Goal: Task Accomplishment & Management: Use online tool/utility

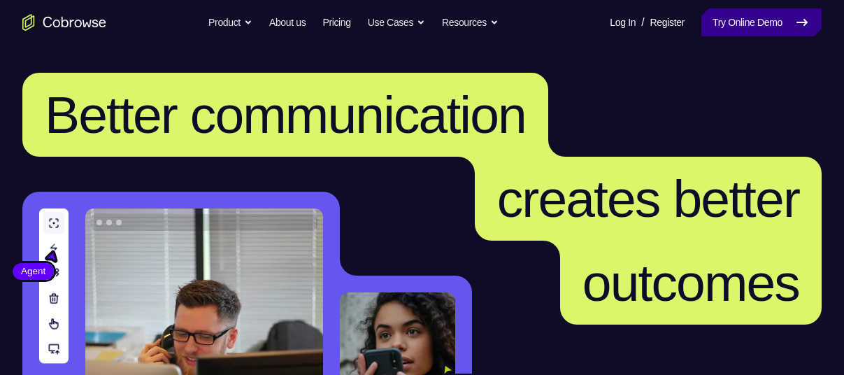
click at [760, 31] on link "Try Online Demo" at bounding box center [761, 22] width 120 height 28
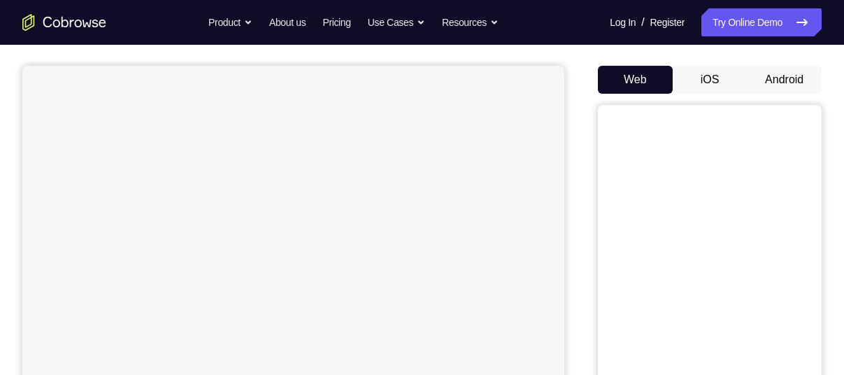
click at [766, 79] on button "Android" at bounding box center [783, 80] width 75 height 28
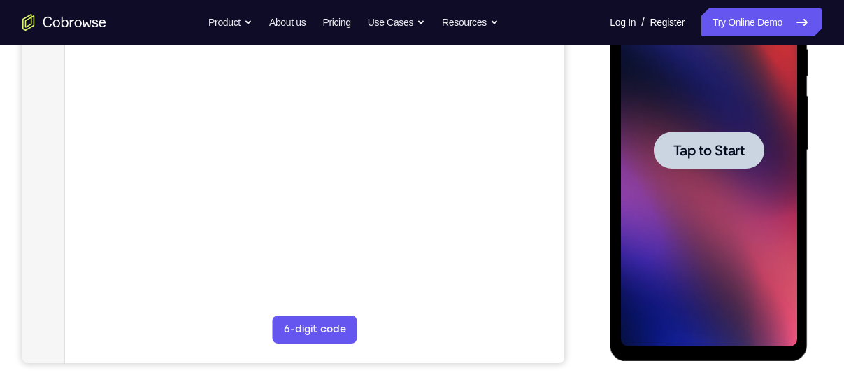
click at [701, 143] on span "Tap to Start" at bounding box center [707, 150] width 71 height 14
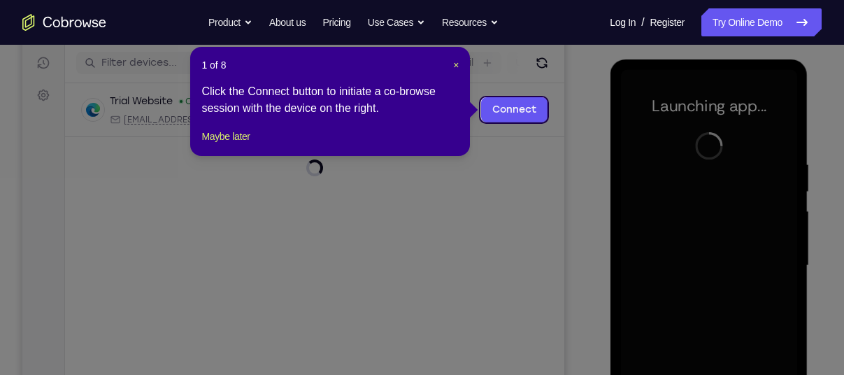
scroll to position [171, 0]
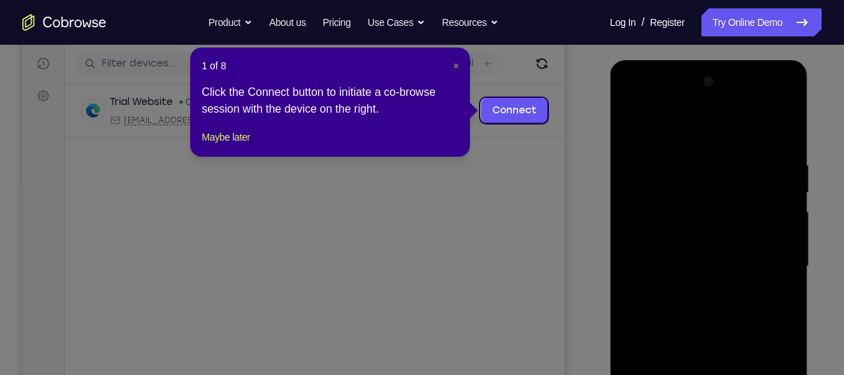
click at [453, 62] on span "×" at bounding box center [456, 65] width 6 height 11
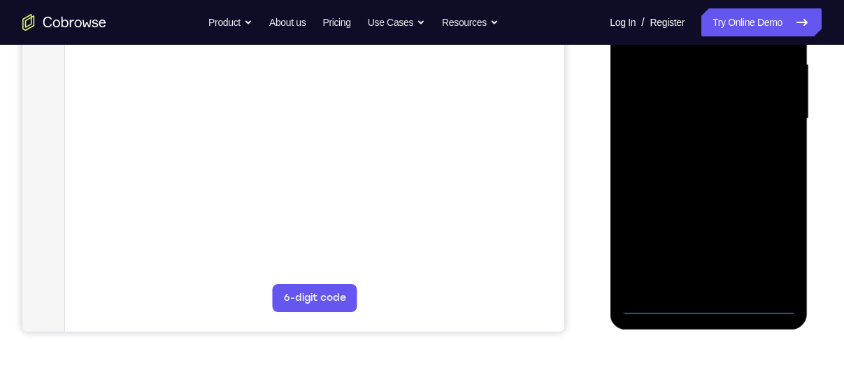
scroll to position [328, 0]
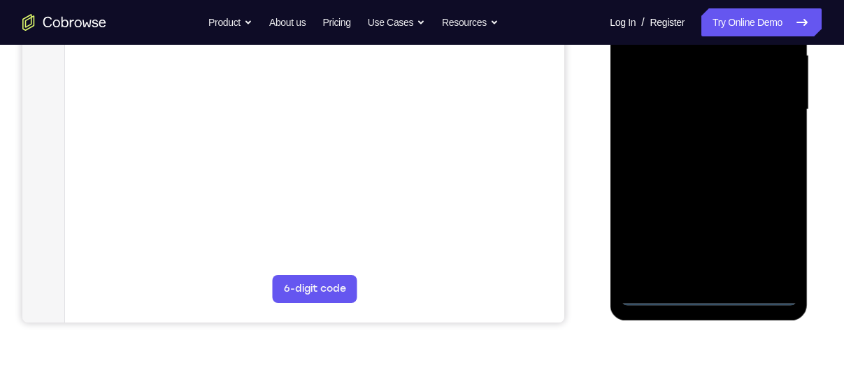
click at [719, 292] on div at bounding box center [708, 109] width 176 height 391
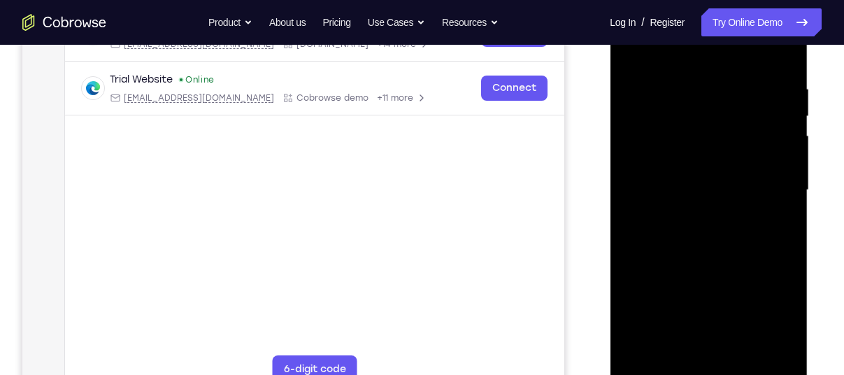
scroll to position [247, 0]
click at [758, 320] on div at bounding box center [708, 190] width 176 height 391
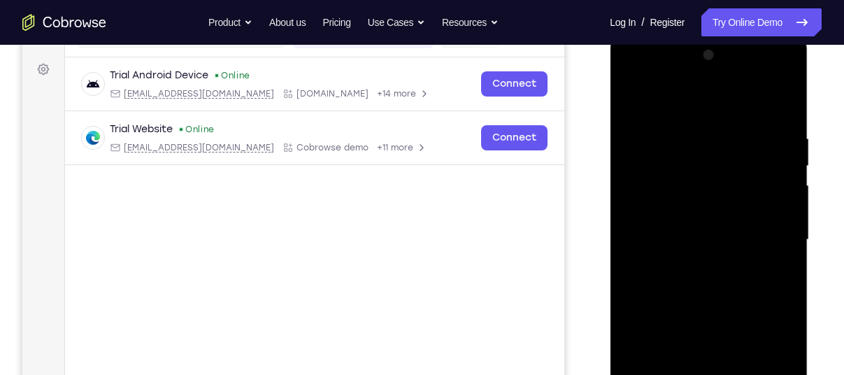
click at [666, 75] on div at bounding box center [708, 239] width 176 height 391
click at [690, 163] on div at bounding box center [708, 239] width 176 height 391
click at [651, 209] on div at bounding box center [708, 239] width 176 height 391
click at [741, 298] on div at bounding box center [708, 239] width 176 height 391
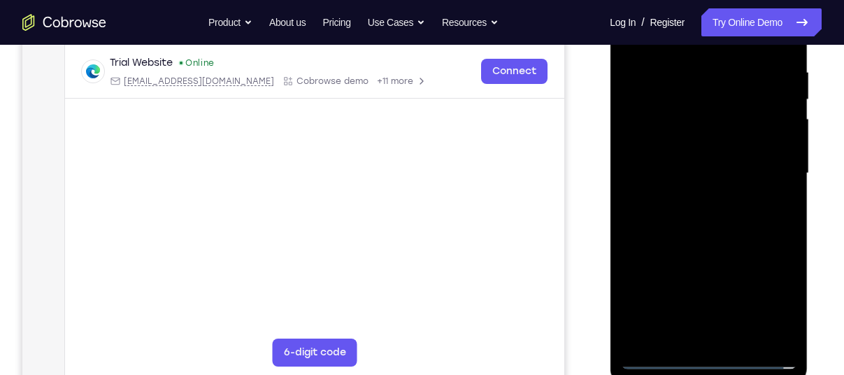
scroll to position [266, 0]
drag, startPoint x: 730, startPoint y: 279, endPoint x: 752, endPoint y: 75, distance: 204.5
click at [752, 75] on div at bounding box center [708, 171] width 176 height 391
drag, startPoint x: 701, startPoint y: 321, endPoint x: 740, endPoint y: 75, distance: 249.1
click at [740, 75] on div at bounding box center [708, 171] width 176 height 391
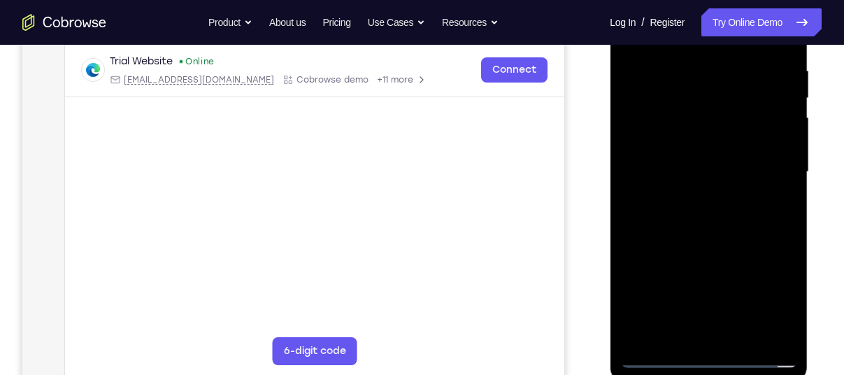
drag, startPoint x: 701, startPoint y: 324, endPoint x: 733, endPoint y: 52, distance: 274.4
click at [733, 52] on div at bounding box center [708, 171] width 176 height 391
drag, startPoint x: 697, startPoint y: 317, endPoint x: 755, endPoint y: 37, distance: 285.5
click at [755, 37] on div at bounding box center [708, 171] width 176 height 391
drag, startPoint x: 700, startPoint y: 305, endPoint x: 741, endPoint y: -15, distance: 322.7
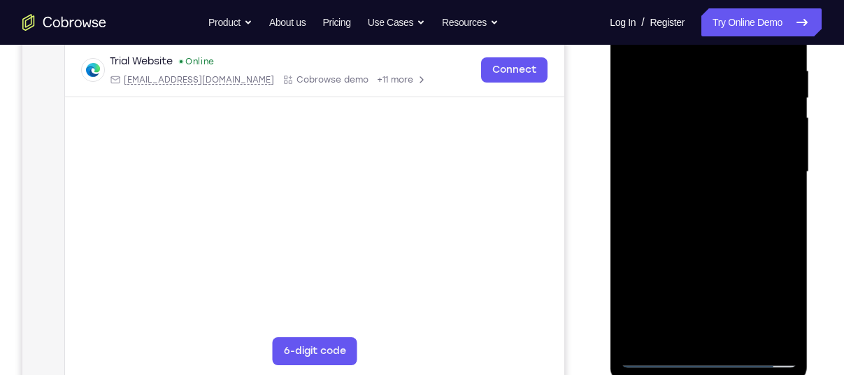
click at [741, 0] on div at bounding box center [708, 171] width 176 height 391
drag, startPoint x: 701, startPoint y: 303, endPoint x: 642, endPoint y: 379, distance: 96.2
click at [642, 374] on div at bounding box center [708, 174] width 198 height 417
click at [654, 141] on div at bounding box center [708, 171] width 176 height 391
click at [756, 147] on div at bounding box center [708, 171] width 176 height 391
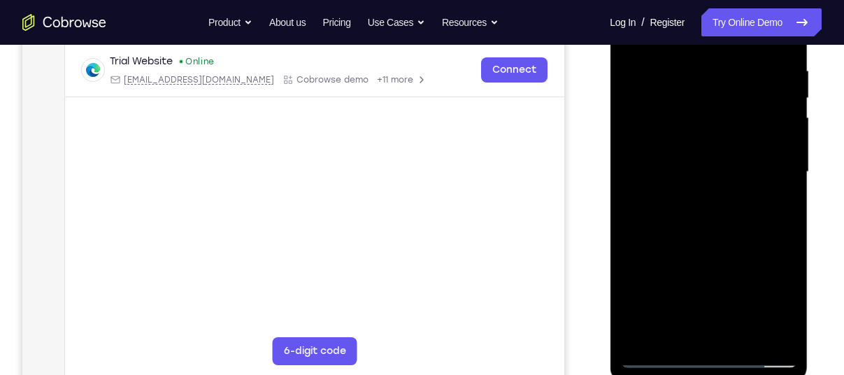
drag, startPoint x: 704, startPoint y: 327, endPoint x: 725, endPoint y: 205, distance: 123.4
click at [725, 205] on div at bounding box center [708, 171] width 176 height 391
click at [748, 231] on div at bounding box center [708, 171] width 176 height 391
click at [752, 145] on div at bounding box center [708, 171] width 176 height 391
click at [667, 317] on div at bounding box center [708, 171] width 176 height 391
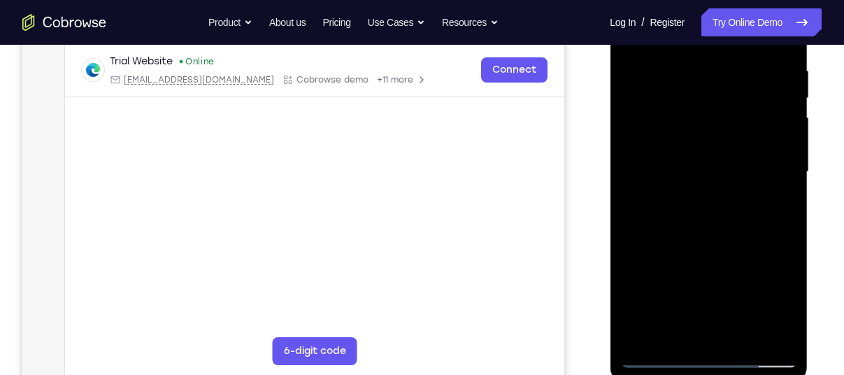
click at [669, 310] on div at bounding box center [708, 171] width 176 height 391
click at [658, 317] on div at bounding box center [708, 171] width 176 height 391
click at [643, 317] on div at bounding box center [708, 171] width 176 height 391
click at [656, 295] on div at bounding box center [708, 171] width 176 height 391
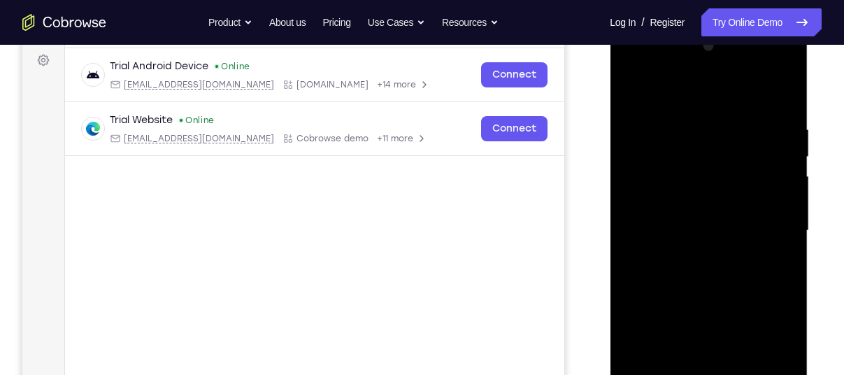
scroll to position [207, 0]
click at [691, 332] on div at bounding box center [708, 230] width 176 height 391
click at [779, 110] on div at bounding box center [708, 230] width 176 height 391
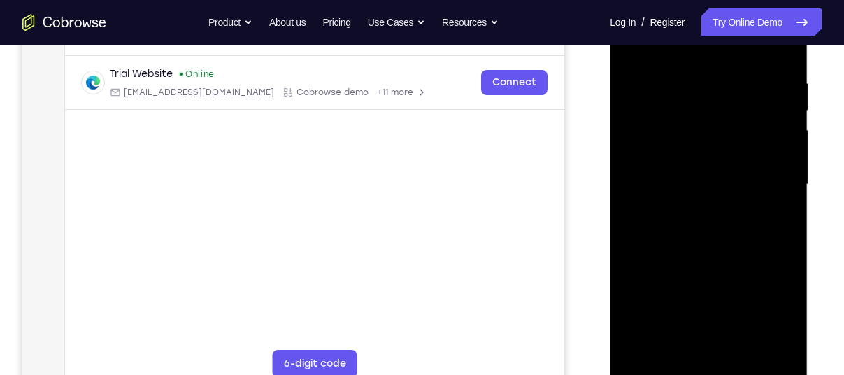
scroll to position [253, 0]
click at [661, 309] on div at bounding box center [708, 184] width 176 height 391
click at [755, 163] on div at bounding box center [708, 184] width 176 height 391
drag, startPoint x: 730, startPoint y: 291, endPoint x: 737, endPoint y: 104, distance: 187.4
click at [737, 104] on div at bounding box center [708, 184] width 176 height 391
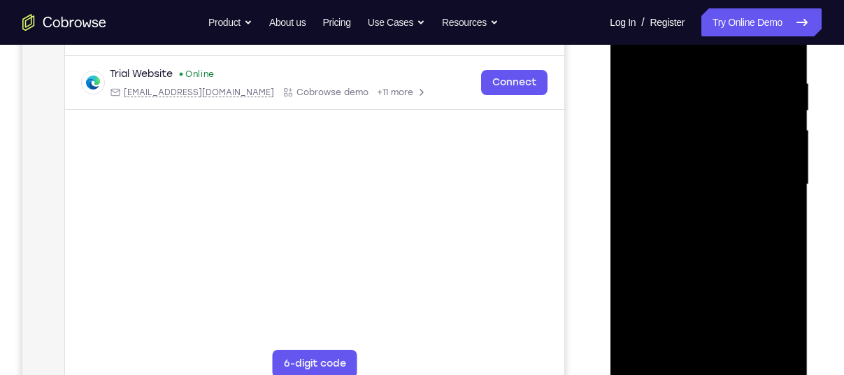
drag, startPoint x: 726, startPoint y: 340, endPoint x: 740, endPoint y: 165, distance: 176.0
click at [740, 165] on div at bounding box center [708, 184] width 176 height 391
drag, startPoint x: 708, startPoint y: 315, endPoint x: 711, endPoint y: 150, distance: 165.7
click at [711, 150] on div at bounding box center [708, 184] width 176 height 391
drag, startPoint x: 713, startPoint y: 301, endPoint x: 718, endPoint y: 131, distance: 169.9
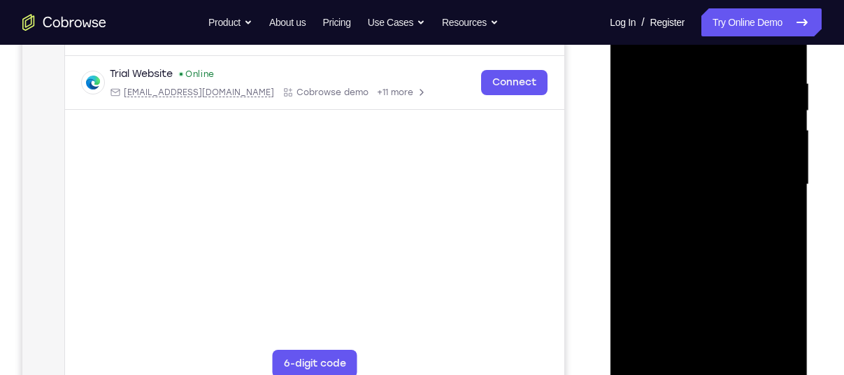
click at [718, 131] on div at bounding box center [708, 184] width 176 height 391
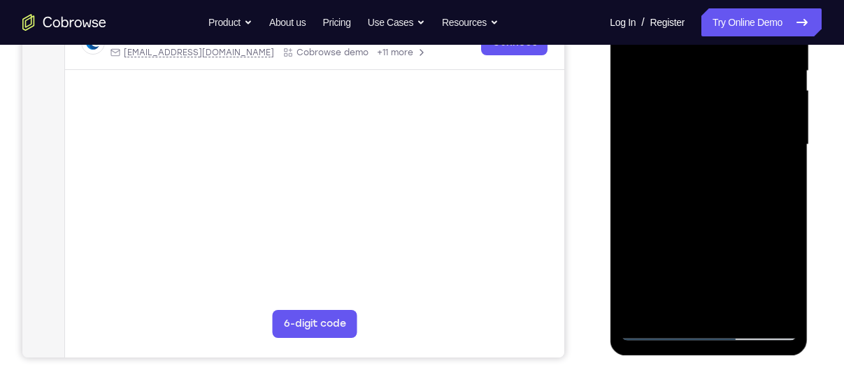
scroll to position [294, 0]
click at [661, 327] on div at bounding box center [708, 143] width 176 height 391
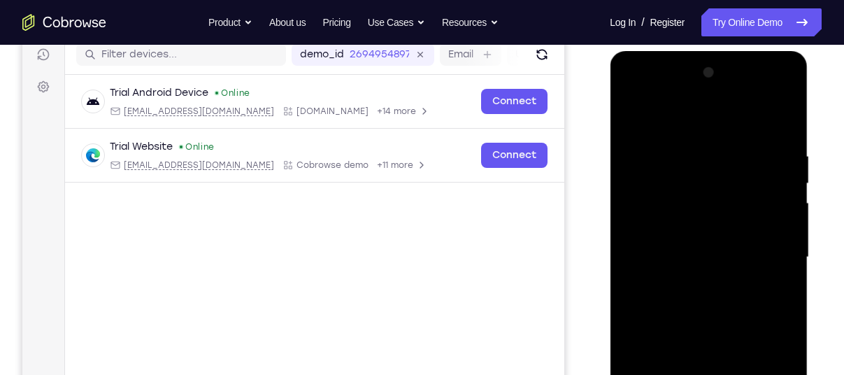
scroll to position [180, 0]
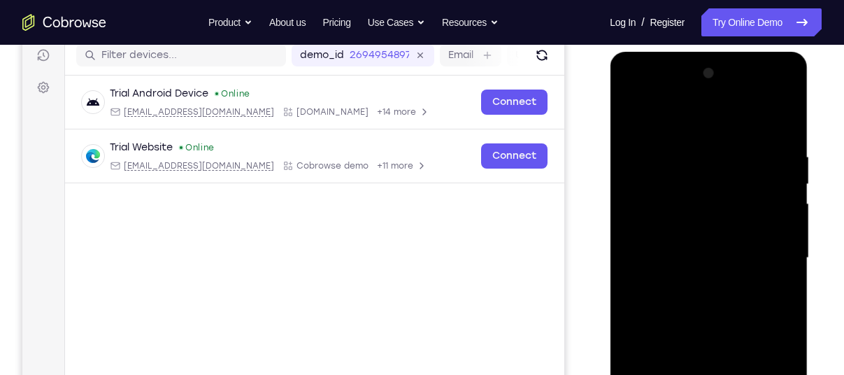
click at [767, 233] on div at bounding box center [708, 257] width 176 height 391
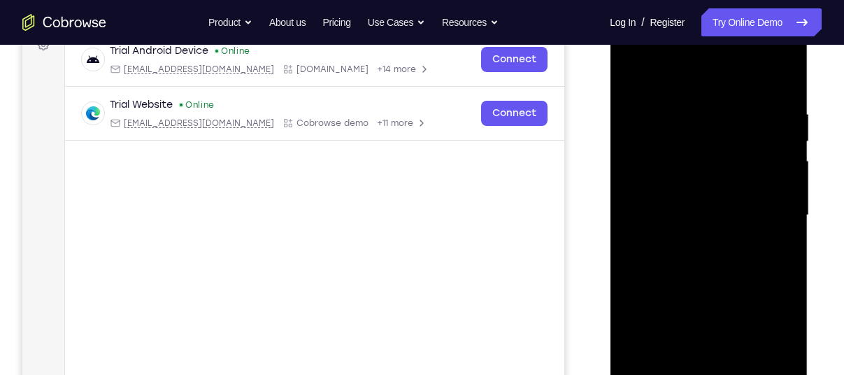
scroll to position [226, 0]
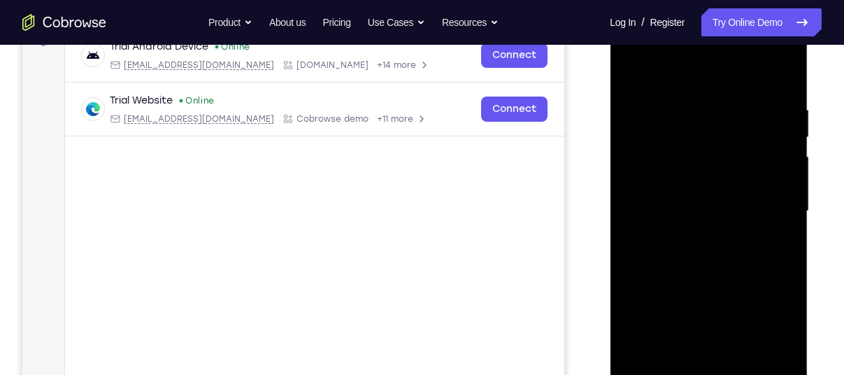
drag, startPoint x: 746, startPoint y: 231, endPoint x: 653, endPoint y: 379, distance: 174.3
click at [653, 374] on div at bounding box center [708, 210] width 176 height 391
click at [730, 201] on div at bounding box center [708, 210] width 176 height 391
drag, startPoint x: 727, startPoint y: 309, endPoint x: 758, endPoint y: 139, distance: 172.6
click at [758, 139] on div at bounding box center [708, 210] width 176 height 391
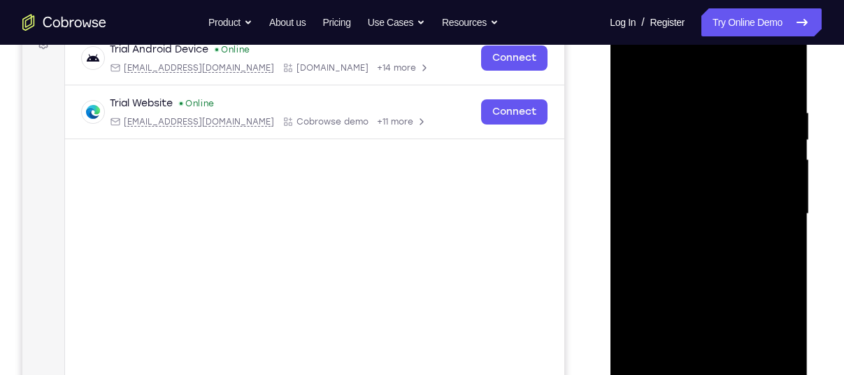
scroll to position [224, 0]
drag, startPoint x: 716, startPoint y: 231, endPoint x: 705, endPoint y: 379, distance: 148.5
click at [705, 374] on div at bounding box center [708, 213] width 176 height 391
click at [724, 203] on div at bounding box center [708, 213] width 176 height 391
drag, startPoint x: 700, startPoint y: 331, endPoint x: 721, endPoint y: 212, distance: 120.8
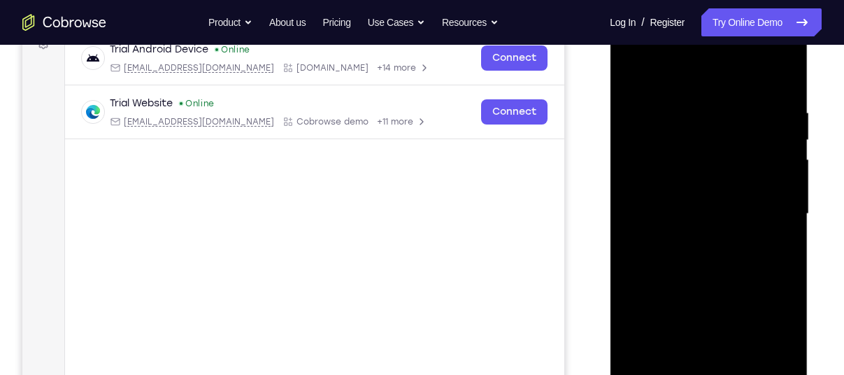
click at [721, 212] on div at bounding box center [708, 213] width 176 height 391
drag, startPoint x: 713, startPoint y: 323, endPoint x: 716, endPoint y: 291, distance: 31.6
click at [716, 291] on div at bounding box center [708, 213] width 176 height 391
click at [667, 330] on div at bounding box center [708, 213] width 176 height 391
click at [753, 188] on div at bounding box center [708, 213] width 176 height 391
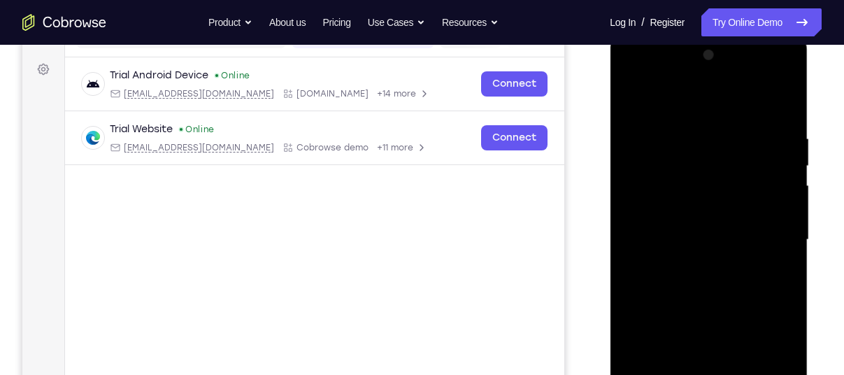
scroll to position [195, 0]
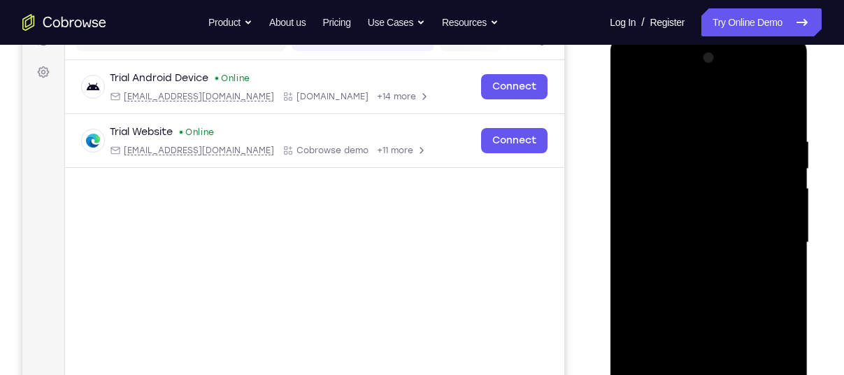
click at [753, 263] on div at bounding box center [708, 242] width 176 height 391
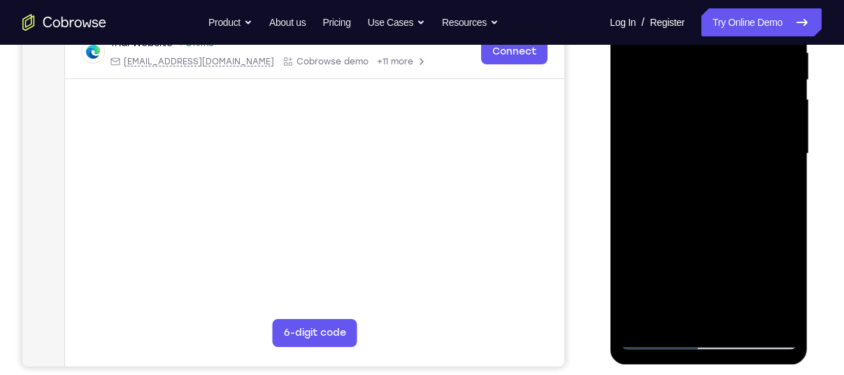
scroll to position [298, 0]
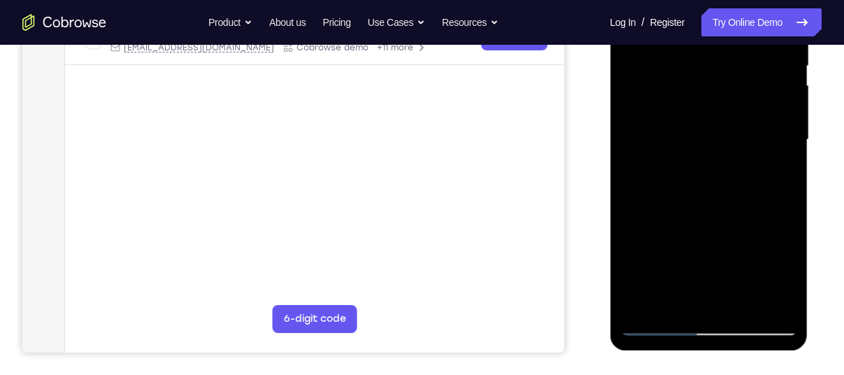
click at [656, 319] on div at bounding box center [708, 139] width 176 height 391
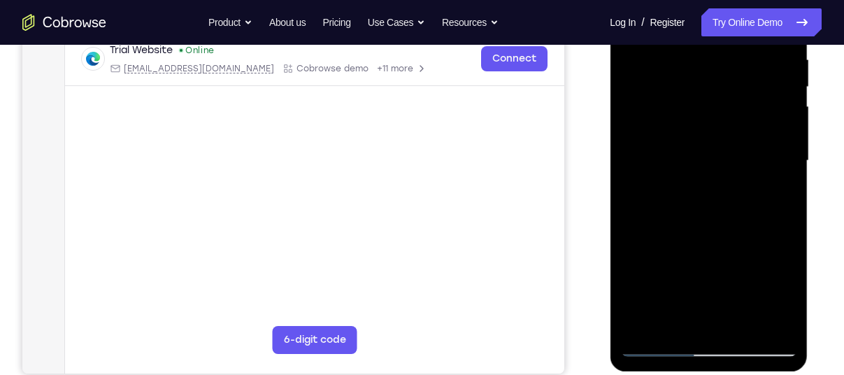
scroll to position [278, 0]
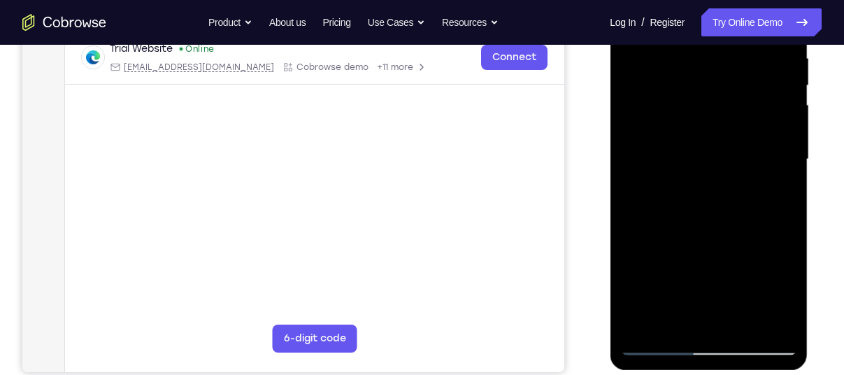
click at [654, 341] on div at bounding box center [708, 159] width 176 height 391
click at [657, 343] on div at bounding box center [708, 159] width 176 height 391
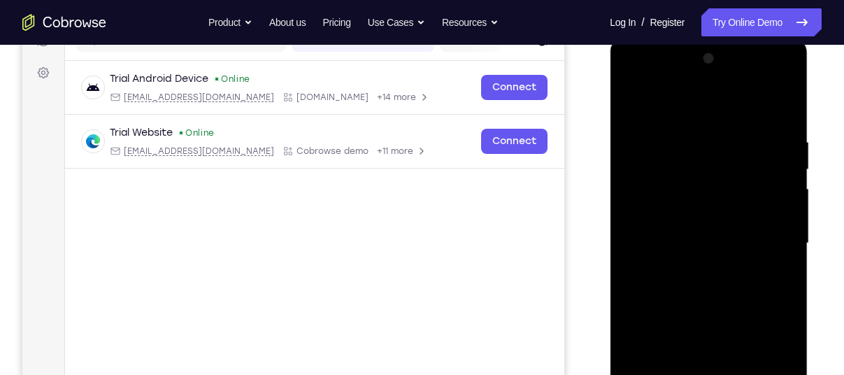
scroll to position [196, 0]
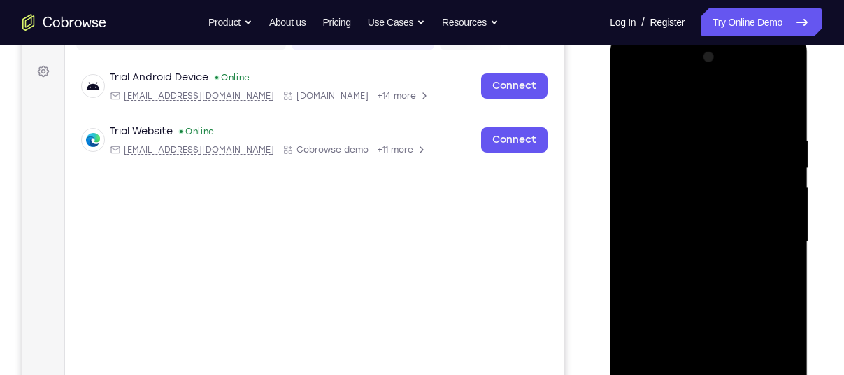
click at [750, 213] on div at bounding box center [708, 241] width 176 height 391
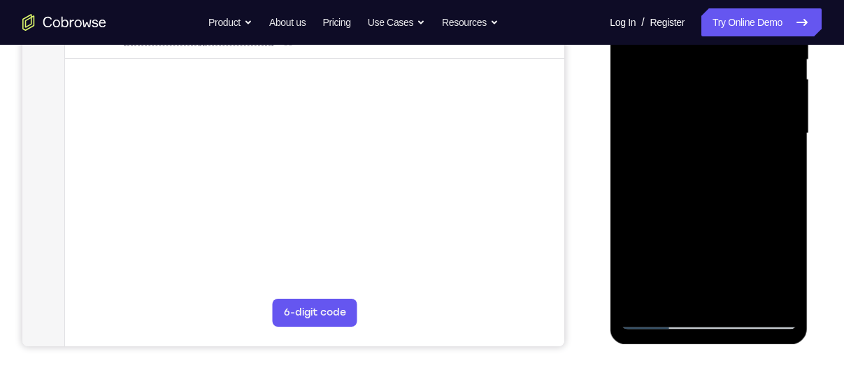
scroll to position [305, 0]
click at [655, 242] on div at bounding box center [708, 132] width 176 height 391
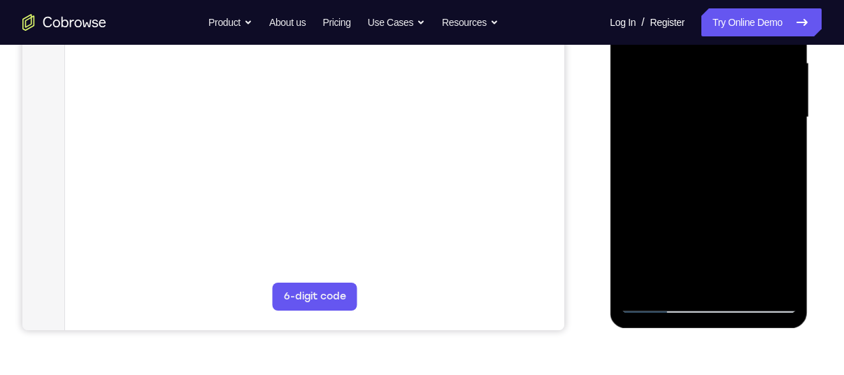
scroll to position [321, 0]
click at [654, 233] on div at bounding box center [708, 116] width 176 height 391
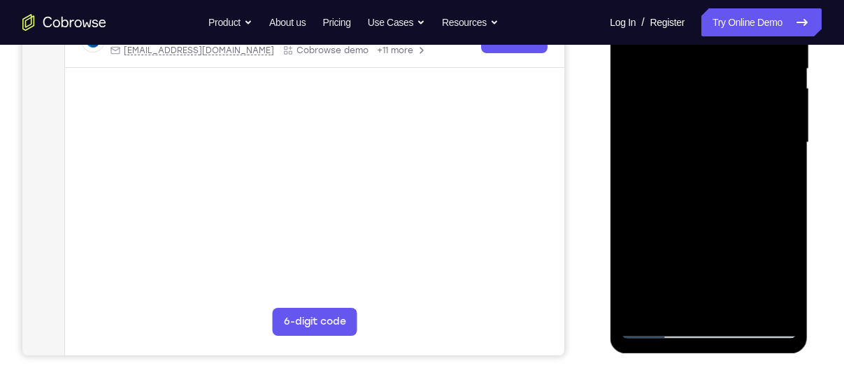
scroll to position [294, 0]
click at [746, 122] on div at bounding box center [708, 143] width 176 height 391
click at [730, 191] on div at bounding box center [708, 143] width 176 height 391
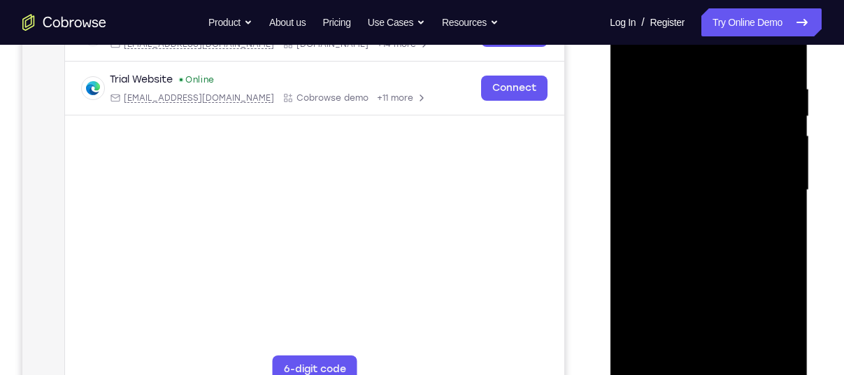
scroll to position [245, 0]
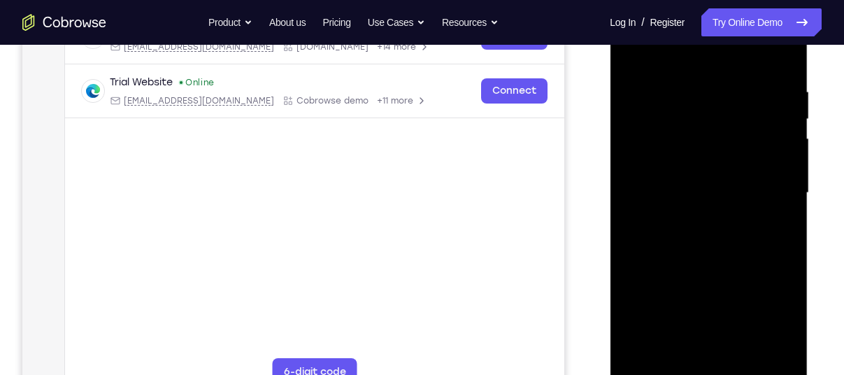
click at [739, 166] on div at bounding box center [708, 192] width 176 height 391
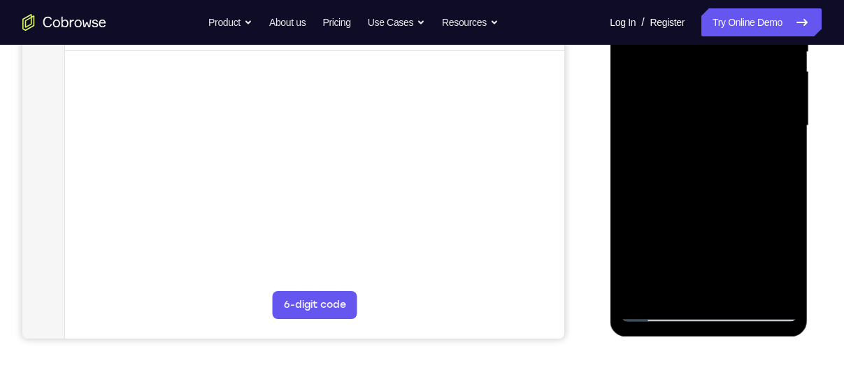
scroll to position [312, 0]
drag, startPoint x: 721, startPoint y: 254, endPoint x: 727, endPoint y: 142, distance: 112.0
click at [727, 142] on div at bounding box center [708, 124] width 176 height 391
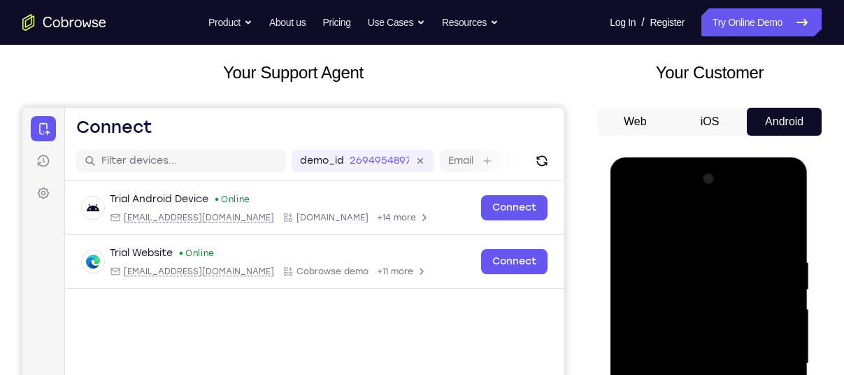
scroll to position [73, 0]
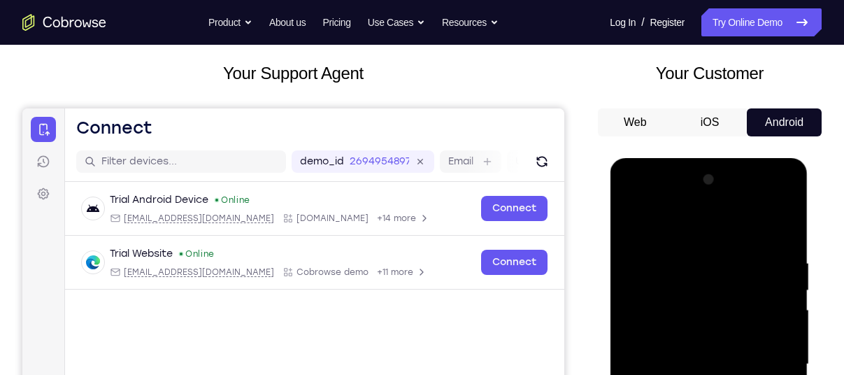
click at [772, 120] on button "Android" at bounding box center [783, 122] width 75 height 28
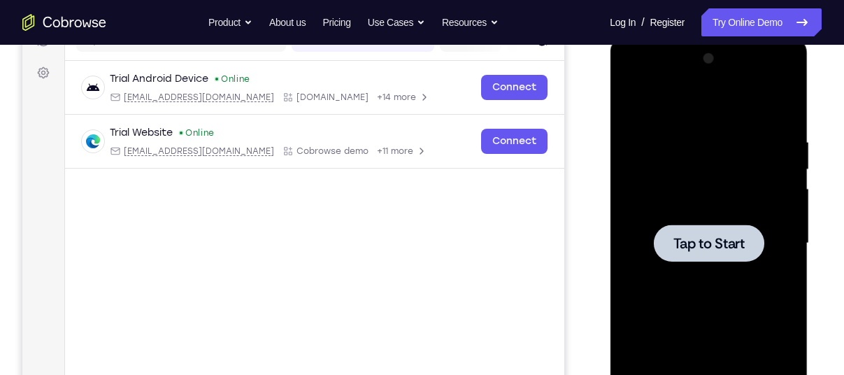
scroll to position [195, 0]
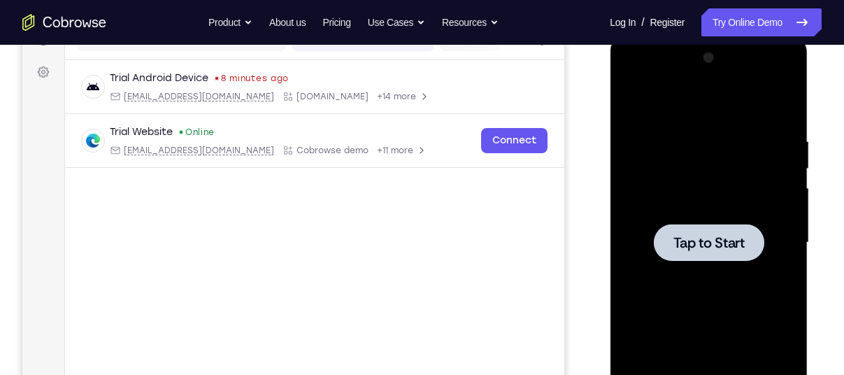
click at [702, 227] on div at bounding box center [708, 242] width 110 height 37
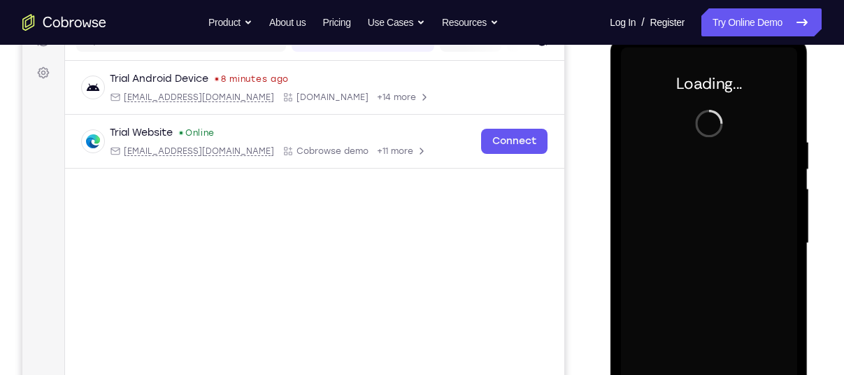
scroll to position [192, 0]
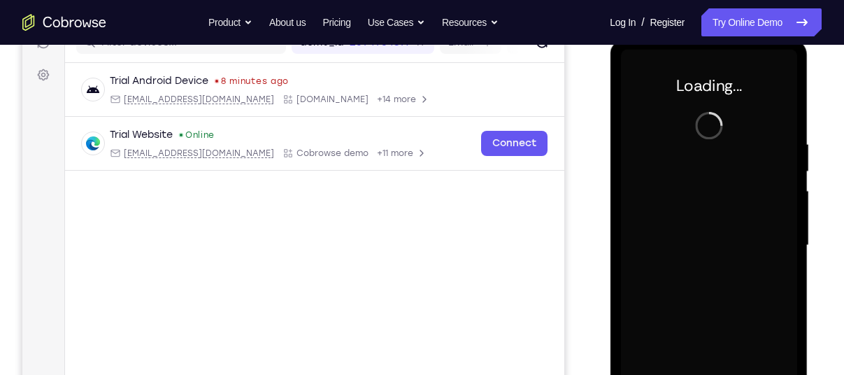
click at [674, 143] on div at bounding box center [708, 245] width 176 height 391
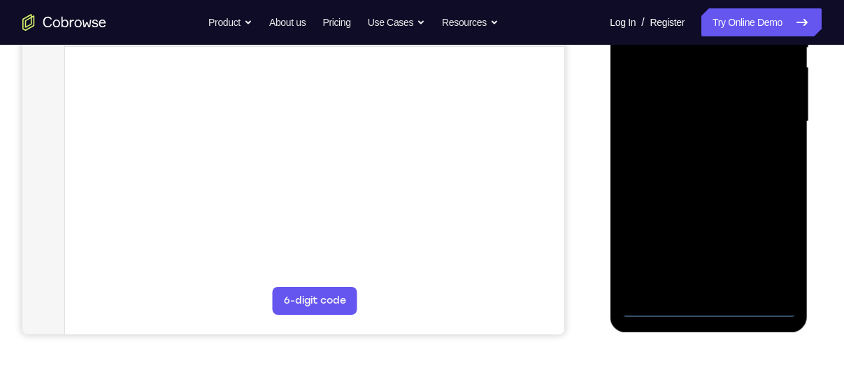
scroll to position [320, 0]
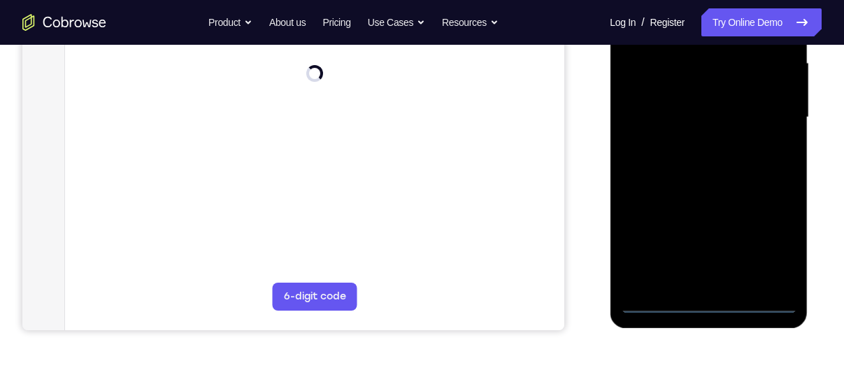
click at [707, 306] on div at bounding box center [708, 117] width 176 height 391
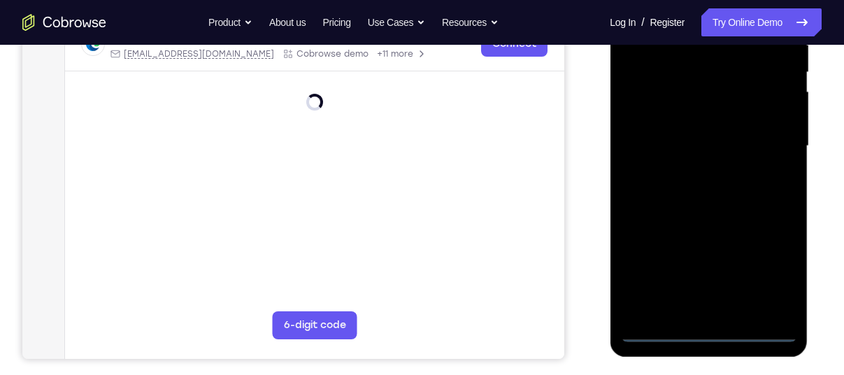
scroll to position [284, 0]
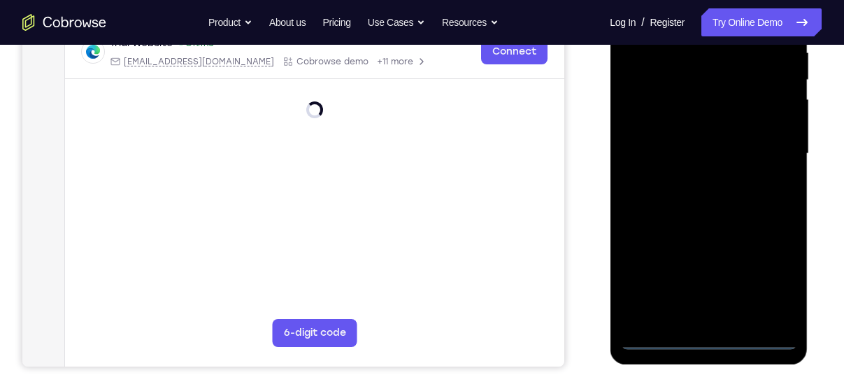
click at [773, 276] on div at bounding box center [708, 153] width 176 height 391
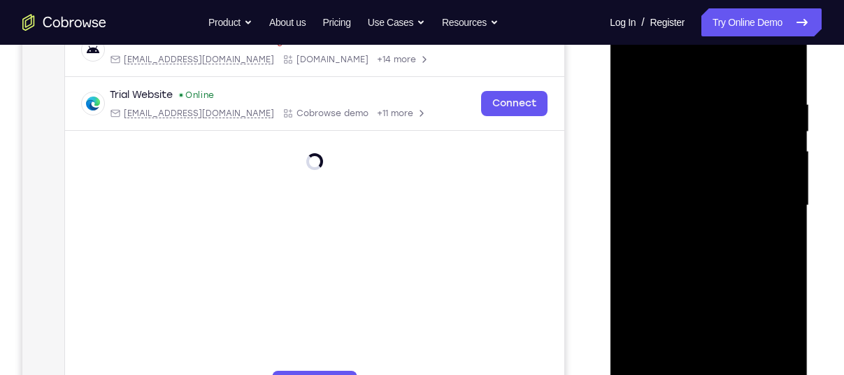
scroll to position [231, 0]
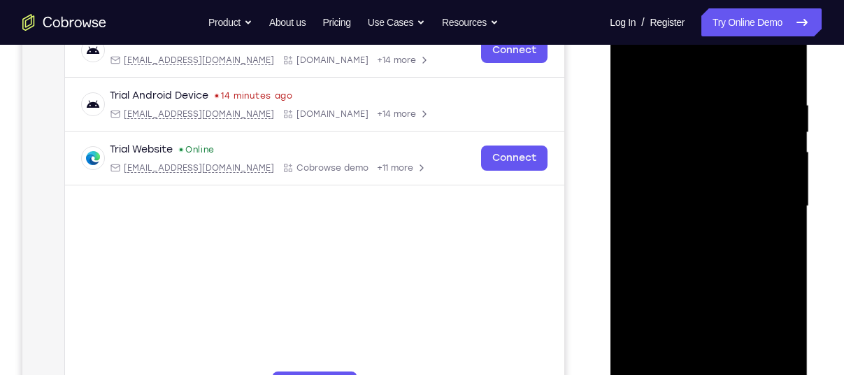
click at [653, 68] on div at bounding box center [708, 205] width 176 height 391
click at [690, 129] on div at bounding box center [708, 205] width 176 height 391
click at [648, 224] on div at bounding box center [708, 205] width 176 height 391
click at [734, 260] on div at bounding box center [708, 205] width 176 height 391
click at [650, 154] on div at bounding box center [708, 205] width 176 height 391
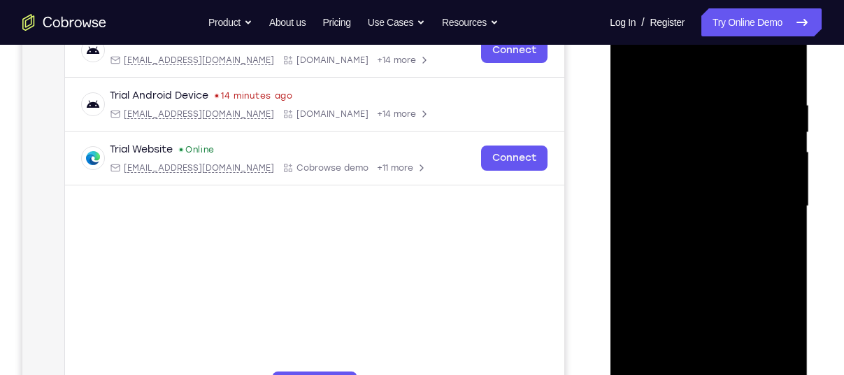
click at [759, 183] on div at bounding box center [708, 205] width 176 height 391
drag, startPoint x: 688, startPoint y: 303, endPoint x: 691, endPoint y: 250, distance: 52.5
click at [691, 250] on div at bounding box center [708, 205] width 176 height 391
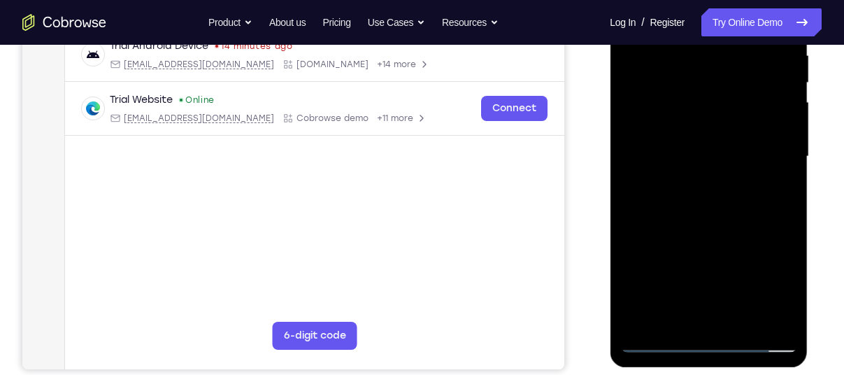
scroll to position [280, 0]
click at [667, 277] on div at bounding box center [708, 157] width 176 height 391
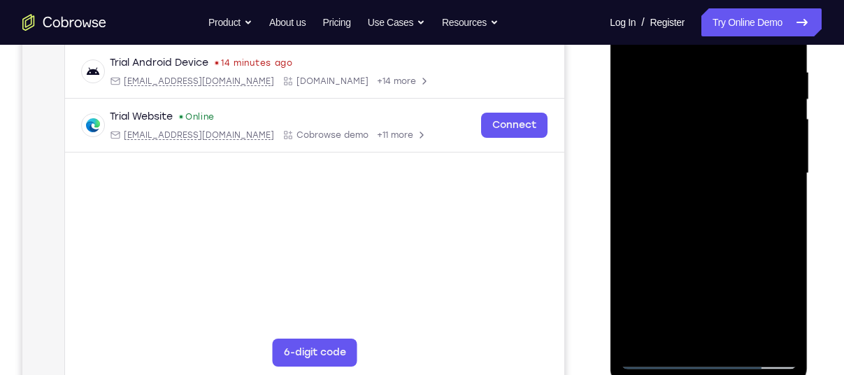
scroll to position [263, 0]
click at [761, 142] on div at bounding box center [708, 173] width 176 height 391
drag, startPoint x: 718, startPoint y: 314, endPoint x: 736, endPoint y: 207, distance: 108.5
click at [736, 207] on div at bounding box center [708, 173] width 176 height 391
click at [741, 277] on div at bounding box center [708, 173] width 176 height 391
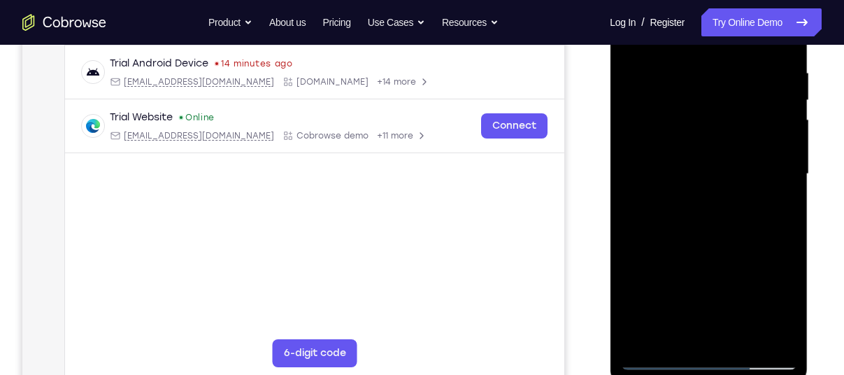
click at [744, 145] on div at bounding box center [708, 173] width 176 height 391
drag, startPoint x: 732, startPoint y: 294, endPoint x: 754, endPoint y: 154, distance: 141.4
click at [754, 154] on div at bounding box center [708, 173] width 176 height 391
drag, startPoint x: 711, startPoint y: 314, endPoint x: 724, endPoint y: 379, distance: 66.9
click at [724, 374] on div at bounding box center [708, 176] width 198 height 417
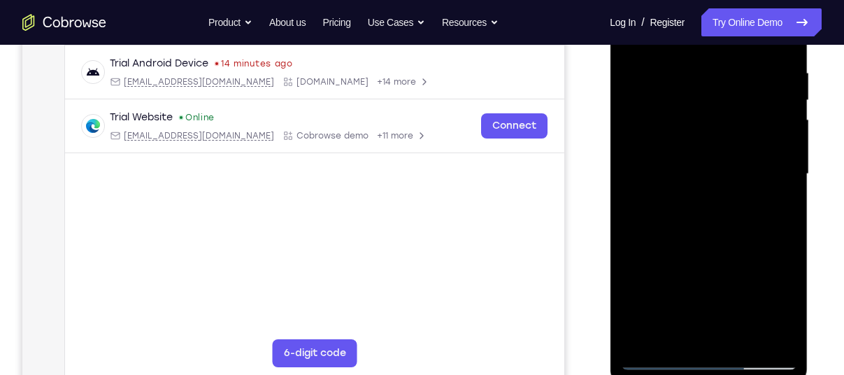
click at [747, 216] on div at bounding box center [708, 173] width 176 height 391
click at [747, 149] on div at bounding box center [708, 173] width 176 height 391
drag, startPoint x: 710, startPoint y: 215, endPoint x: 721, endPoint y: 328, distance: 113.1
click at [721, 328] on div at bounding box center [708, 173] width 176 height 391
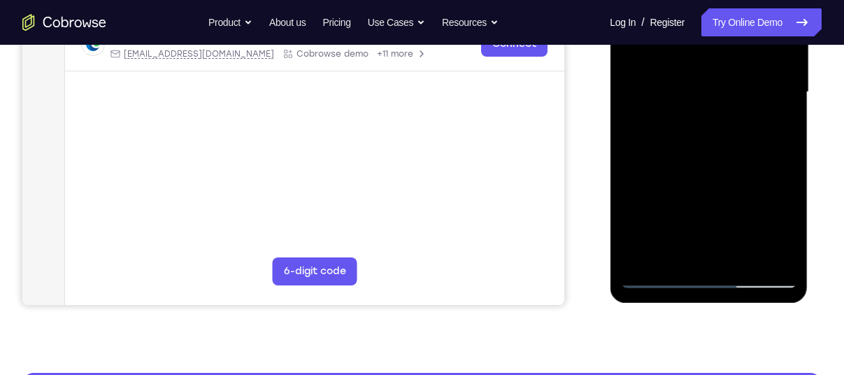
scroll to position [346, 0]
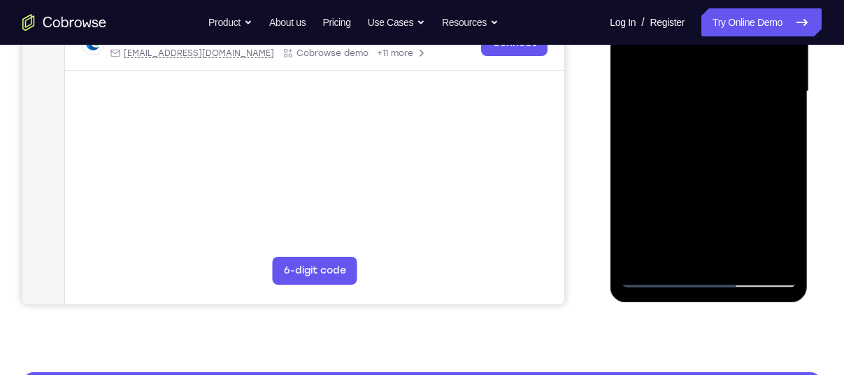
click at [660, 276] on div at bounding box center [708, 91] width 176 height 391
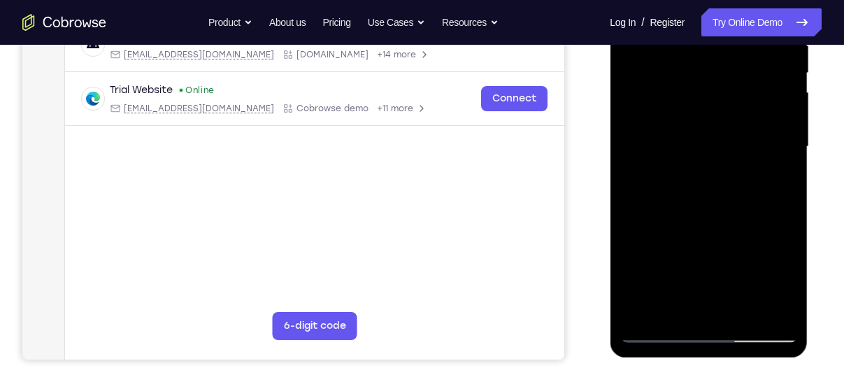
scroll to position [298, 0]
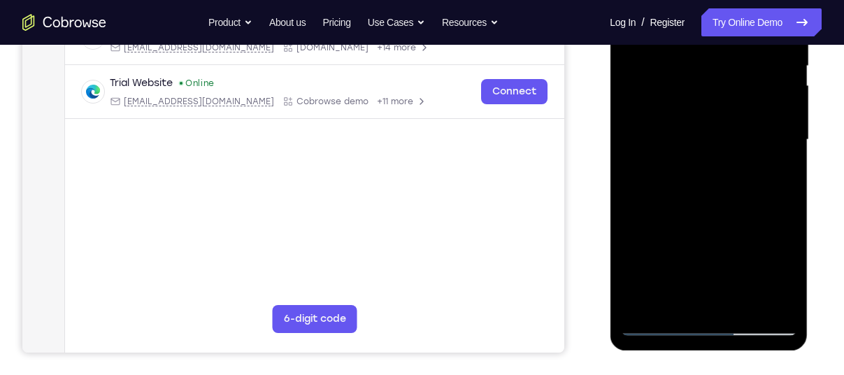
click at [654, 322] on div at bounding box center [708, 139] width 176 height 391
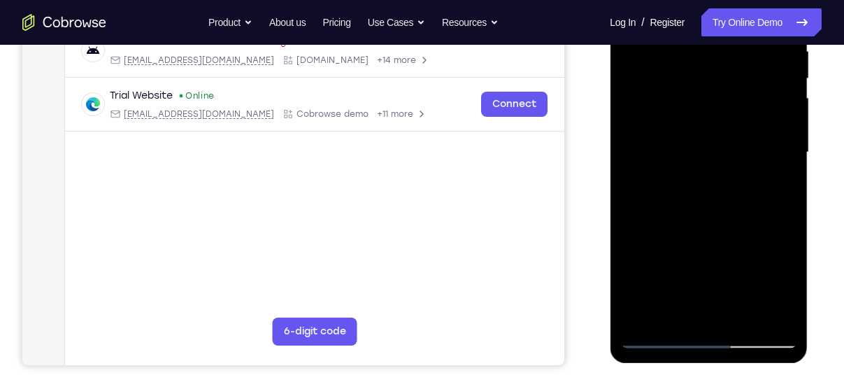
scroll to position [287, 0]
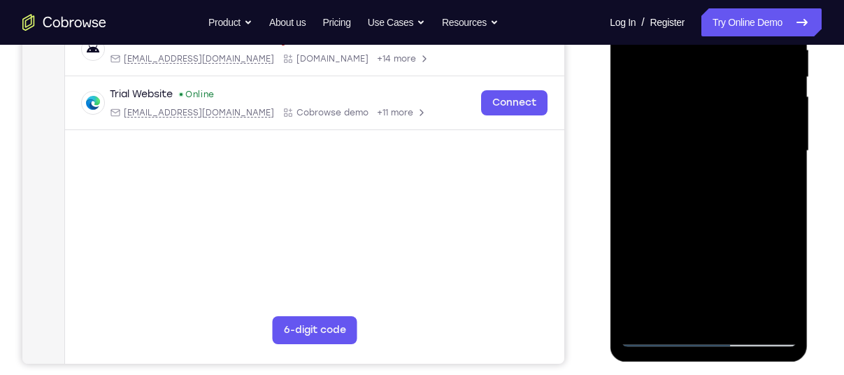
click at [661, 333] on div at bounding box center [708, 150] width 176 height 391
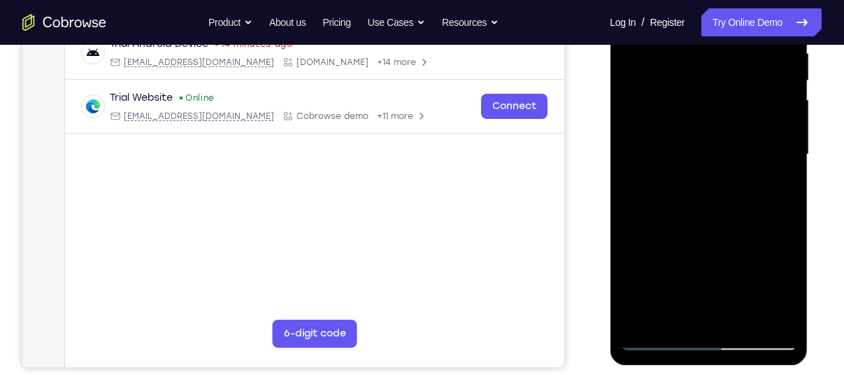
scroll to position [285, 0]
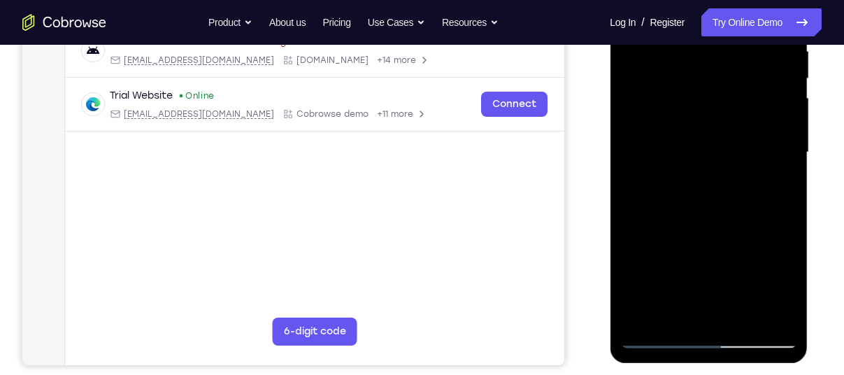
click at [744, 122] on div at bounding box center [708, 152] width 176 height 391
click at [736, 304] on div at bounding box center [708, 152] width 176 height 391
click at [749, 124] on div at bounding box center [708, 152] width 176 height 391
click at [671, 308] on div at bounding box center [708, 152] width 176 height 391
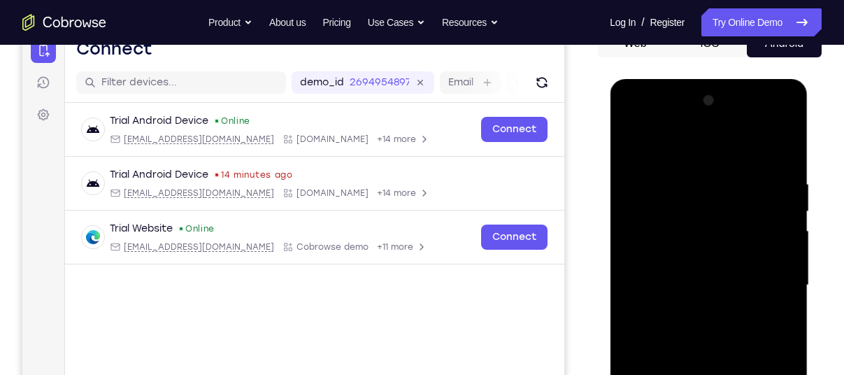
scroll to position [152, 0]
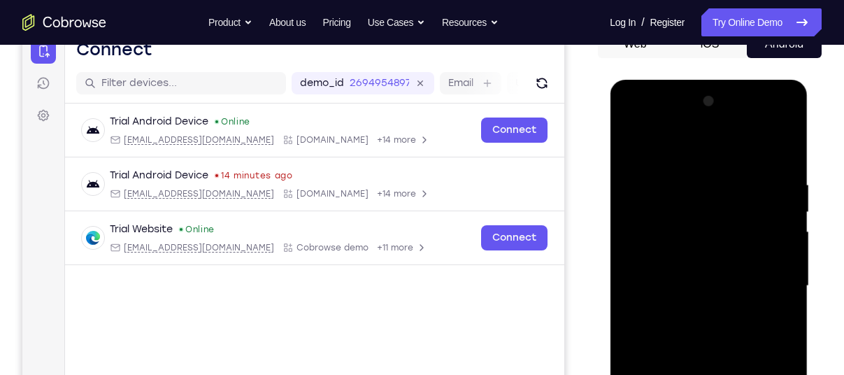
click at [767, 120] on div at bounding box center [708, 285] width 176 height 391
click at [636, 122] on div at bounding box center [708, 285] width 176 height 391
click at [689, 205] on div at bounding box center [708, 285] width 176 height 391
click at [709, 237] on div at bounding box center [708, 285] width 176 height 391
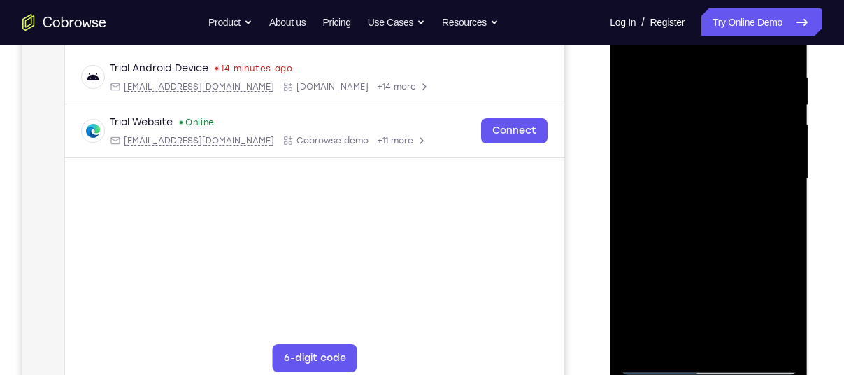
scroll to position [260, 0]
drag, startPoint x: 709, startPoint y: 266, endPoint x: 724, endPoint y: 137, distance: 130.1
click at [724, 137] on div at bounding box center [708, 177] width 176 height 391
drag, startPoint x: 714, startPoint y: 242, endPoint x: 726, endPoint y: 143, distance: 100.7
click at [726, 143] on div at bounding box center [708, 177] width 176 height 391
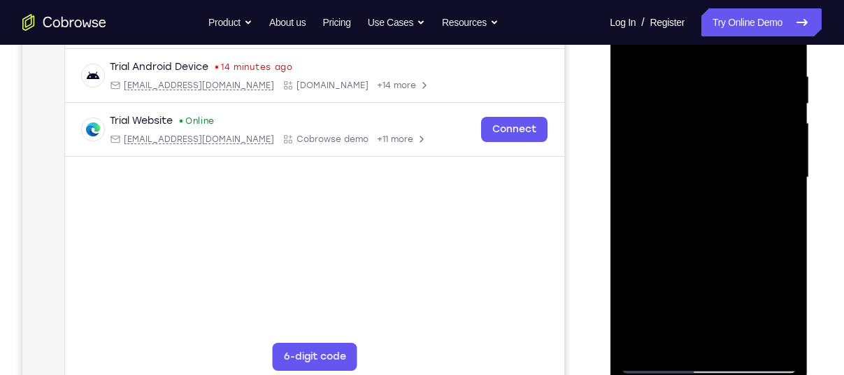
drag, startPoint x: 704, startPoint y: 236, endPoint x: 706, endPoint y: 130, distance: 105.5
click at [706, 130] on div at bounding box center [708, 177] width 176 height 391
drag, startPoint x: 709, startPoint y: 242, endPoint x: 713, endPoint y: 185, distance: 57.5
click at [713, 185] on div at bounding box center [708, 177] width 176 height 391
click at [711, 222] on div at bounding box center [708, 177] width 176 height 391
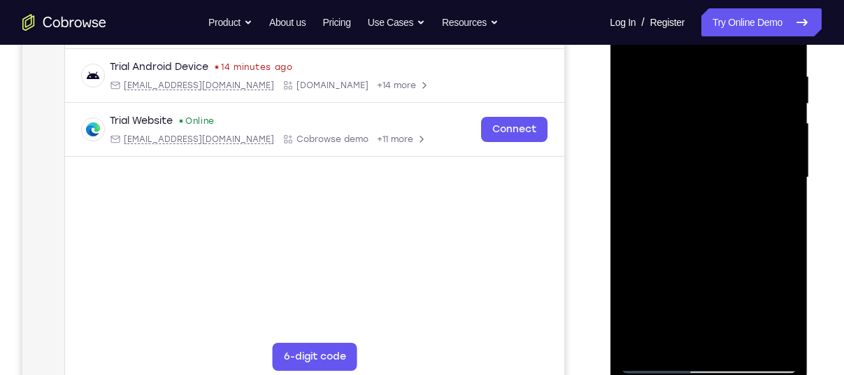
click at [696, 242] on div at bounding box center [708, 177] width 176 height 391
drag, startPoint x: 704, startPoint y: 241, endPoint x: 691, endPoint y: 129, distance: 112.6
click at [691, 129] on div at bounding box center [708, 177] width 176 height 391
click at [677, 253] on div at bounding box center [708, 177] width 176 height 391
drag, startPoint x: 681, startPoint y: 221, endPoint x: 686, endPoint y: 108, distance: 112.7
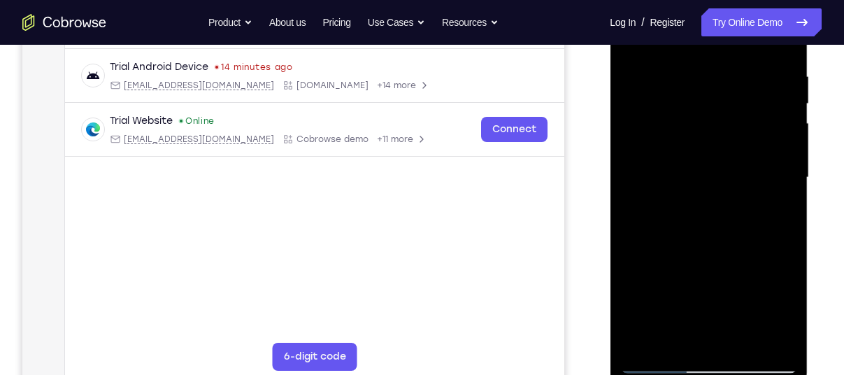
click at [686, 108] on div at bounding box center [708, 177] width 176 height 391
drag, startPoint x: 718, startPoint y: 249, endPoint x: 735, endPoint y: 120, distance: 131.1
click at [735, 120] on div at bounding box center [708, 177] width 176 height 391
drag, startPoint x: 701, startPoint y: 265, endPoint x: 712, endPoint y: 194, distance: 71.5
click at [712, 194] on div at bounding box center [708, 177] width 176 height 391
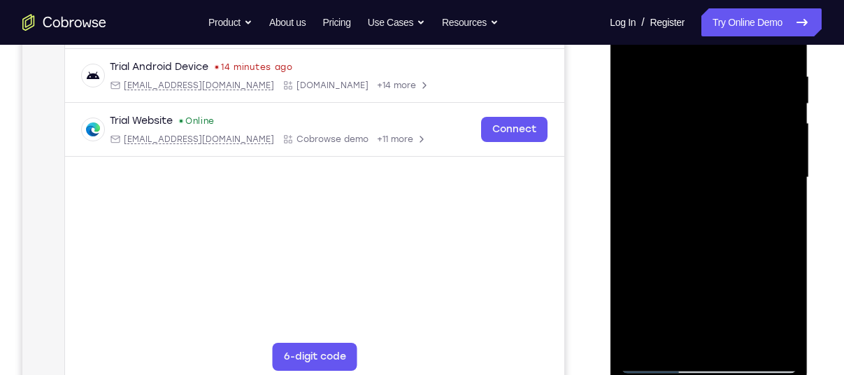
drag, startPoint x: 759, startPoint y: 199, endPoint x: 765, endPoint y: 146, distance: 53.5
click at [765, 146] on div at bounding box center [708, 177] width 176 height 391
drag, startPoint x: 708, startPoint y: 232, endPoint x: 716, endPoint y: 139, distance: 93.3
click at [716, 139] on div at bounding box center [708, 177] width 176 height 391
drag, startPoint x: 712, startPoint y: 247, endPoint x: 725, endPoint y: 174, distance: 74.4
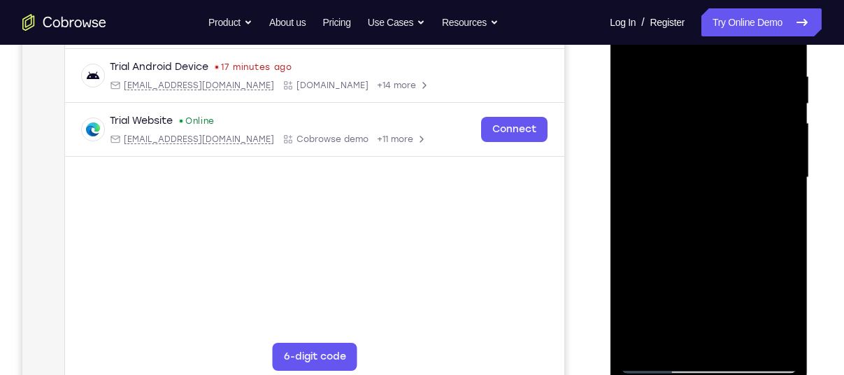
click at [725, 174] on div at bounding box center [708, 177] width 176 height 391
drag, startPoint x: 705, startPoint y: 242, endPoint x: 707, endPoint y: 174, distance: 68.5
click at [707, 174] on div at bounding box center [708, 177] width 176 height 391
click at [709, 184] on div at bounding box center [708, 177] width 176 height 391
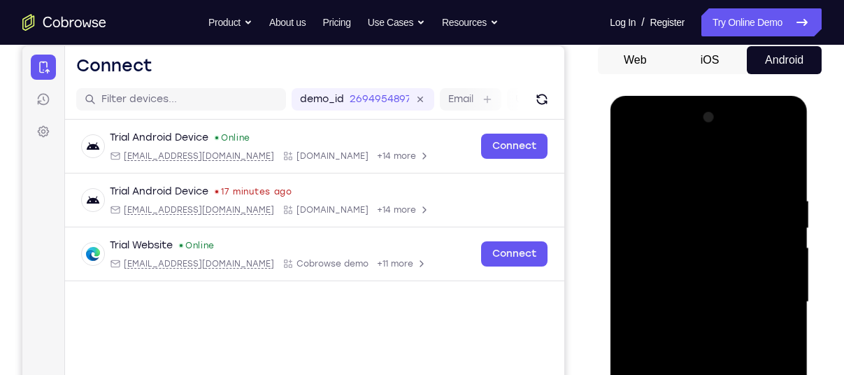
scroll to position [135, 0]
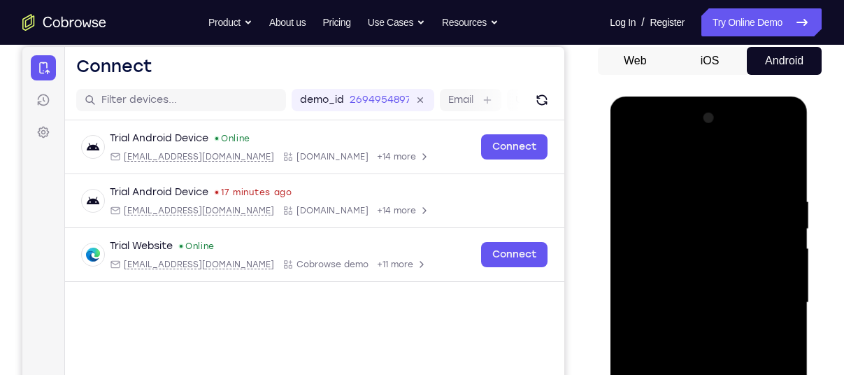
click at [766, 136] on div at bounding box center [708, 302] width 176 height 391
click at [717, 173] on div at bounding box center [708, 302] width 176 height 391
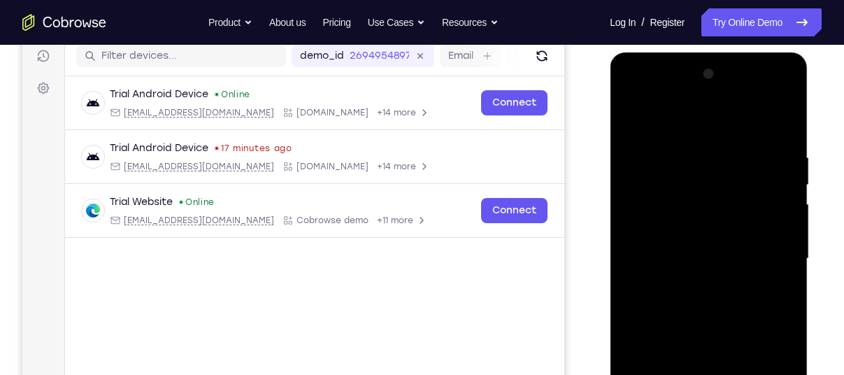
scroll to position [180, 0]
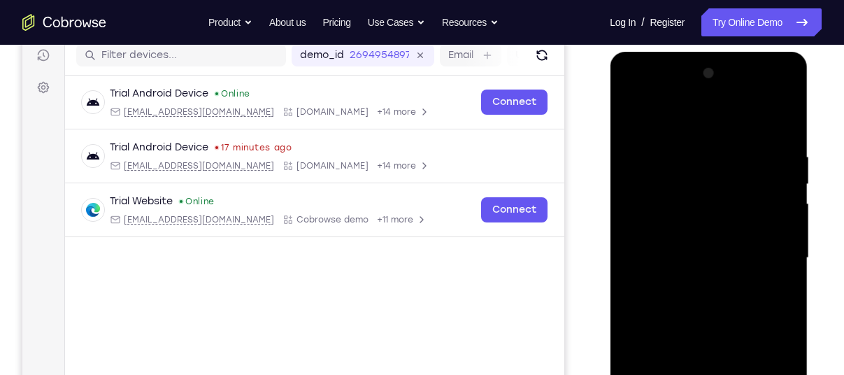
click at [765, 97] on div at bounding box center [708, 257] width 176 height 391
click at [703, 154] on div at bounding box center [708, 257] width 176 height 391
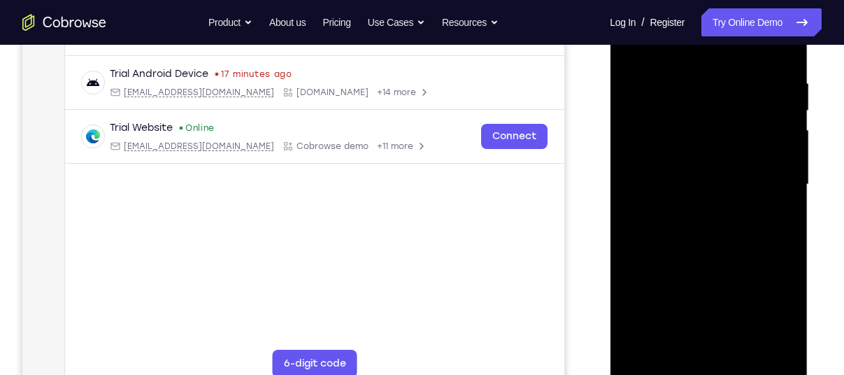
scroll to position [255, 0]
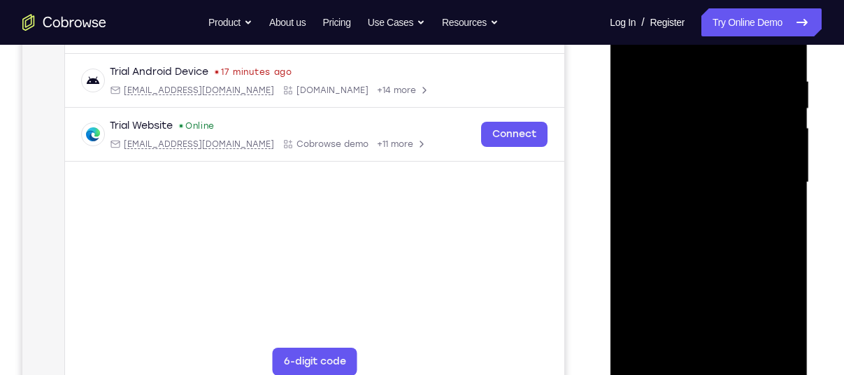
click at [711, 216] on div at bounding box center [708, 182] width 176 height 391
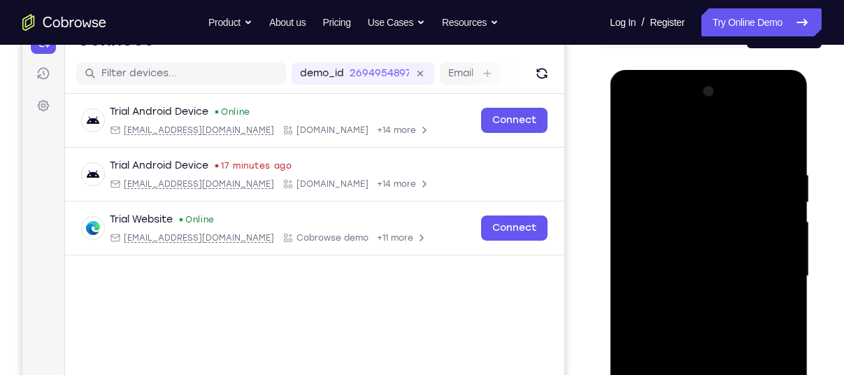
scroll to position [161, 0]
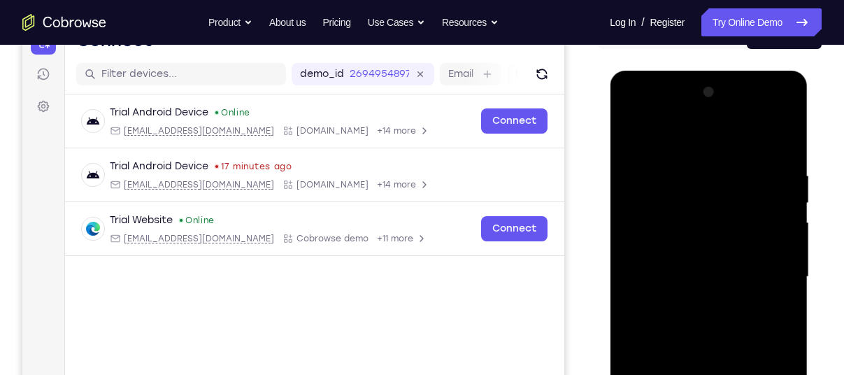
click at [765, 110] on div at bounding box center [708, 276] width 176 height 391
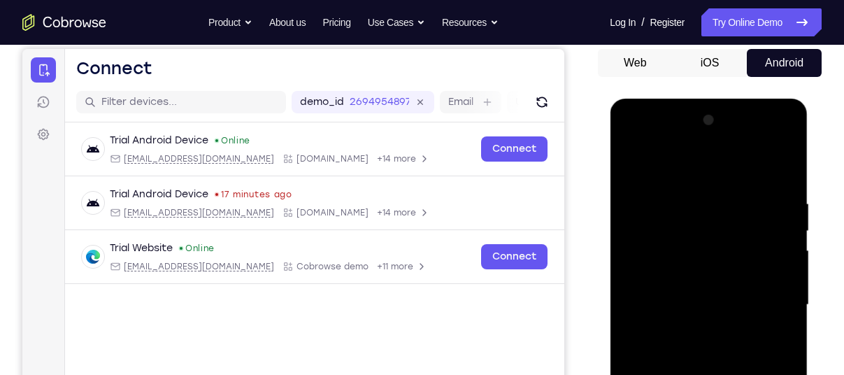
scroll to position [131, 0]
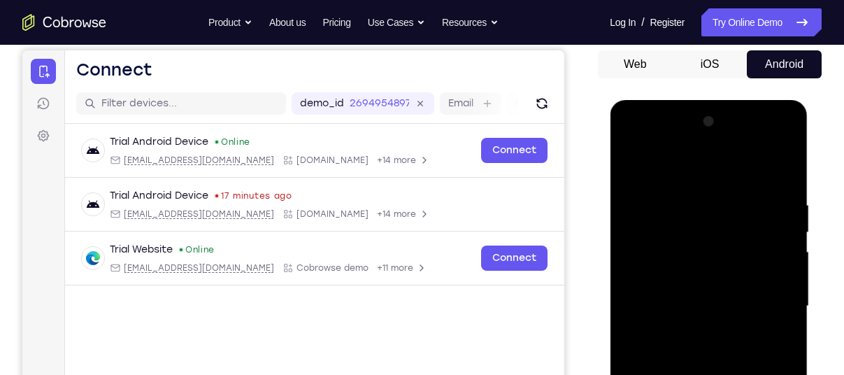
click at [701, 197] on div at bounding box center [708, 305] width 176 height 391
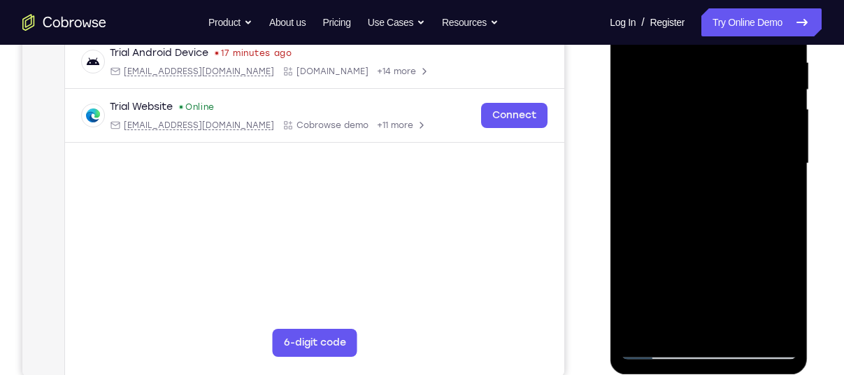
scroll to position [275, 0]
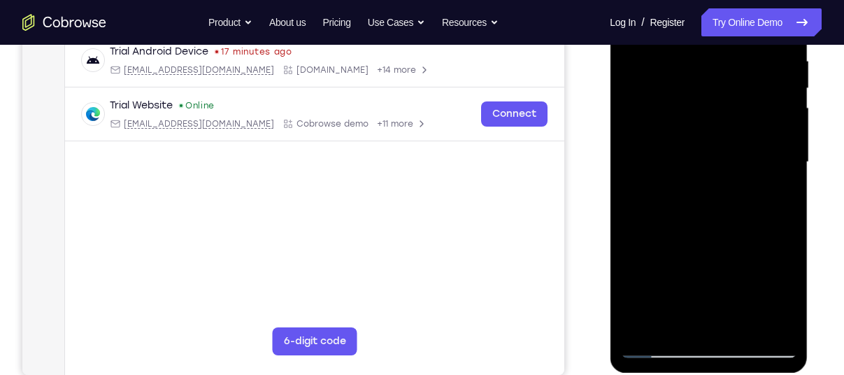
click at [676, 238] on div at bounding box center [708, 161] width 176 height 391
click at [770, 226] on div at bounding box center [708, 161] width 176 height 391
click at [716, 201] on div at bounding box center [708, 161] width 176 height 391
click at [650, 236] on div at bounding box center [708, 161] width 176 height 391
click at [652, 234] on div at bounding box center [708, 161] width 176 height 391
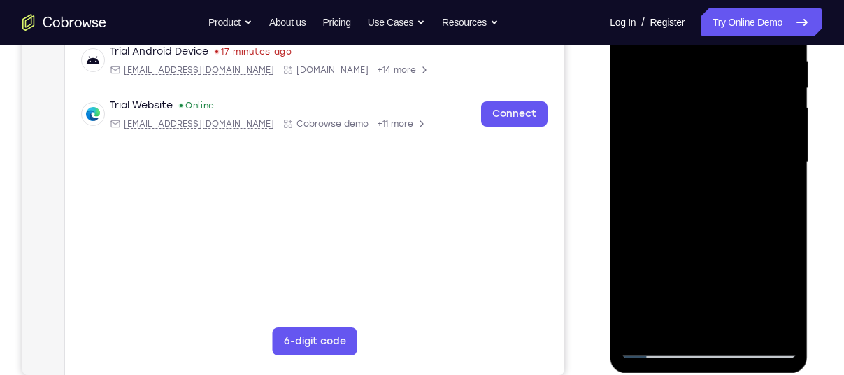
click at [653, 234] on div at bounding box center [708, 161] width 176 height 391
click at [656, 234] on div at bounding box center [708, 161] width 176 height 391
click at [678, 212] on div at bounding box center [708, 161] width 176 height 391
click at [706, 200] on div at bounding box center [708, 161] width 176 height 391
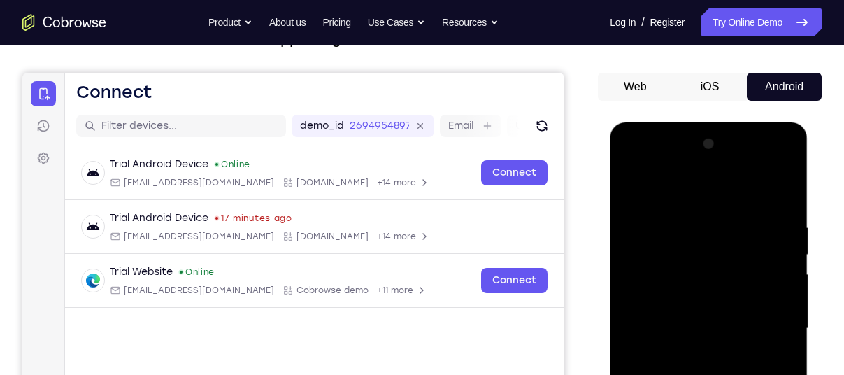
scroll to position [104, 0]
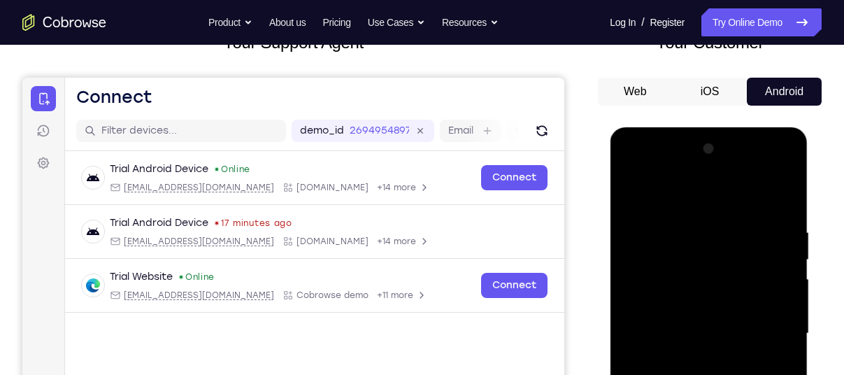
click at [764, 169] on div at bounding box center [708, 333] width 176 height 391
click at [715, 187] on div at bounding box center [708, 333] width 176 height 391
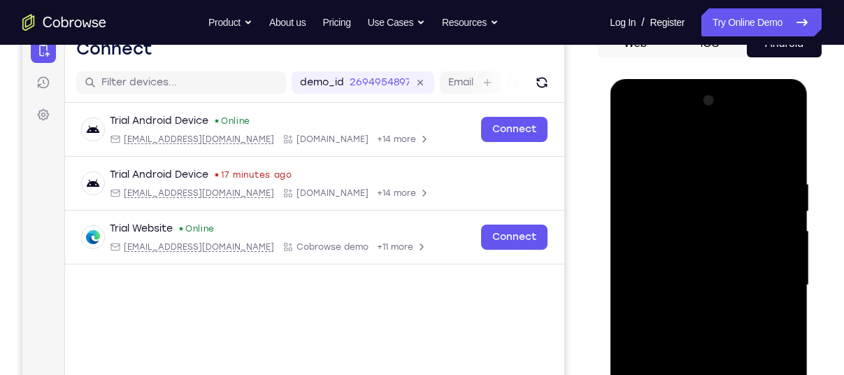
scroll to position [152, 0]
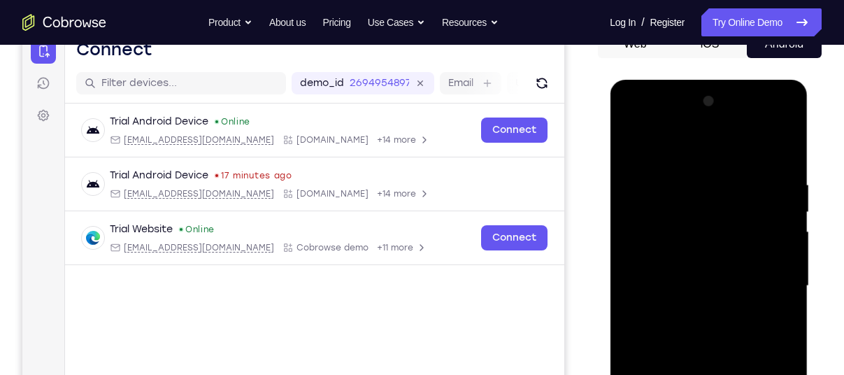
click at [767, 122] on div at bounding box center [708, 285] width 176 height 391
click at [705, 183] on div at bounding box center [708, 285] width 176 height 391
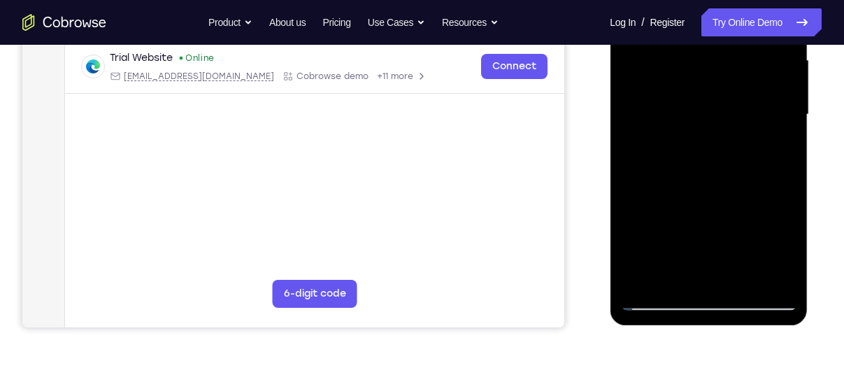
scroll to position [295, 0]
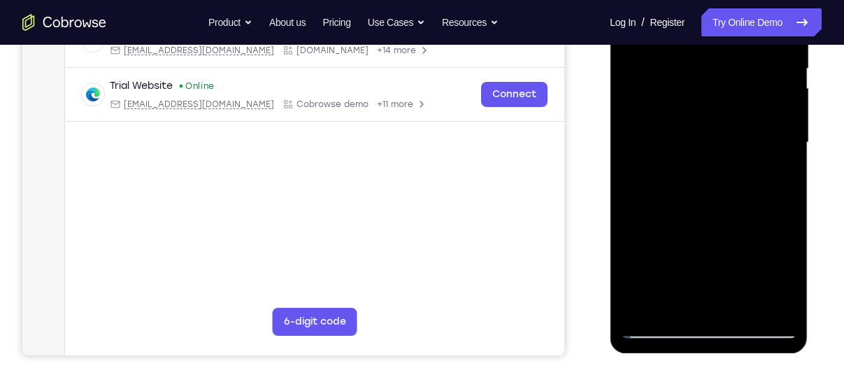
click at [766, 210] on div at bounding box center [708, 142] width 176 height 391
click at [671, 190] on div at bounding box center [708, 142] width 176 height 391
click at [662, 216] on div at bounding box center [708, 142] width 176 height 391
click at [668, 216] on div at bounding box center [708, 142] width 176 height 391
click at [674, 215] on div at bounding box center [708, 142] width 176 height 391
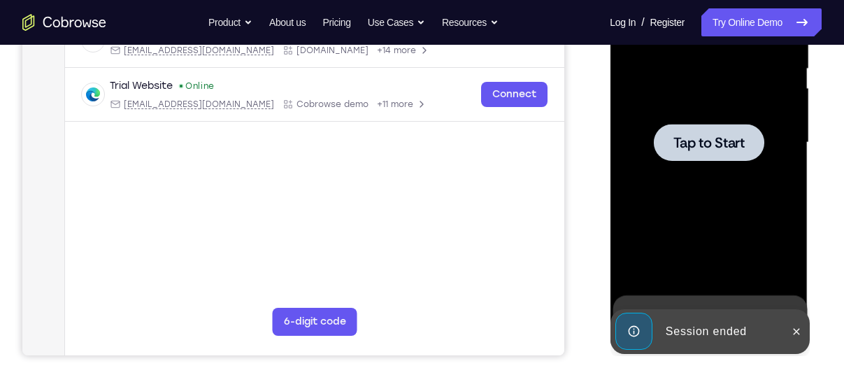
click at [691, 156] on div at bounding box center [708, 142] width 110 height 37
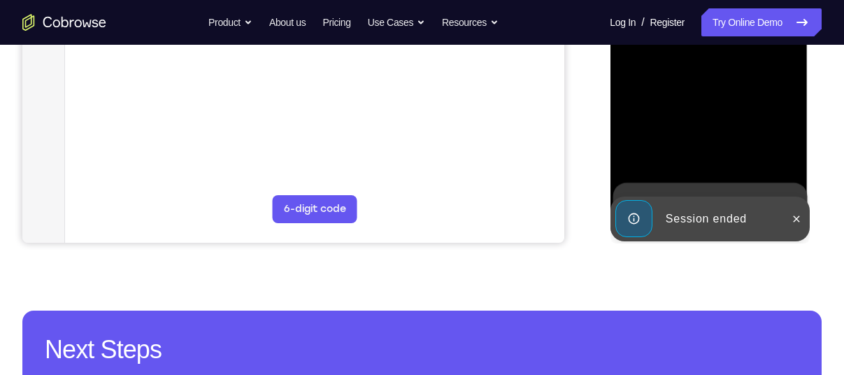
scroll to position [407, 0]
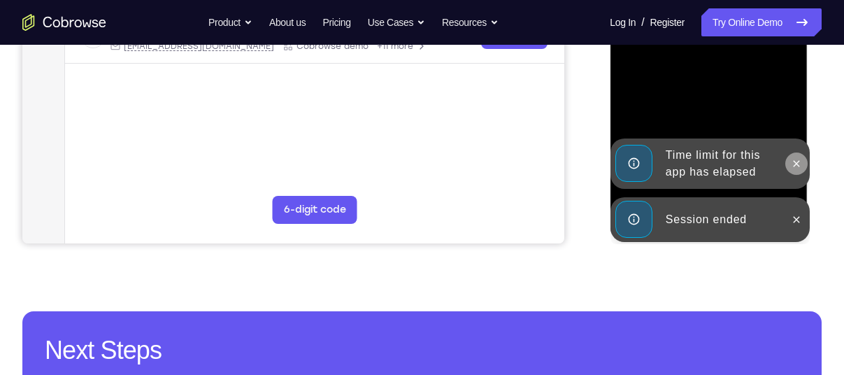
click at [792, 160] on icon at bounding box center [795, 163] width 11 height 11
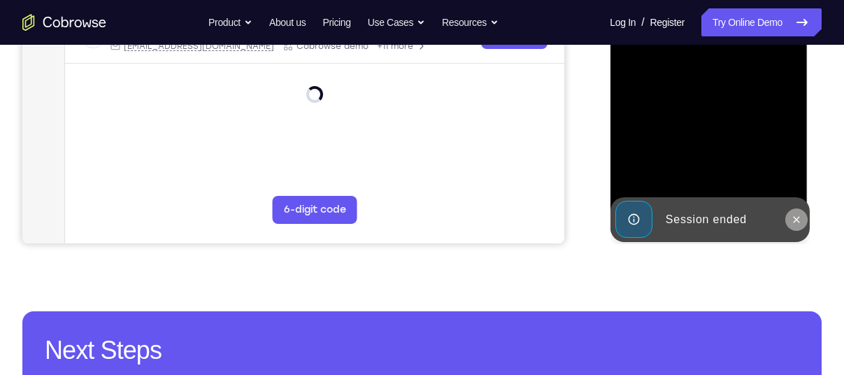
click at [795, 216] on icon at bounding box center [795, 219] width 11 height 11
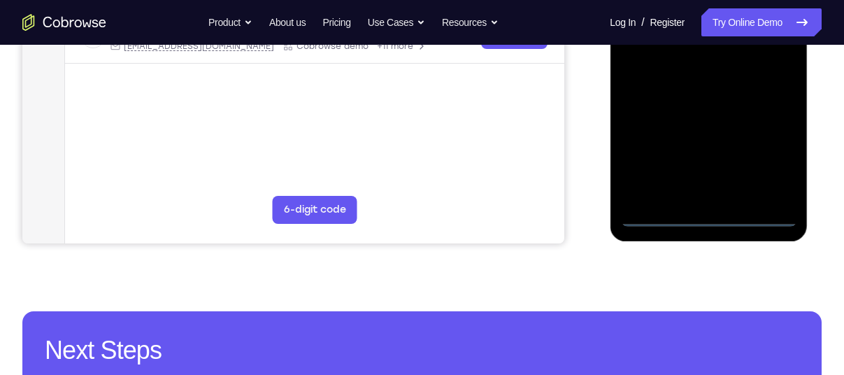
click at [711, 216] on div at bounding box center [708, 30] width 176 height 391
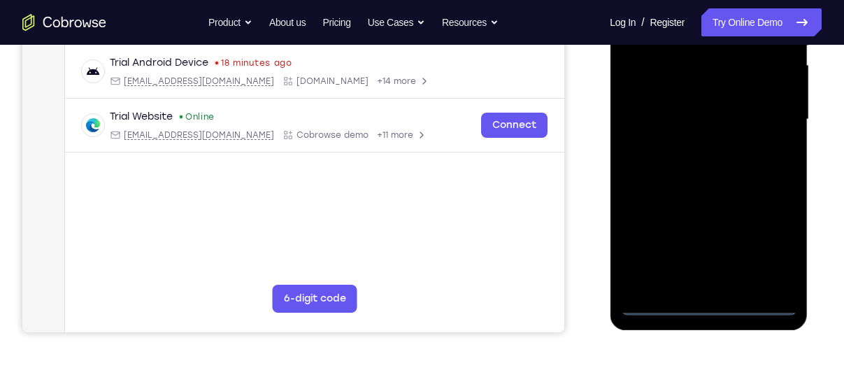
scroll to position [319, 0]
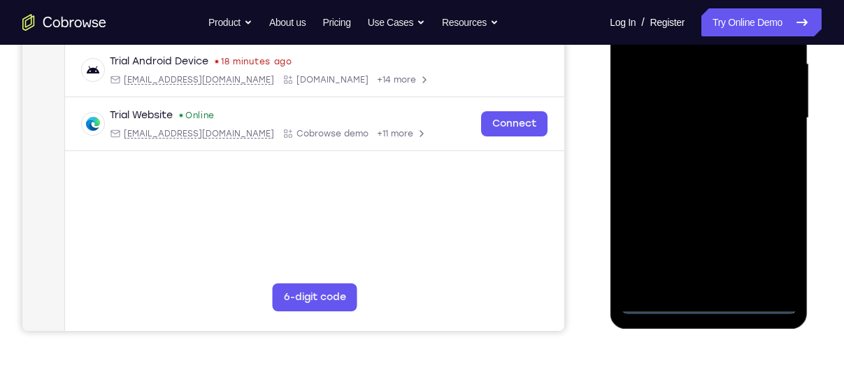
click at [776, 251] on div at bounding box center [708, 117] width 176 height 391
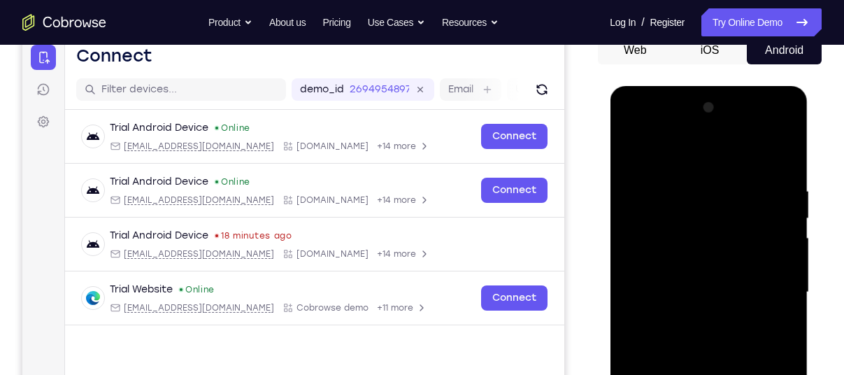
scroll to position [133, 0]
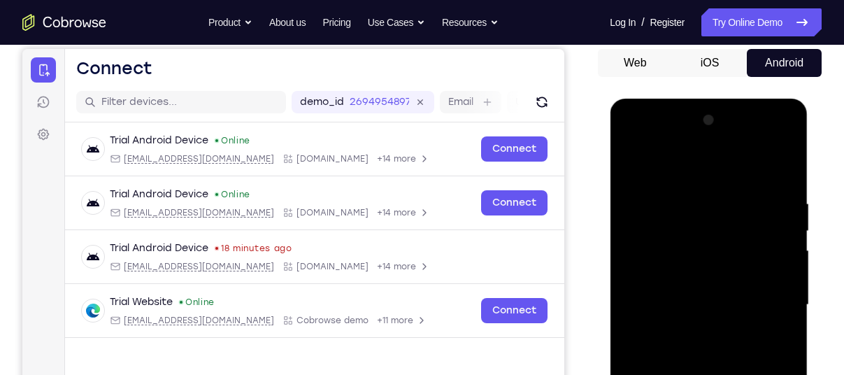
click at [678, 162] on div at bounding box center [708, 304] width 176 height 391
click at [669, 226] on div at bounding box center [708, 304] width 176 height 391
drag, startPoint x: 709, startPoint y: 254, endPoint x: 716, endPoint y: 172, distance: 82.0
click at [716, 172] on div at bounding box center [708, 304] width 176 height 391
drag, startPoint x: 684, startPoint y: 210, endPoint x: 686, endPoint y: 136, distance: 74.8
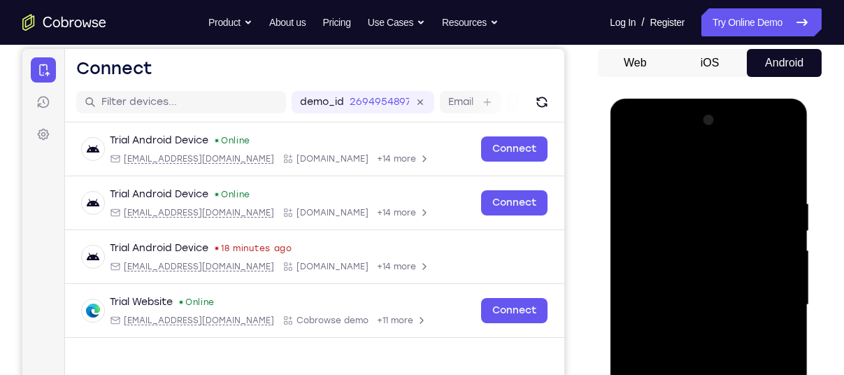
click at [686, 136] on div at bounding box center [708, 304] width 176 height 391
drag, startPoint x: 656, startPoint y: 204, endPoint x: 667, endPoint y: 64, distance: 140.9
click at [667, 99] on html "Online web based iOS Simulators and Android Emulators. Run iPhone, iPad, Mobile…" at bounding box center [708, 308] width 199 height 419
drag, startPoint x: 679, startPoint y: 240, endPoint x: 683, endPoint y: 178, distance: 62.3
click at [683, 178] on div at bounding box center [708, 304] width 176 height 391
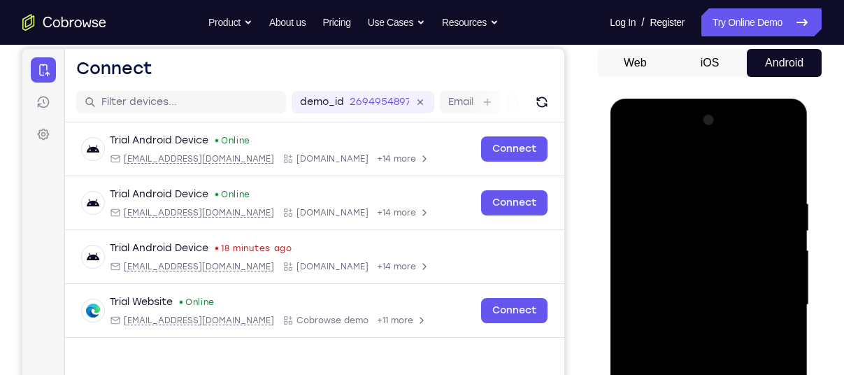
drag, startPoint x: 683, startPoint y: 256, endPoint x: 683, endPoint y: 152, distance: 104.1
click at [683, 152] on div at bounding box center [708, 304] width 176 height 391
click at [674, 271] on div at bounding box center [708, 304] width 176 height 391
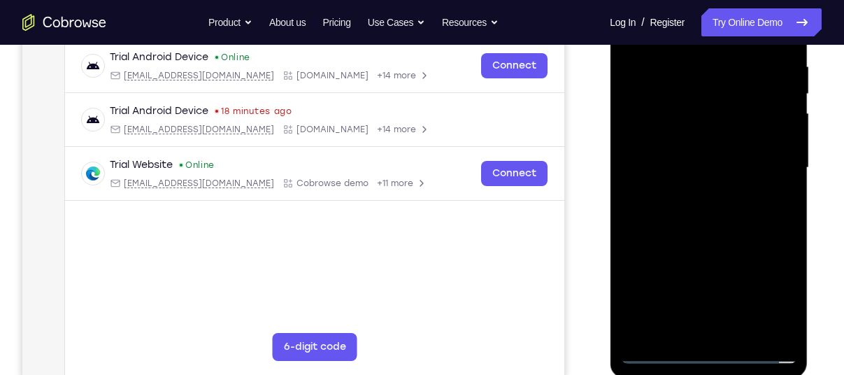
scroll to position [270, 0]
click at [695, 236] on div at bounding box center [708, 167] width 176 height 391
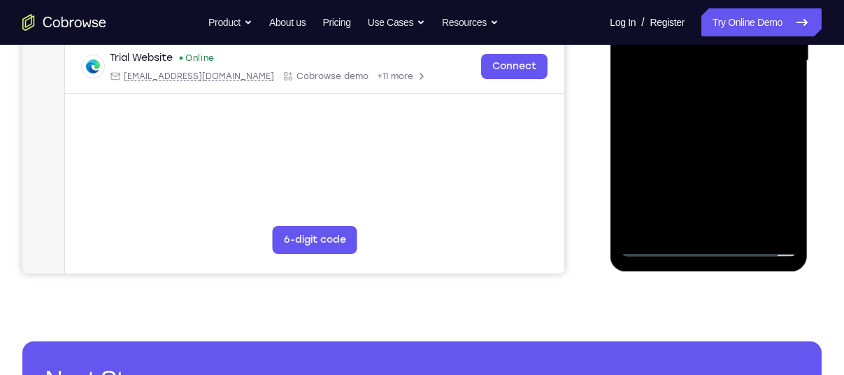
scroll to position [380, 0]
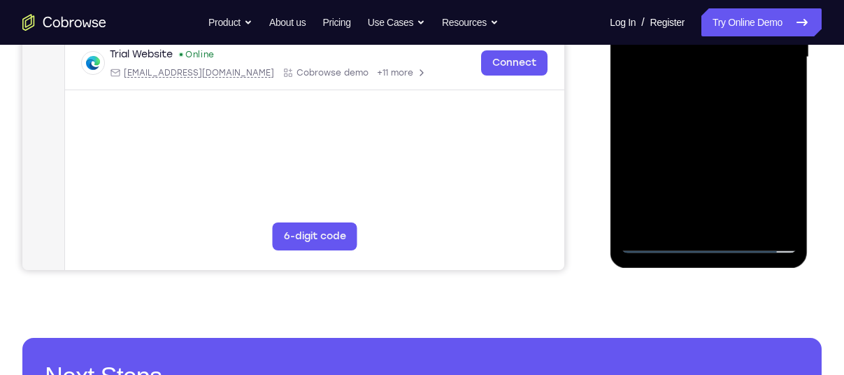
click at [679, 136] on div at bounding box center [708, 57] width 176 height 391
drag, startPoint x: 683, startPoint y: 168, endPoint x: 696, endPoint y: 89, distance: 79.4
click at [696, 89] on div at bounding box center [708, 57] width 176 height 391
drag, startPoint x: 711, startPoint y: 181, endPoint x: 730, endPoint y: 63, distance: 119.5
click at [730, 63] on div at bounding box center [708, 57] width 176 height 391
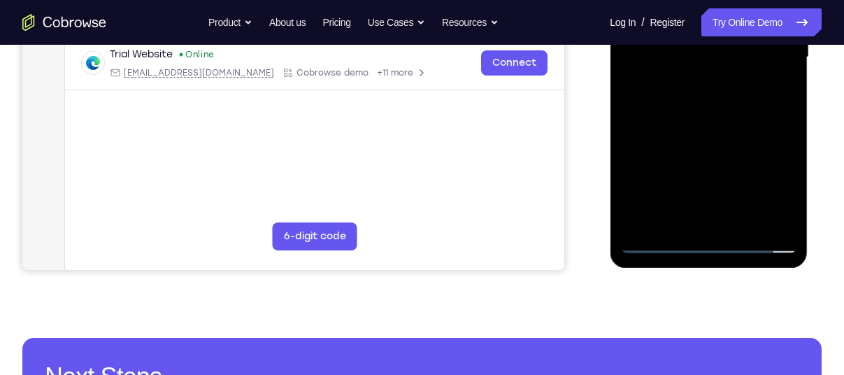
drag, startPoint x: 712, startPoint y: 170, endPoint x: 716, endPoint y: 103, distance: 66.5
click at [716, 103] on div at bounding box center [708, 57] width 176 height 391
drag, startPoint x: 713, startPoint y: 180, endPoint x: 719, endPoint y: 122, distance: 58.3
click at [719, 122] on div at bounding box center [708, 57] width 176 height 391
drag, startPoint x: 714, startPoint y: 177, endPoint x: 720, endPoint y: 101, distance: 76.4
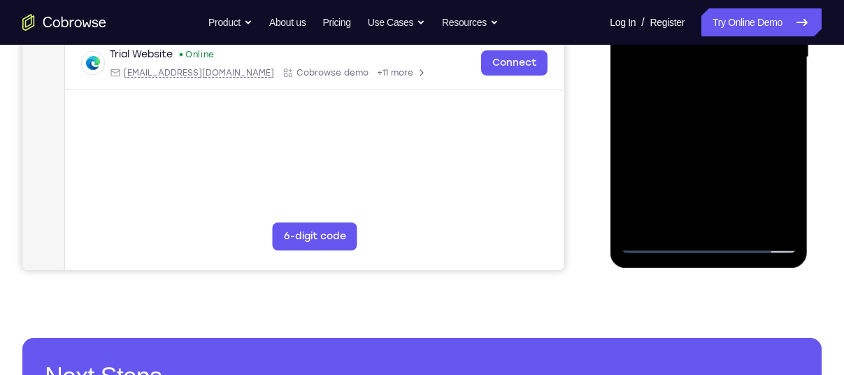
click at [720, 101] on div at bounding box center [708, 57] width 176 height 391
drag, startPoint x: 716, startPoint y: 178, endPoint x: 720, endPoint y: 106, distance: 72.8
click at [720, 106] on div at bounding box center [708, 57] width 176 height 391
drag, startPoint x: 699, startPoint y: 180, endPoint x: 709, endPoint y: 99, distance: 81.0
click at [709, 99] on div at bounding box center [708, 57] width 176 height 391
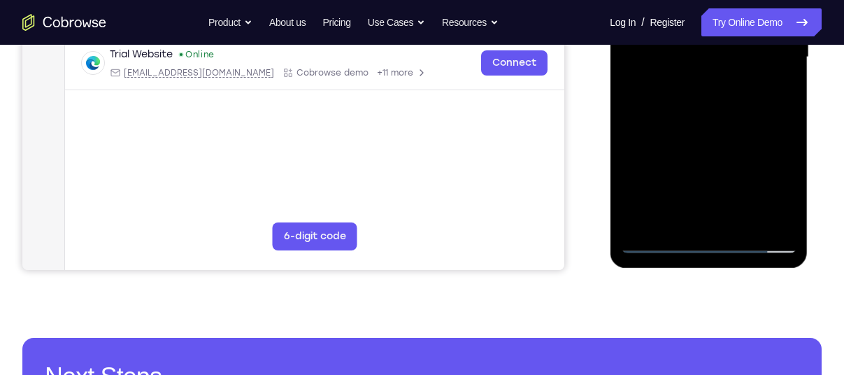
drag, startPoint x: 717, startPoint y: 177, endPoint x: 716, endPoint y: 109, distance: 67.8
click at [716, 109] on div at bounding box center [708, 57] width 176 height 391
click at [709, 142] on div at bounding box center [708, 57] width 176 height 391
click at [682, 138] on div at bounding box center [708, 57] width 176 height 391
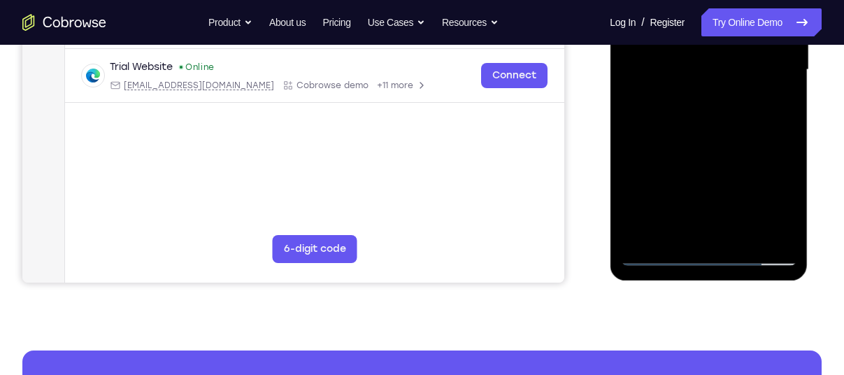
scroll to position [373, 0]
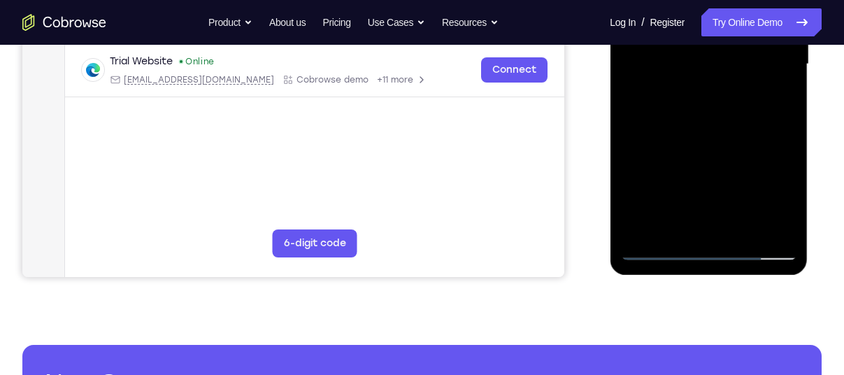
click at [654, 252] on div at bounding box center [708, 64] width 176 height 391
click at [681, 141] on div at bounding box center [708, 64] width 176 height 391
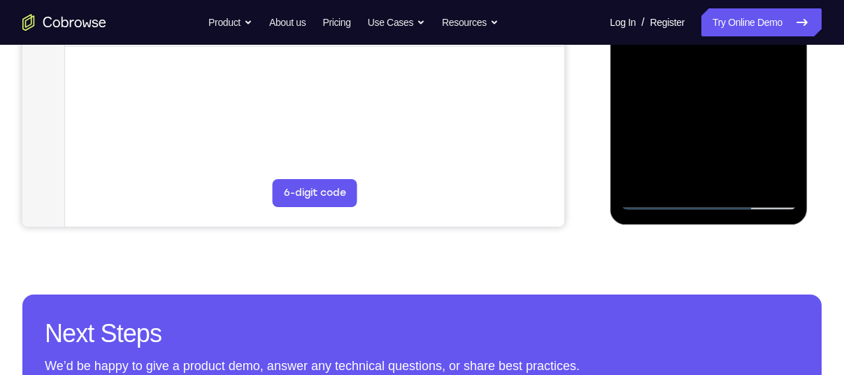
scroll to position [398, 0]
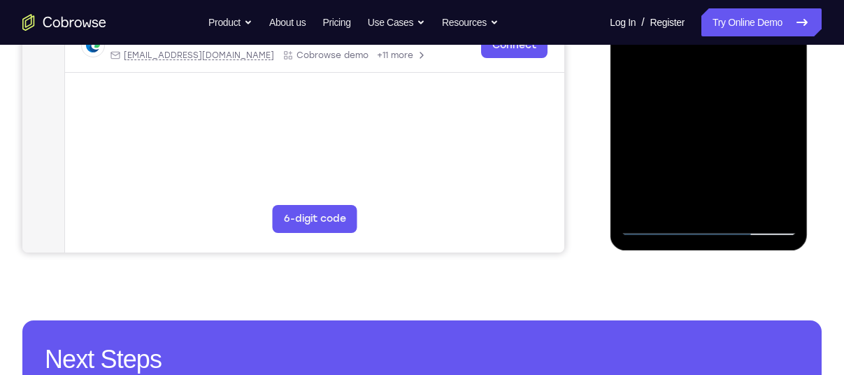
click at [679, 117] on div at bounding box center [708, 39] width 176 height 391
click at [700, 139] on div at bounding box center [708, 39] width 176 height 391
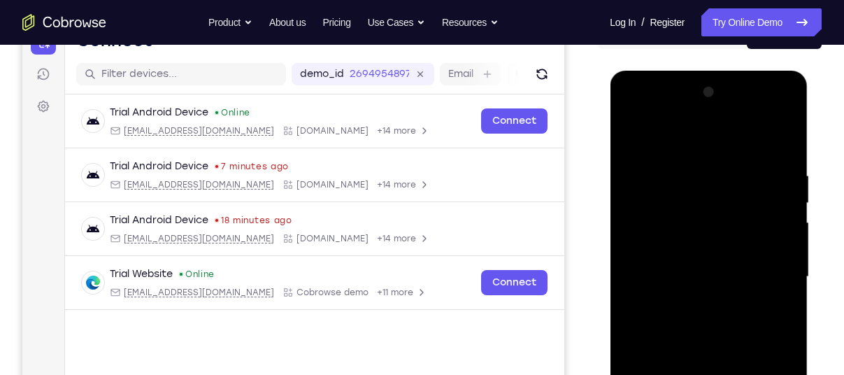
scroll to position [160, 0]
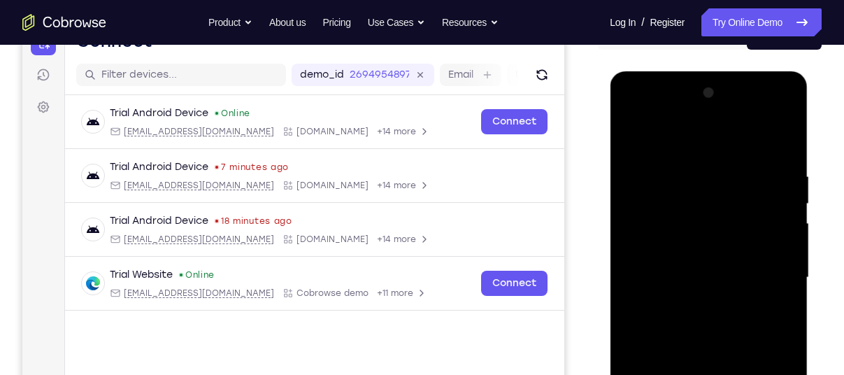
click at [769, 108] on div at bounding box center [708, 277] width 176 height 391
click at [720, 140] on div at bounding box center [708, 277] width 176 height 391
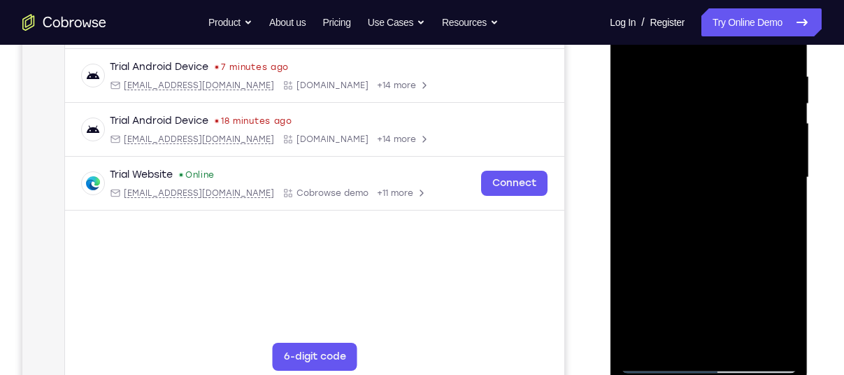
scroll to position [264, 0]
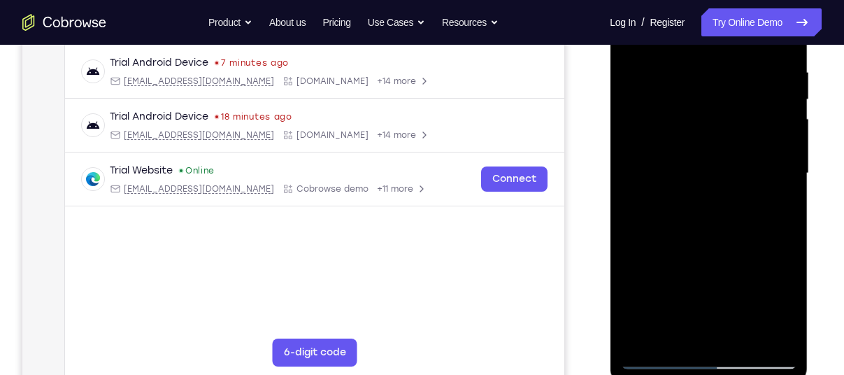
click at [713, 210] on div at bounding box center [708, 173] width 176 height 391
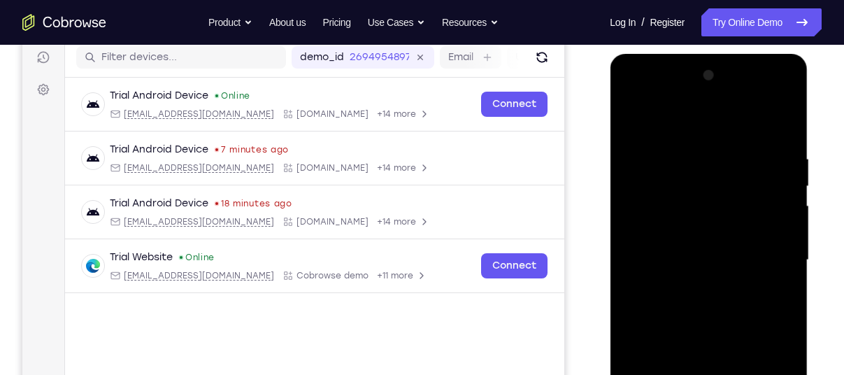
scroll to position [175, 0]
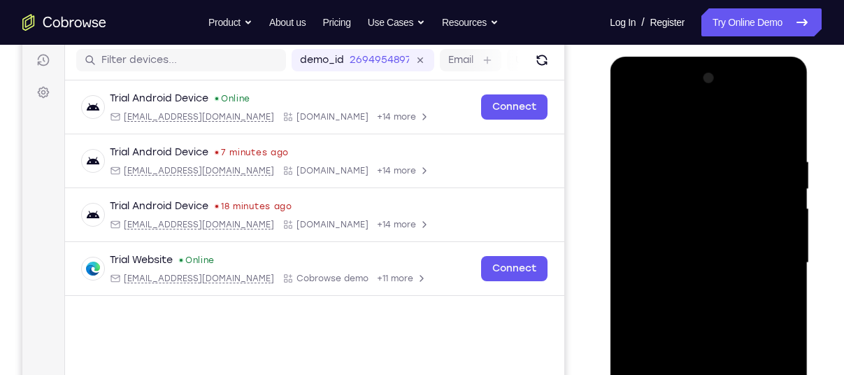
click at [768, 100] on div at bounding box center [708, 262] width 176 height 391
click at [706, 119] on div at bounding box center [708, 262] width 176 height 391
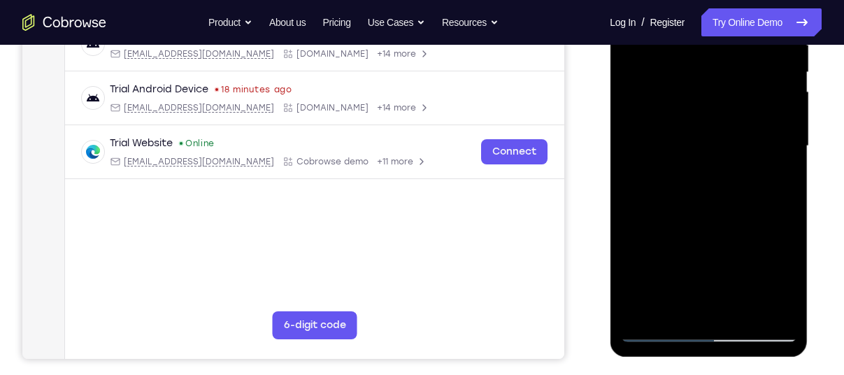
scroll to position [294, 0]
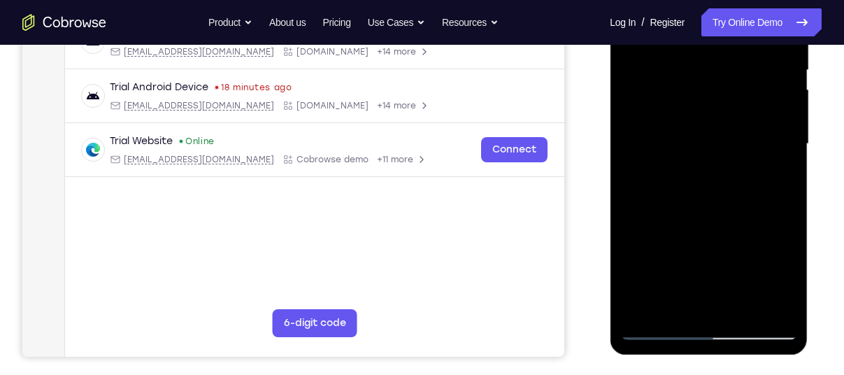
click at [681, 221] on div at bounding box center [708, 143] width 176 height 391
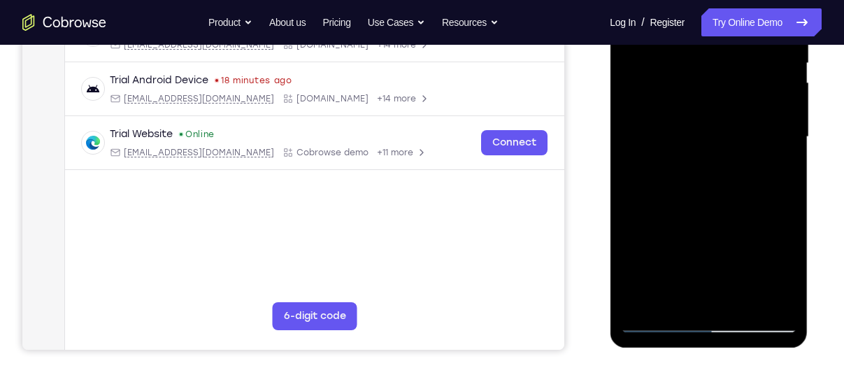
scroll to position [299, 0]
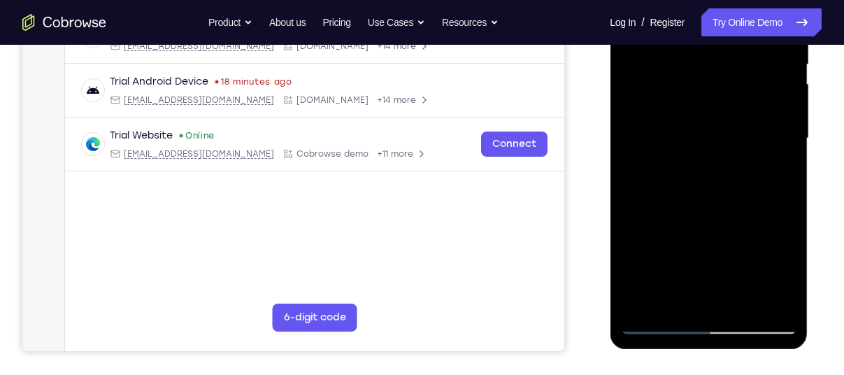
click at [770, 203] on div at bounding box center [708, 138] width 176 height 391
click at [672, 186] on div at bounding box center [708, 138] width 176 height 391
click at [665, 212] on div at bounding box center [708, 138] width 176 height 391
click at [658, 212] on div at bounding box center [708, 138] width 176 height 391
click at [660, 210] on div at bounding box center [708, 138] width 176 height 391
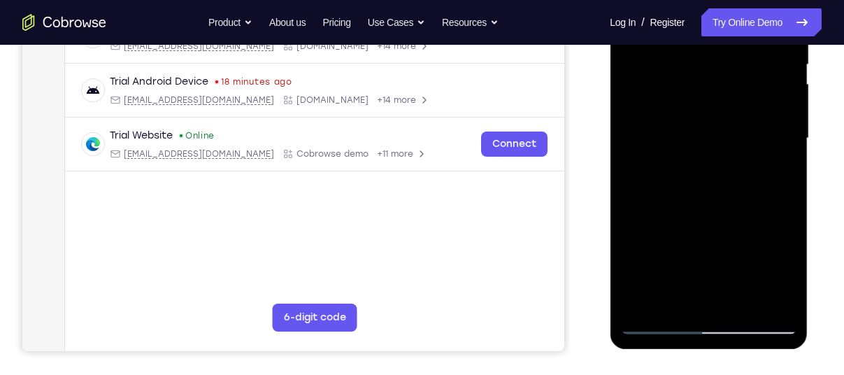
click at [707, 172] on div at bounding box center [708, 138] width 176 height 391
click at [759, 201] on div at bounding box center [708, 138] width 176 height 391
click at [675, 185] on div at bounding box center [708, 138] width 176 height 391
click at [661, 212] on div at bounding box center [708, 138] width 176 height 391
click at [662, 212] on div at bounding box center [708, 138] width 176 height 391
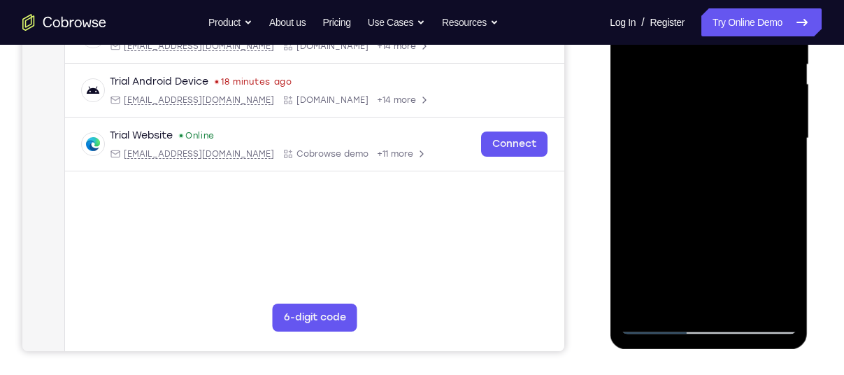
click at [663, 212] on div at bounding box center [708, 138] width 176 height 391
click at [663, 211] on div at bounding box center [708, 138] width 176 height 391
click at [664, 211] on div at bounding box center [708, 138] width 176 height 391
click at [665, 211] on div at bounding box center [708, 138] width 176 height 391
click at [661, 196] on div at bounding box center [708, 138] width 176 height 391
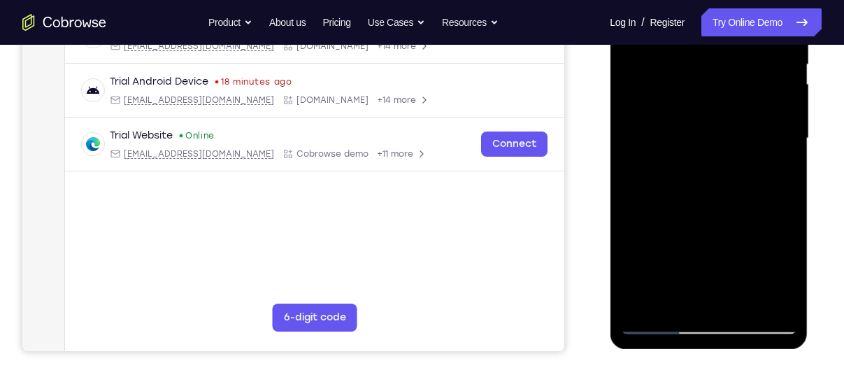
click at [666, 212] on div at bounding box center [708, 138] width 176 height 391
click at [667, 211] on div at bounding box center [708, 138] width 176 height 391
click at [669, 212] on div at bounding box center [708, 138] width 176 height 391
click at [667, 212] on div at bounding box center [708, 138] width 176 height 391
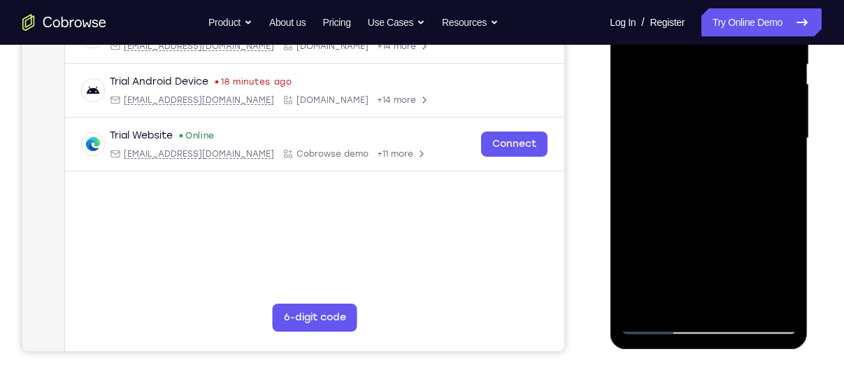
click at [669, 212] on div at bounding box center [708, 138] width 176 height 391
click at [671, 211] on div at bounding box center [708, 138] width 176 height 391
click at [667, 189] on div at bounding box center [708, 138] width 176 height 391
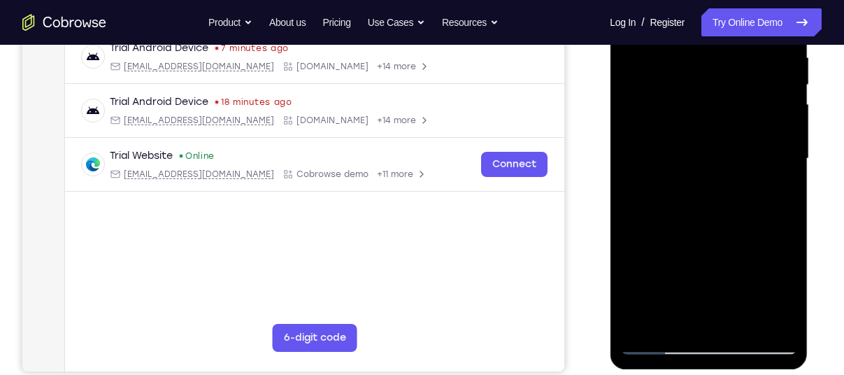
scroll to position [277, 0]
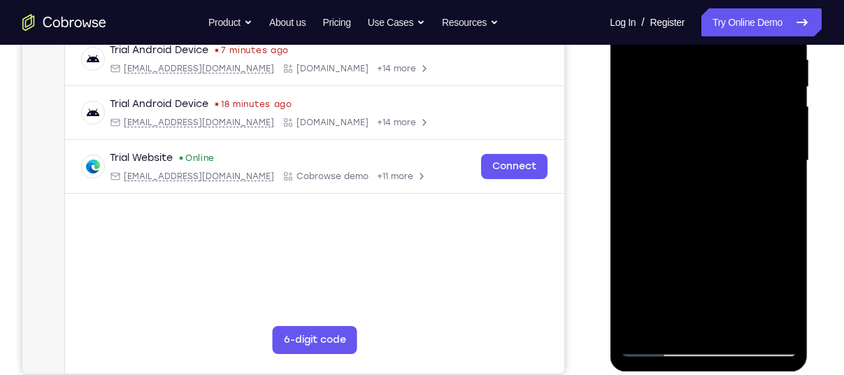
click at [671, 235] on div at bounding box center [708, 160] width 176 height 391
click at [672, 233] on div at bounding box center [708, 160] width 176 height 391
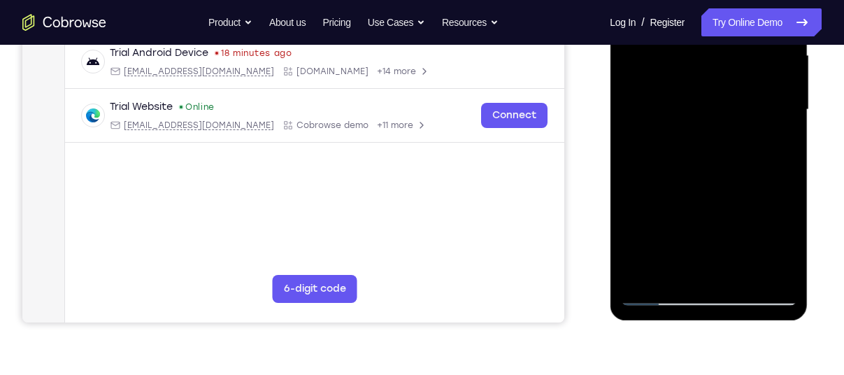
scroll to position [328, 0]
click at [666, 146] on div at bounding box center [708, 108] width 176 height 391
click at [672, 182] on div at bounding box center [708, 108] width 176 height 391
click at [674, 182] on div at bounding box center [708, 108] width 176 height 391
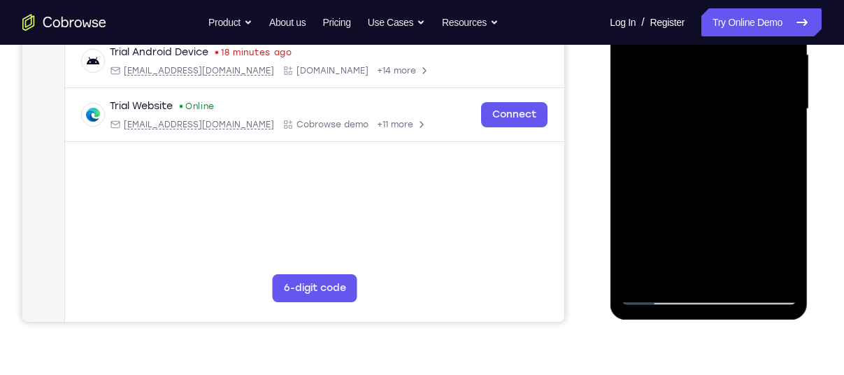
click at [675, 182] on div at bounding box center [708, 108] width 176 height 391
click at [676, 182] on div at bounding box center [708, 108] width 176 height 391
click at [676, 183] on div at bounding box center [708, 108] width 176 height 391
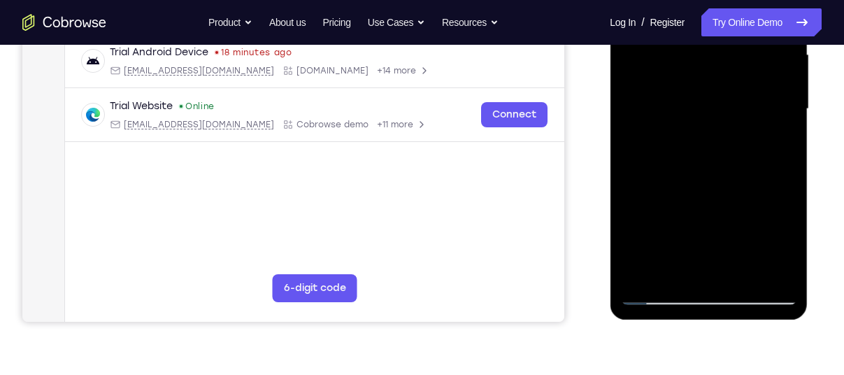
click at [677, 182] on div at bounding box center [708, 108] width 176 height 391
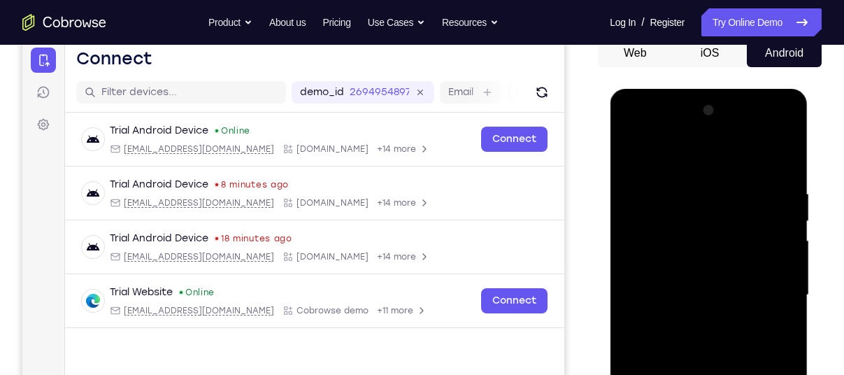
scroll to position [140, 0]
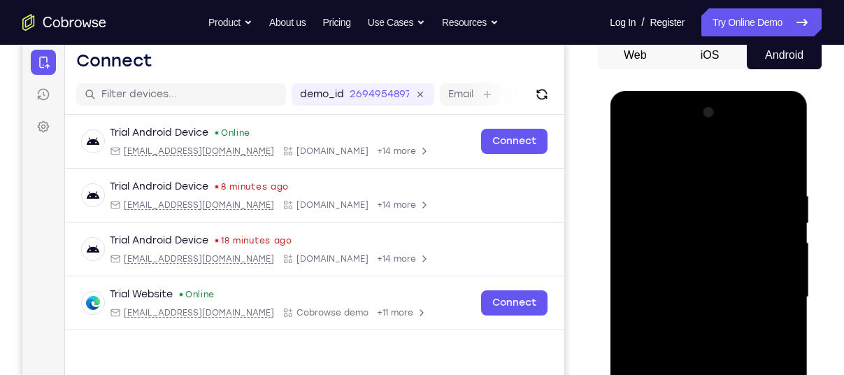
click at [763, 136] on div at bounding box center [708, 296] width 176 height 391
click at [711, 160] on div at bounding box center [708, 296] width 176 height 391
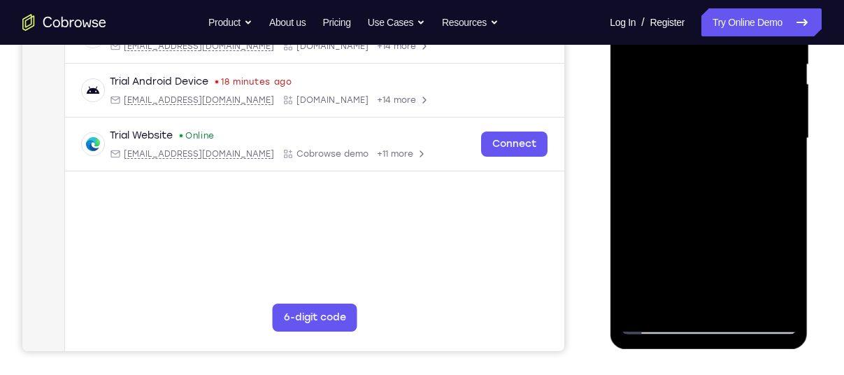
scroll to position [299, 0]
click at [712, 175] on div at bounding box center [708, 138] width 176 height 391
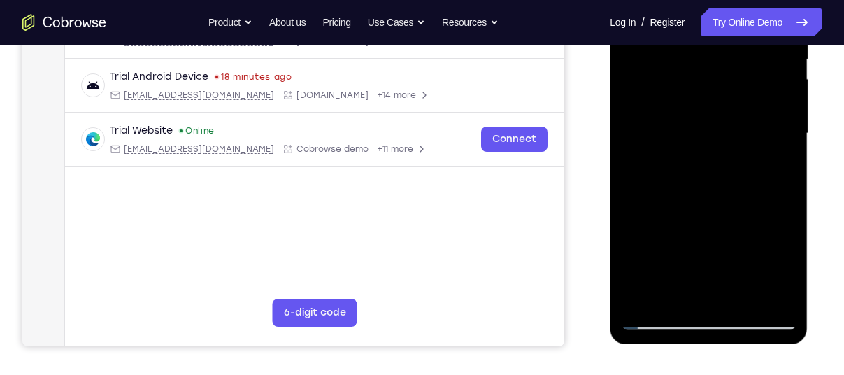
scroll to position [303, 0]
click at [677, 207] on div at bounding box center [708, 134] width 176 height 391
click at [678, 207] on div at bounding box center [708, 134] width 176 height 391
click at [680, 207] on div at bounding box center [708, 134] width 176 height 391
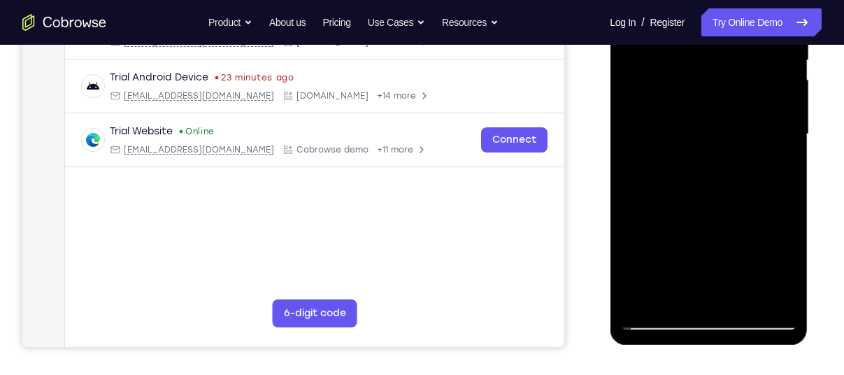
click at [681, 207] on div at bounding box center [708, 134] width 176 height 391
click at [682, 207] on div at bounding box center [708, 134] width 176 height 391
click at [685, 208] on div at bounding box center [708, 134] width 176 height 391
click at [686, 208] on div at bounding box center [708, 134] width 176 height 391
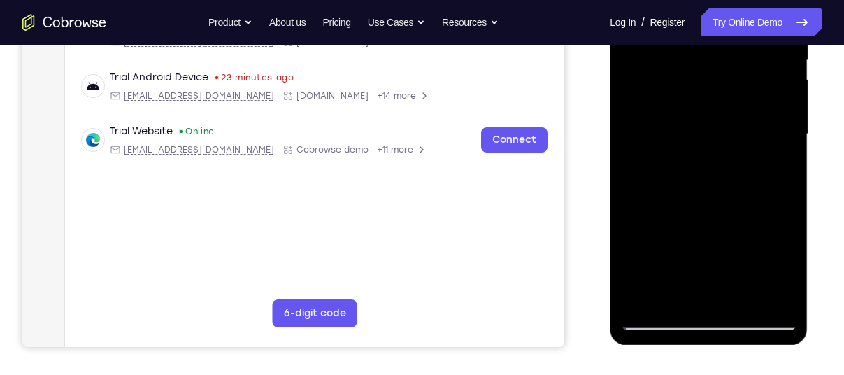
click at [688, 208] on div at bounding box center [708, 134] width 176 height 391
click at [689, 208] on div at bounding box center [708, 134] width 176 height 391
click at [690, 208] on div at bounding box center [708, 134] width 176 height 391
click at [692, 208] on div at bounding box center [708, 134] width 176 height 391
click at [695, 208] on div at bounding box center [708, 134] width 176 height 391
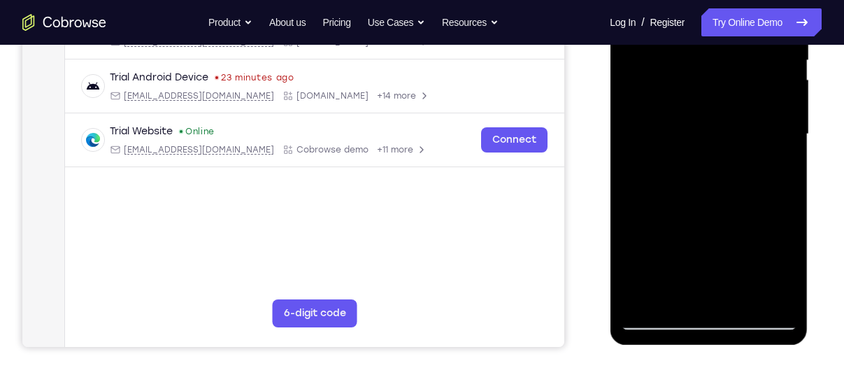
click at [697, 208] on div at bounding box center [708, 134] width 176 height 391
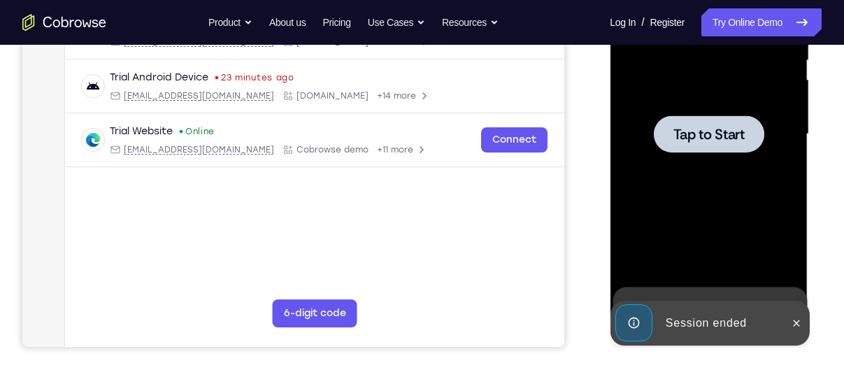
click at [702, 182] on div at bounding box center [708, 134] width 176 height 391
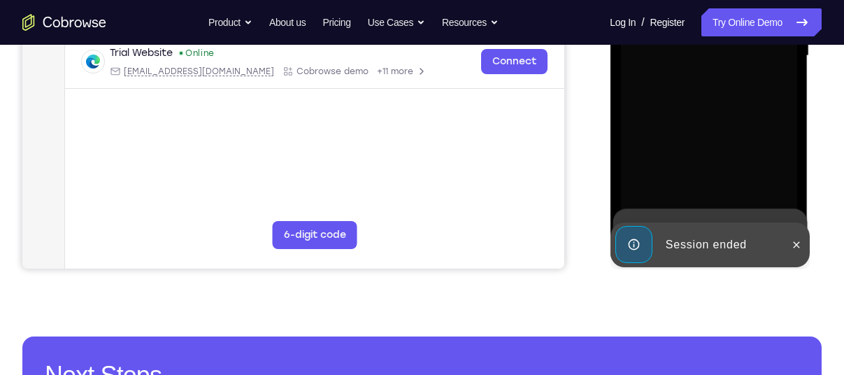
scroll to position [382, 0]
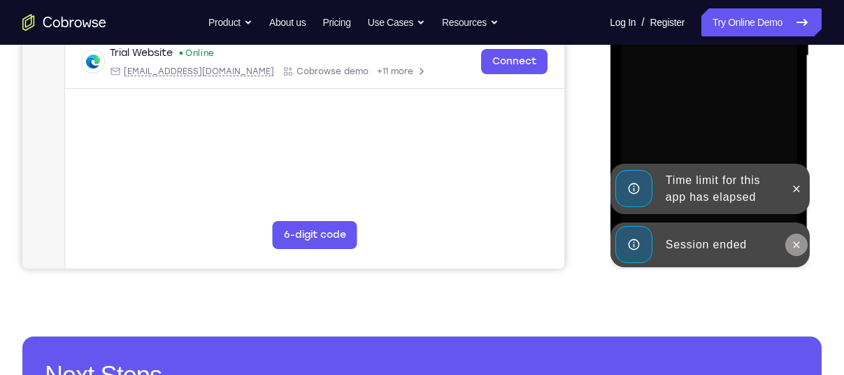
click at [792, 244] on icon at bounding box center [795, 244] width 11 height 11
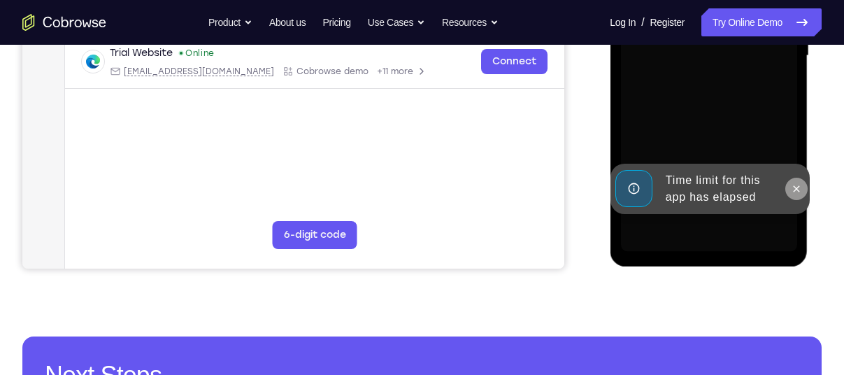
click at [792, 181] on div "Online web based iOS Simulators and Android Emulators. Run iPhone, iPad, Mobile…" at bounding box center [708, 59] width 199 height 419
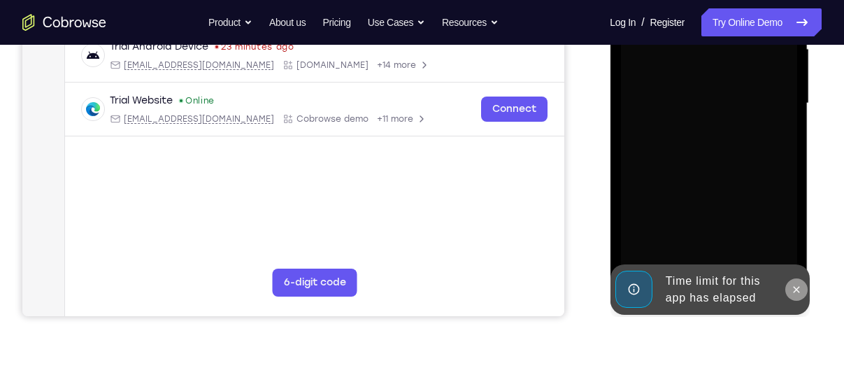
scroll to position [390, 0]
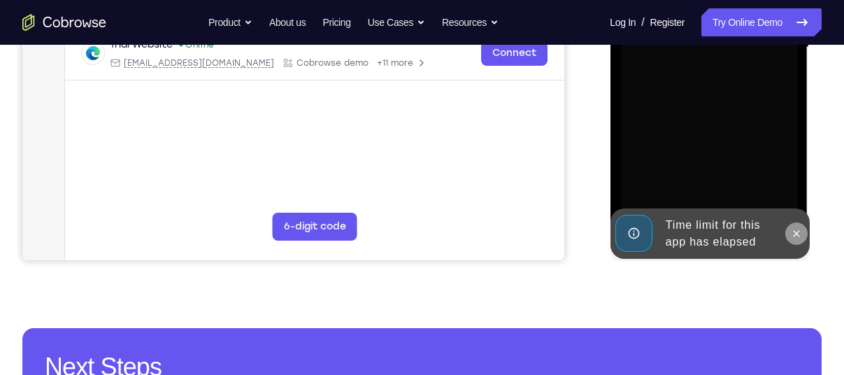
click at [800, 242] on button at bounding box center [795, 233] width 22 height 22
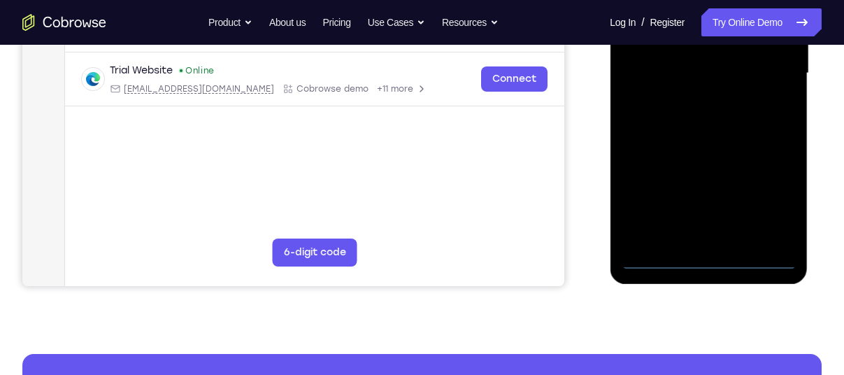
scroll to position [365, 0]
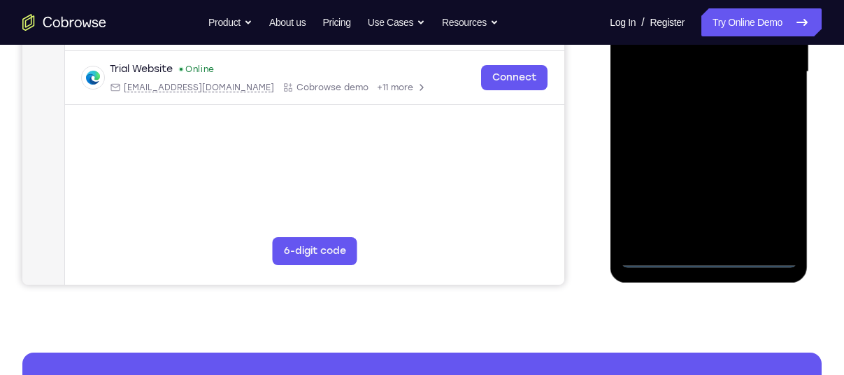
click at [709, 253] on div at bounding box center [708, 71] width 176 height 391
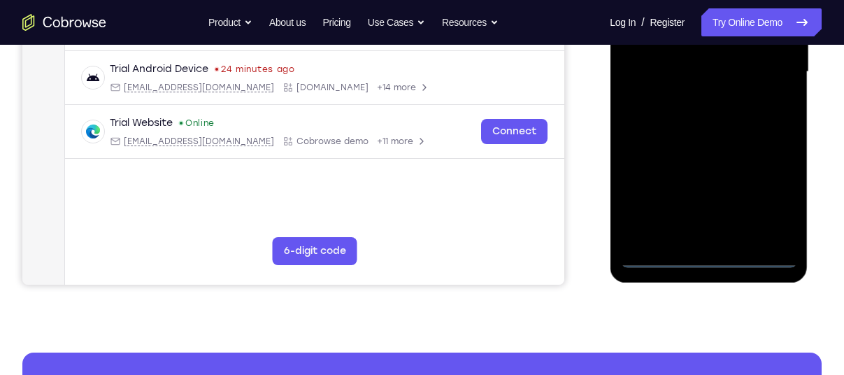
click at [771, 208] on div at bounding box center [708, 71] width 176 height 391
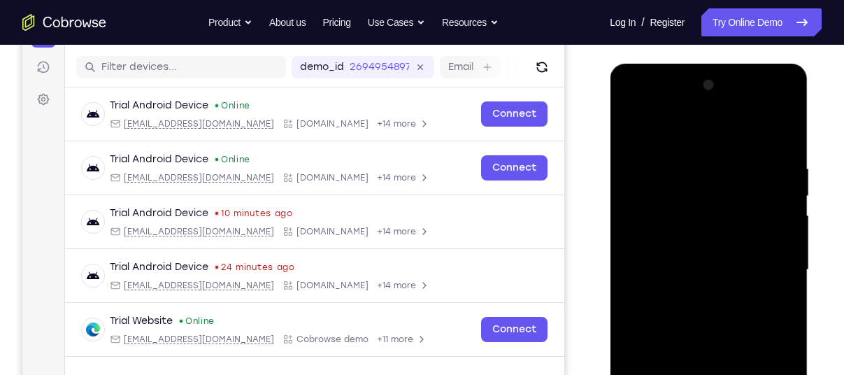
scroll to position [159, 0]
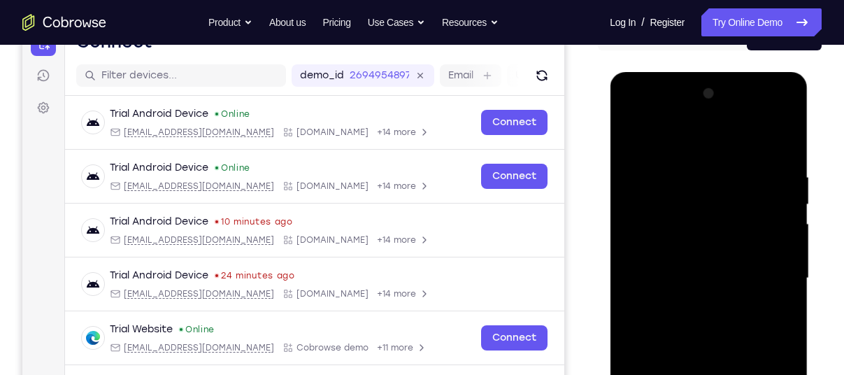
click at [680, 145] on div at bounding box center [708, 277] width 176 height 391
click at [679, 194] on div at bounding box center [708, 277] width 176 height 391
click at [671, 242] on div at bounding box center [708, 277] width 176 height 391
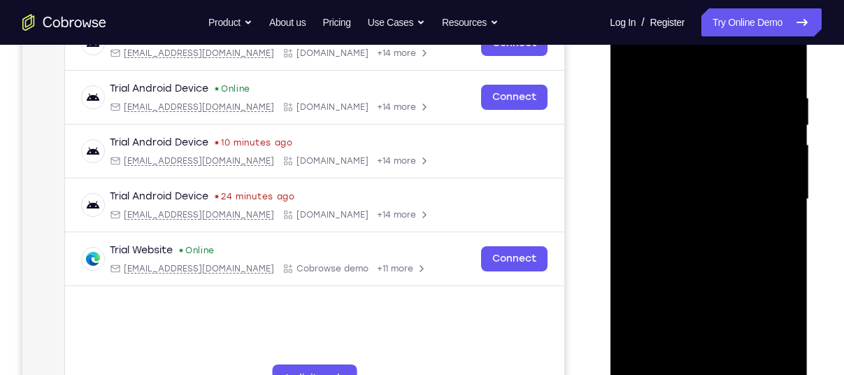
scroll to position [239, 0]
click at [695, 250] on div at bounding box center [708, 198] width 176 height 391
click at [682, 151] on div at bounding box center [708, 198] width 176 height 391
click at [751, 171] on div at bounding box center [708, 198] width 176 height 391
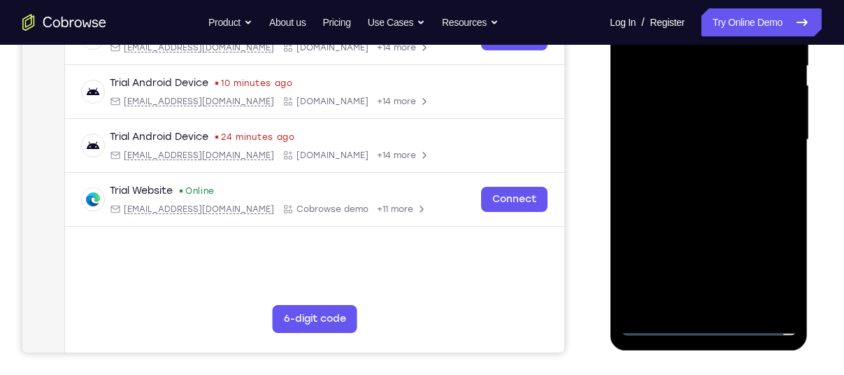
scroll to position [298, 0]
drag, startPoint x: 718, startPoint y: 254, endPoint x: 741, endPoint y: 141, distance: 115.5
click at [741, 141] on div at bounding box center [708, 138] width 176 height 391
drag, startPoint x: 718, startPoint y: 263, endPoint x: 725, endPoint y: 181, distance: 82.1
click at [725, 181] on div at bounding box center [708, 138] width 176 height 391
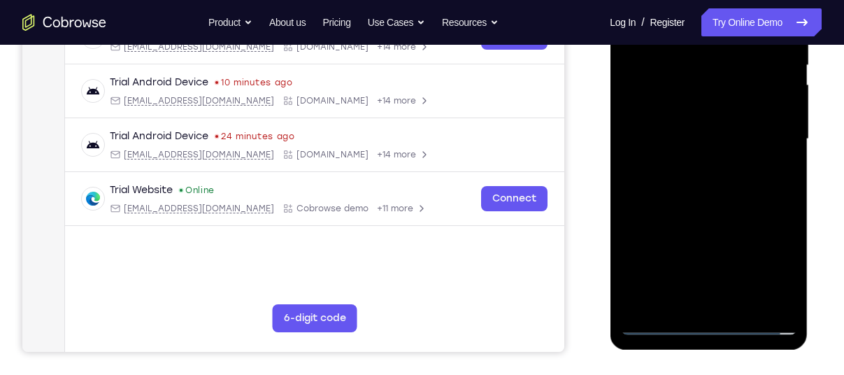
click at [669, 164] on div at bounding box center [708, 138] width 176 height 391
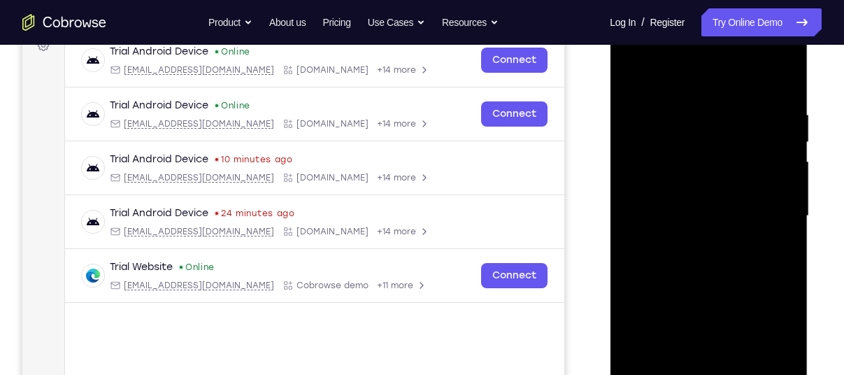
scroll to position [210, 0]
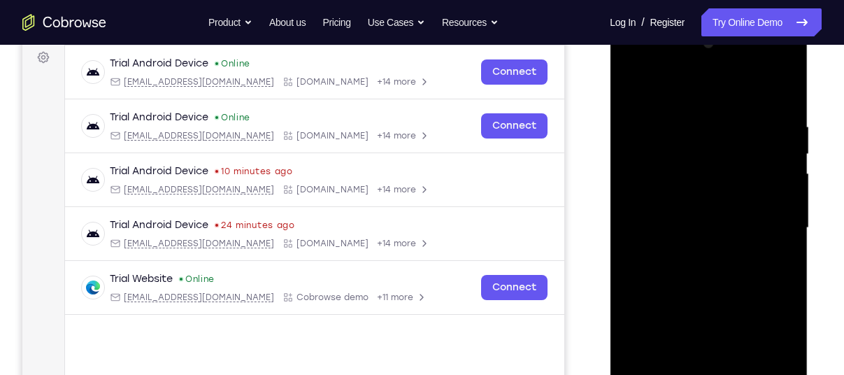
click at [760, 200] on div at bounding box center [708, 227] width 176 height 391
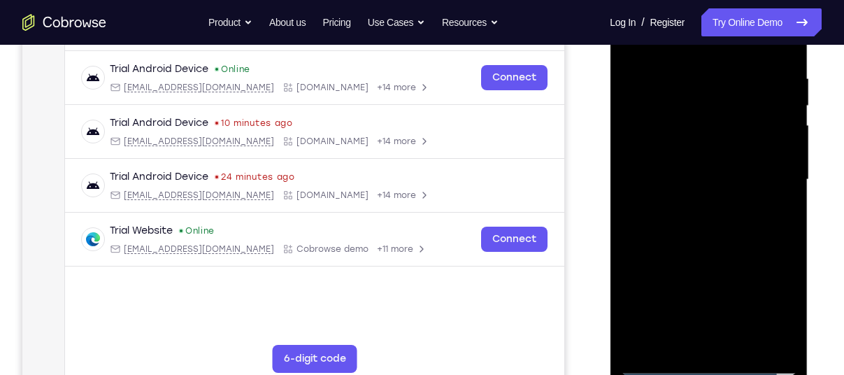
scroll to position [277, 0]
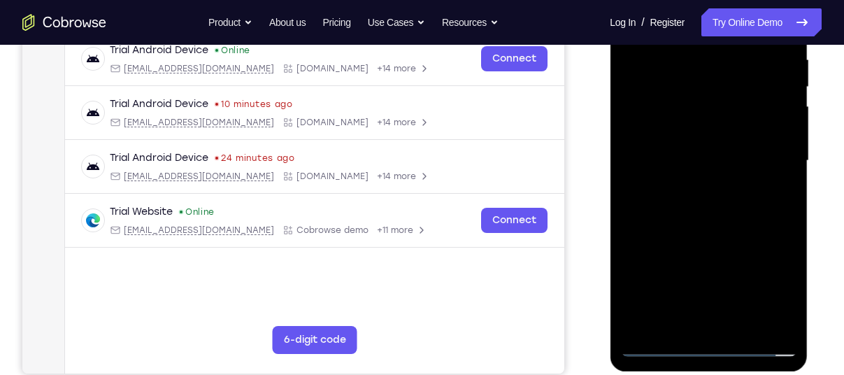
drag, startPoint x: 712, startPoint y: 293, endPoint x: 735, endPoint y: 157, distance: 137.5
click at [735, 157] on div at bounding box center [708, 160] width 176 height 391
drag, startPoint x: 721, startPoint y: 319, endPoint x: 772, endPoint y: 124, distance: 201.5
click at [772, 124] on div at bounding box center [708, 160] width 176 height 391
drag, startPoint x: 734, startPoint y: 198, endPoint x: 739, endPoint y: 132, distance: 65.9
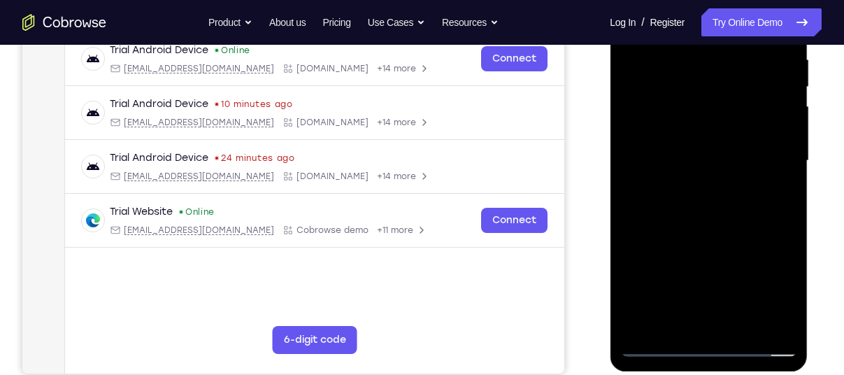
click at [739, 132] on div at bounding box center [708, 160] width 176 height 391
drag, startPoint x: 711, startPoint y: 306, endPoint x: 717, endPoint y: 168, distance: 137.8
click at [717, 168] on div at bounding box center [708, 160] width 176 height 391
click at [655, 191] on div at bounding box center [708, 160] width 176 height 391
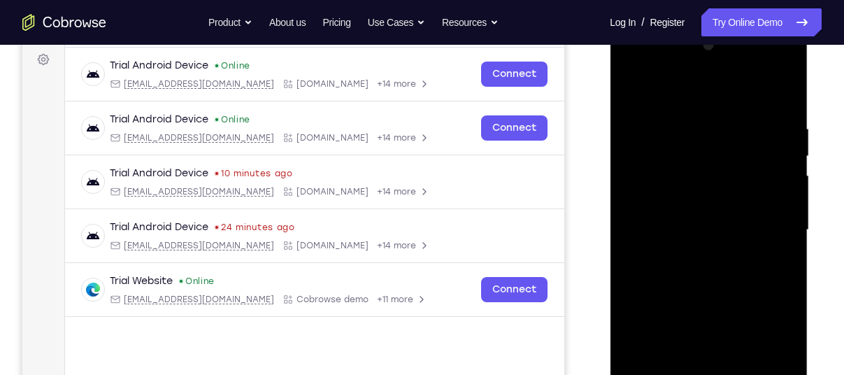
scroll to position [206, 0]
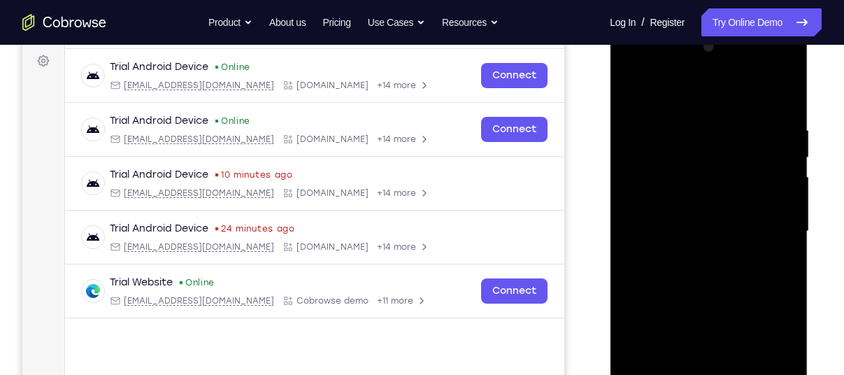
click at [747, 200] on div at bounding box center [708, 231] width 176 height 391
drag, startPoint x: 702, startPoint y: 252, endPoint x: 680, endPoint y: 354, distance: 103.8
click at [680, 354] on div at bounding box center [708, 231] width 176 height 391
drag, startPoint x: 695, startPoint y: 259, endPoint x: 711, endPoint y: 354, distance: 95.6
click at [711, 354] on div at bounding box center [708, 231] width 176 height 391
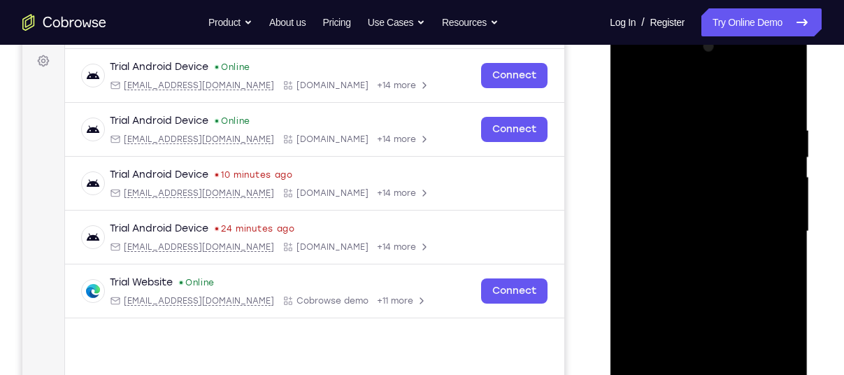
drag, startPoint x: 704, startPoint y: 226, endPoint x: 714, endPoint y: 339, distance: 112.9
click at [714, 339] on div at bounding box center [708, 231] width 176 height 391
drag, startPoint x: 686, startPoint y: 246, endPoint x: 703, endPoint y: 354, distance: 108.9
click at [703, 354] on div at bounding box center [708, 231] width 176 height 391
drag, startPoint x: 697, startPoint y: 269, endPoint x: 711, endPoint y: 354, distance: 85.8
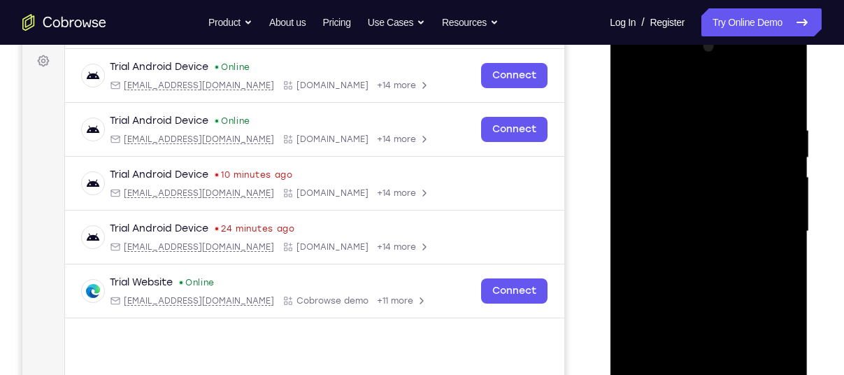
click at [711, 354] on div at bounding box center [708, 231] width 176 height 391
drag, startPoint x: 708, startPoint y: 240, endPoint x: 717, endPoint y: 327, distance: 87.8
click at [717, 327] on div at bounding box center [708, 231] width 176 height 391
drag, startPoint x: 670, startPoint y: 240, endPoint x: 695, endPoint y: 354, distance: 115.8
click at [695, 354] on div at bounding box center [708, 231] width 176 height 391
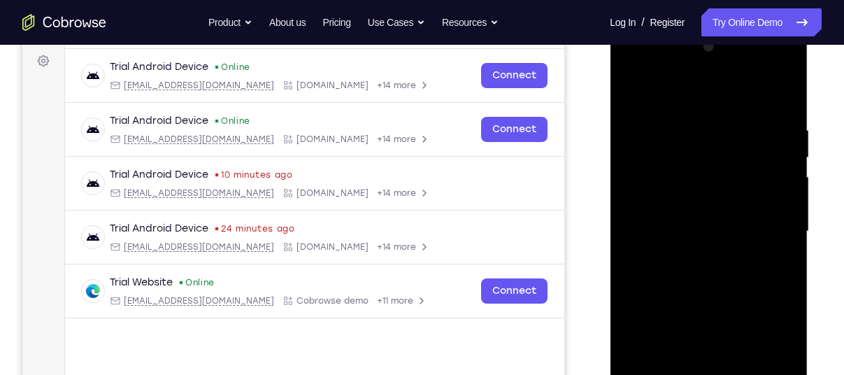
click at [662, 268] on div at bounding box center [708, 231] width 176 height 391
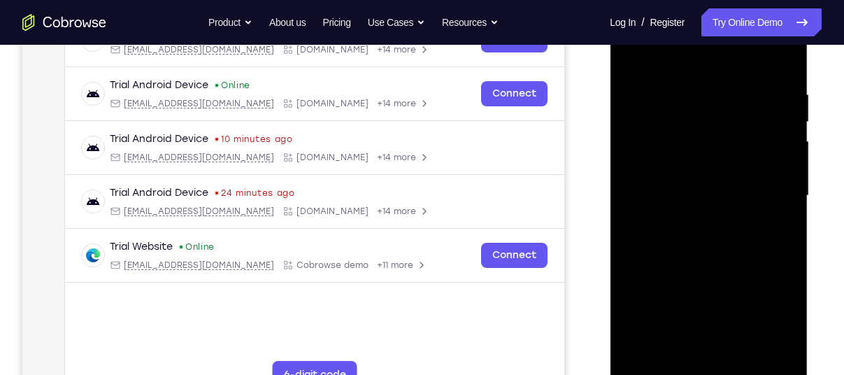
scroll to position [241, 0]
drag, startPoint x: 745, startPoint y: 298, endPoint x: 741, endPoint y: 211, distance: 86.8
click at [741, 211] on div at bounding box center [708, 196] width 176 height 391
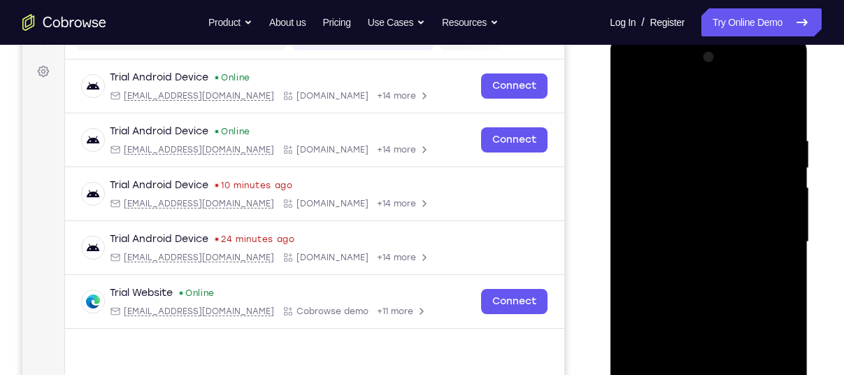
scroll to position [194, 0]
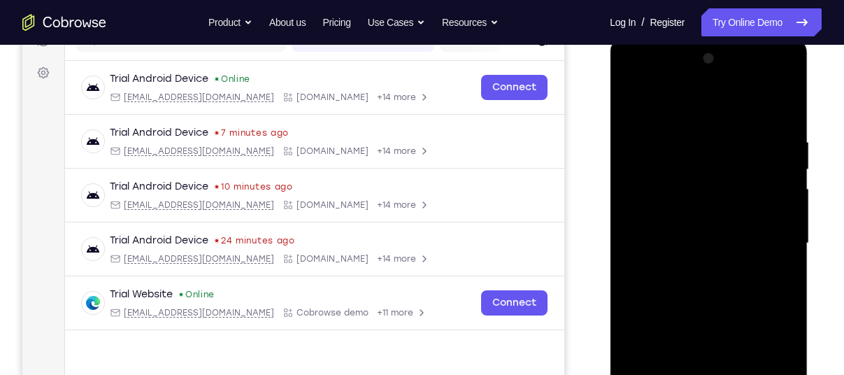
click at [746, 212] on div at bounding box center [708, 243] width 176 height 391
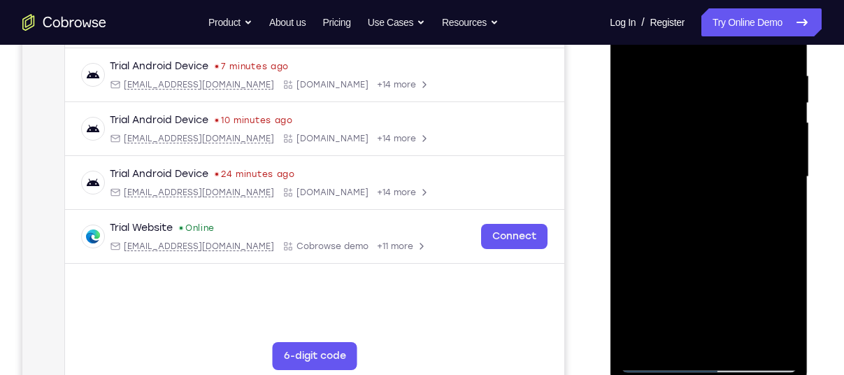
scroll to position [261, 0]
click at [656, 255] on div at bounding box center [708, 175] width 176 height 391
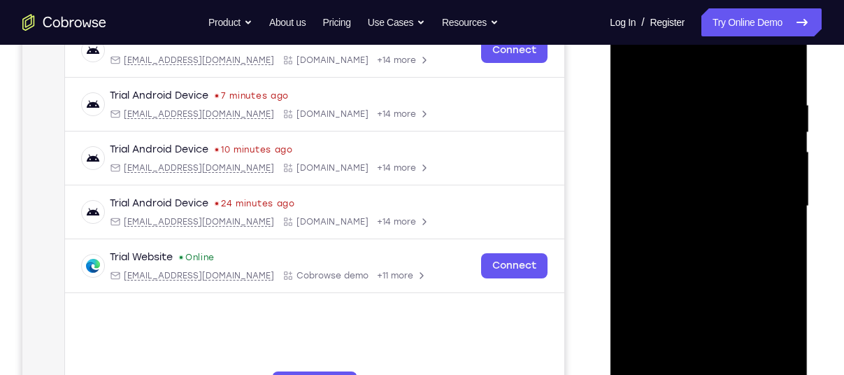
scroll to position [195, 0]
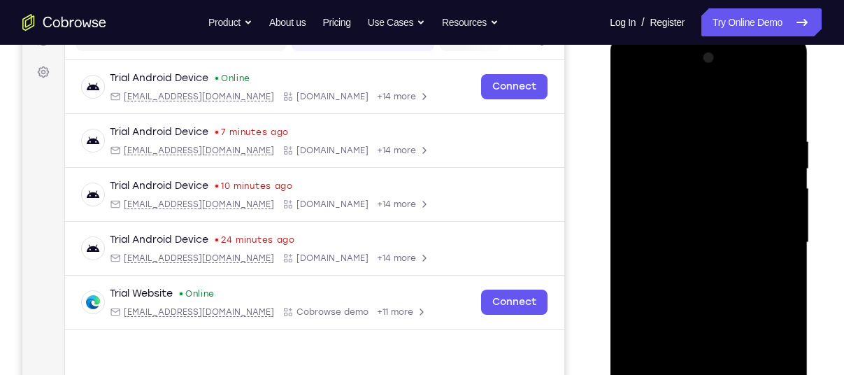
click at [751, 212] on div at bounding box center [708, 242] width 176 height 391
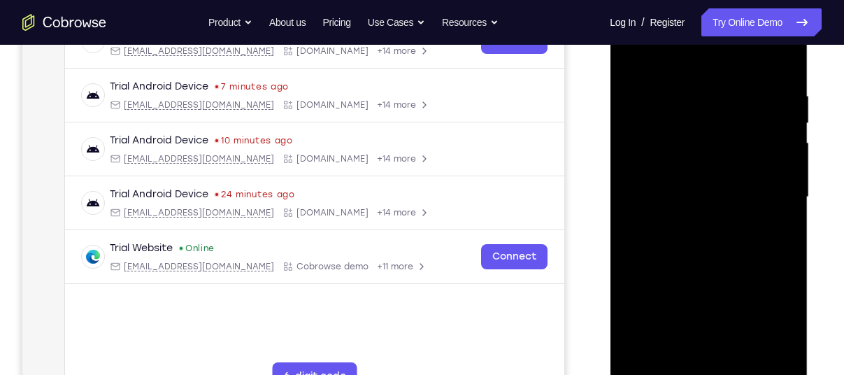
scroll to position [242, 0]
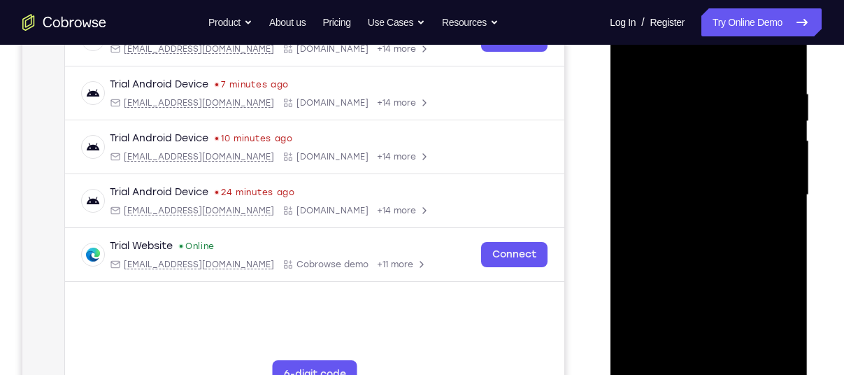
drag, startPoint x: 731, startPoint y: 220, endPoint x: 741, endPoint y: 289, distance: 70.0
click at [741, 289] on div at bounding box center [708, 194] width 176 height 391
drag, startPoint x: 711, startPoint y: 221, endPoint x: 724, endPoint y: 294, distance: 74.6
click at [724, 294] on div at bounding box center [708, 194] width 176 height 391
drag, startPoint x: 730, startPoint y: 207, endPoint x: 754, endPoint y: 326, distance: 121.8
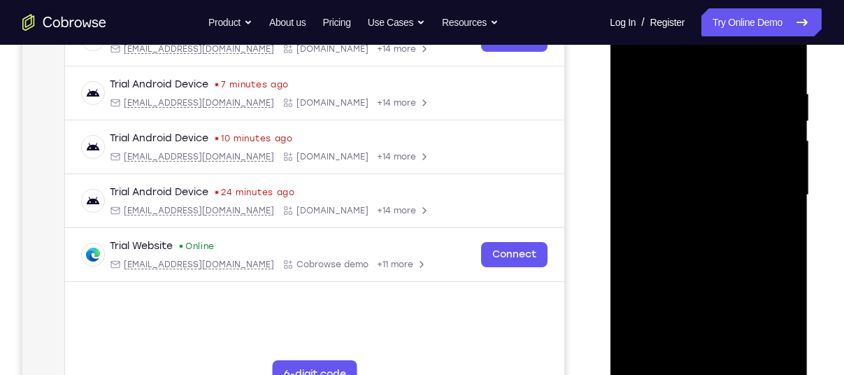
click at [754, 326] on div at bounding box center [708, 194] width 176 height 391
drag, startPoint x: 729, startPoint y: 199, endPoint x: 741, endPoint y: 310, distance: 111.1
click at [741, 310] on div at bounding box center [708, 194] width 176 height 391
click at [664, 232] on div at bounding box center [708, 194] width 176 height 391
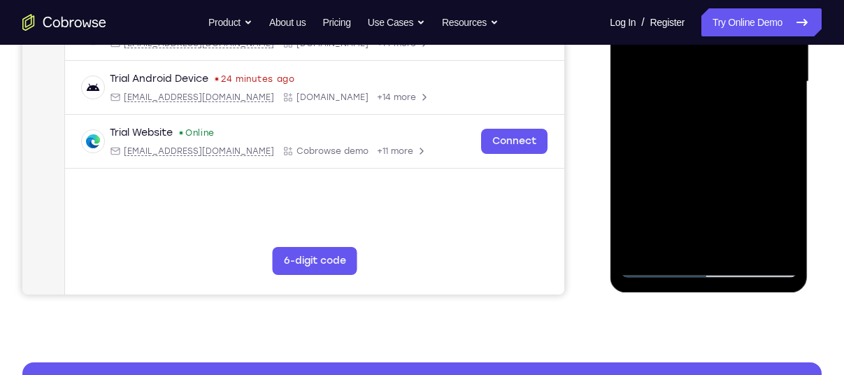
scroll to position [359, 0]
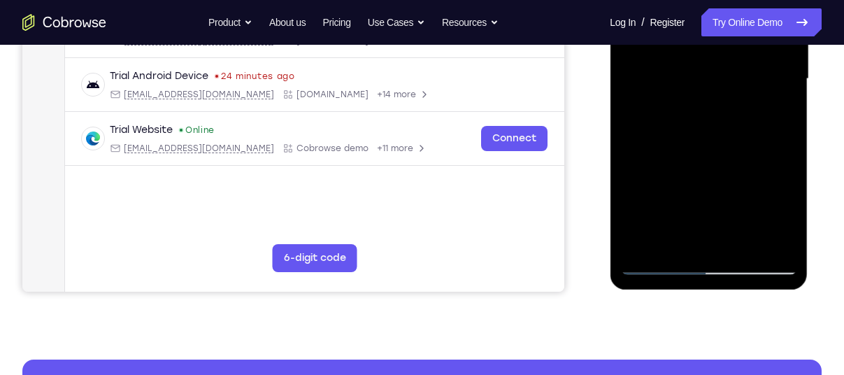
click at [659, 257] on div at bounding box center [708, 78] width 176 height 391
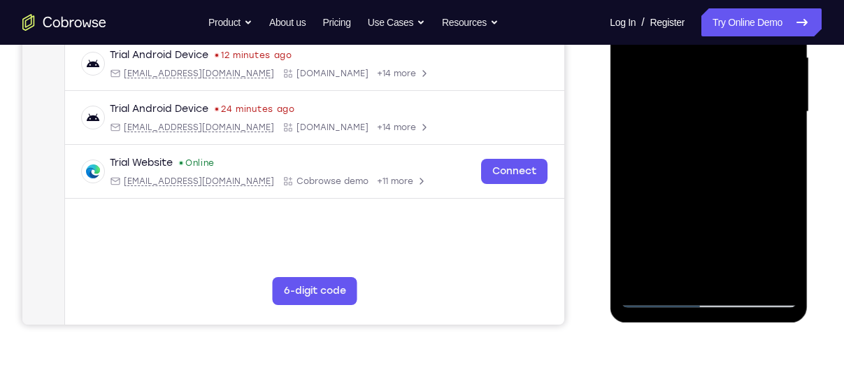
scroll to position [357, 0]
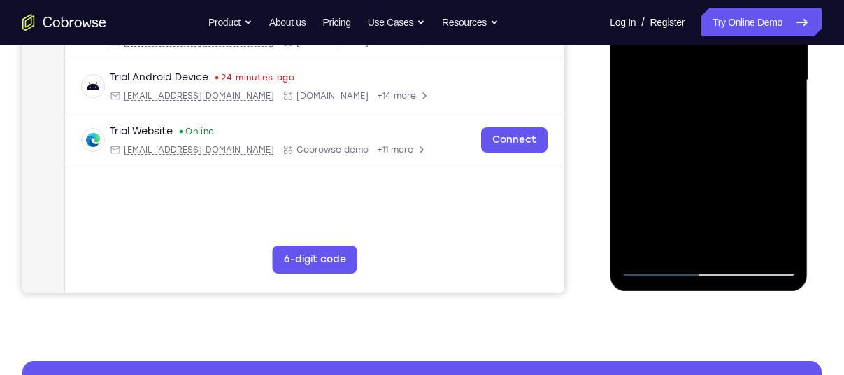
click at [655, 259] on div at bounding box center [708, 80] width 176 height 391
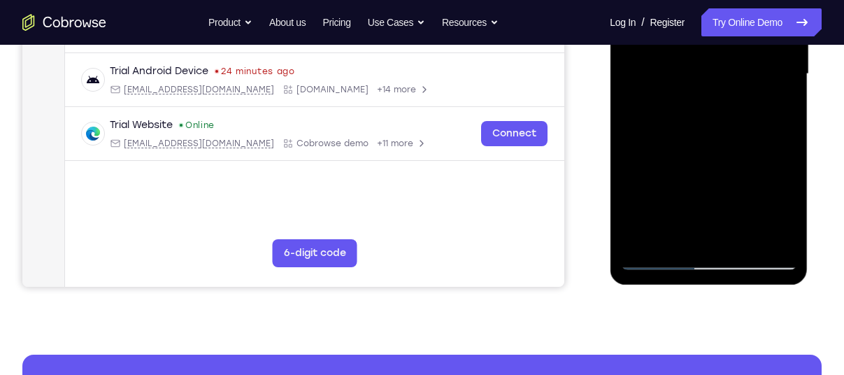
scroll to position [365, 0]
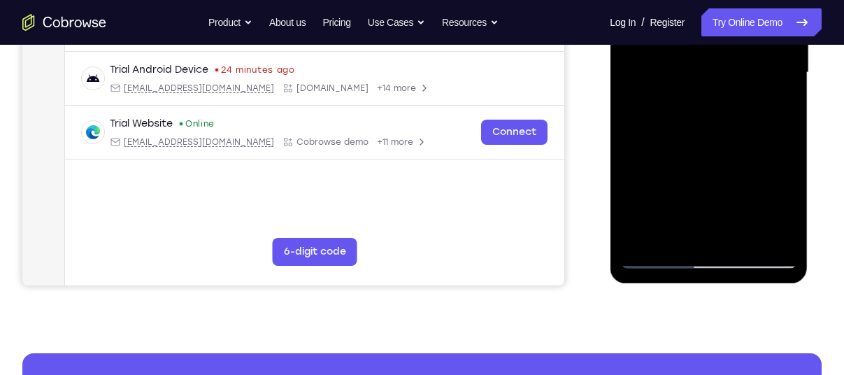
click at [658, 257] on div at bounding box center [708, 72] width 176 height 391
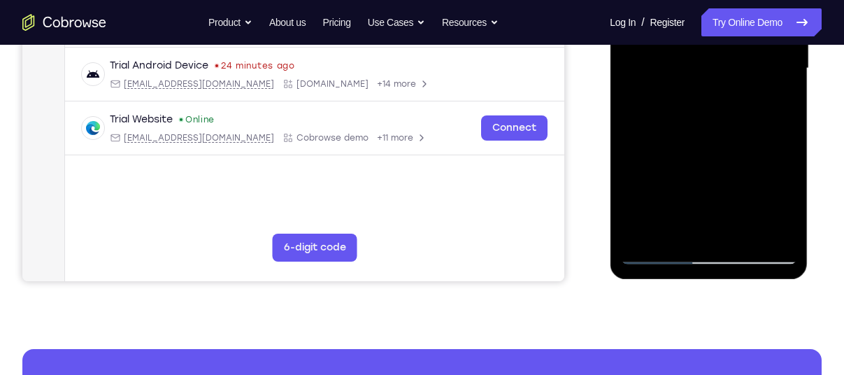
scroll to position [372, 0]
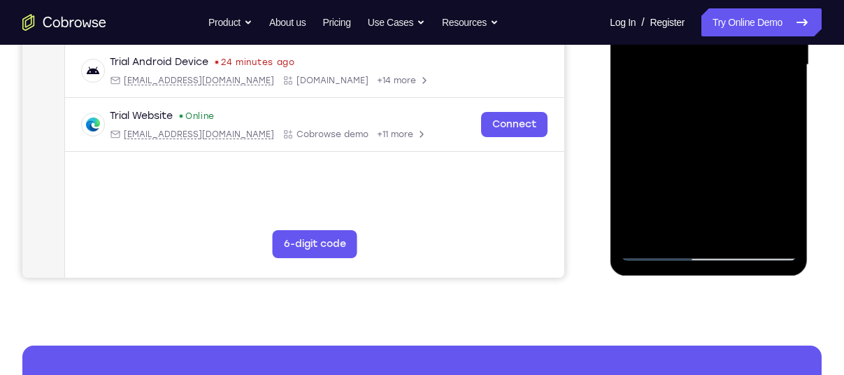
click at [658, 247] on div at bounding box center [708, 64] width 176 height 391
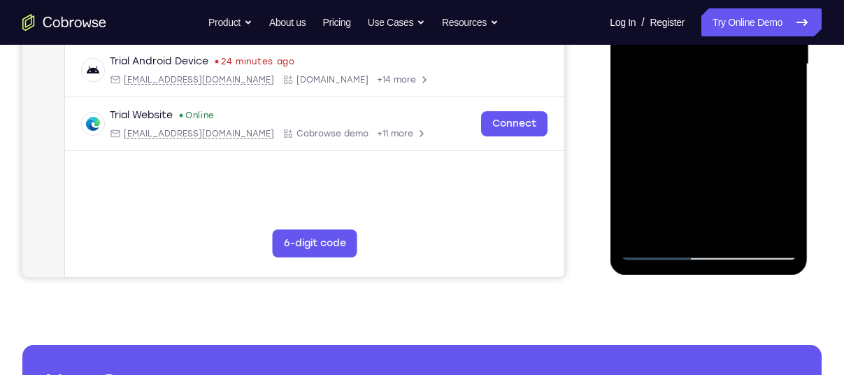
scroll to position [373, 0]
click at [659, 245] on div at bounding box center [708, 64] width 176 height 391
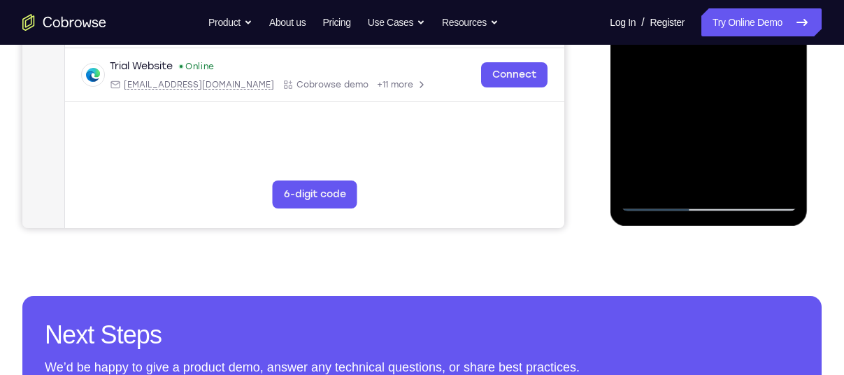
scroll to position [422, 0]
click at [660, 196] on div at bounding box center [708, 15] width 176 height 391
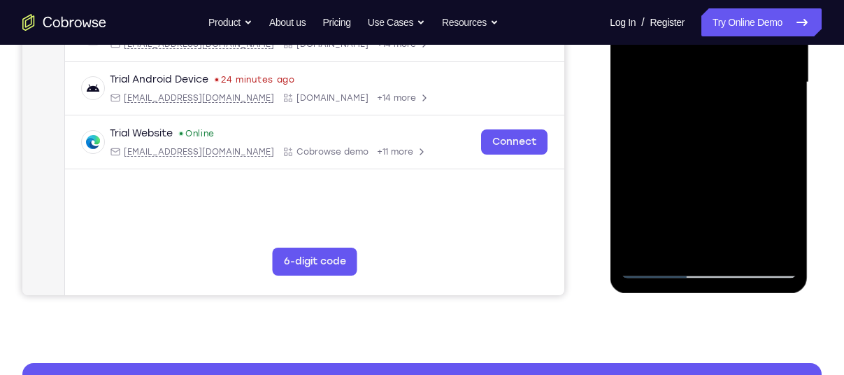
scroll to position [355, 0]
click at [661, 262] on div at bounding box center [708, 82] width 176 height 391
click at [661, 266] on div at bounding box center [708, 82] width 176 height 391
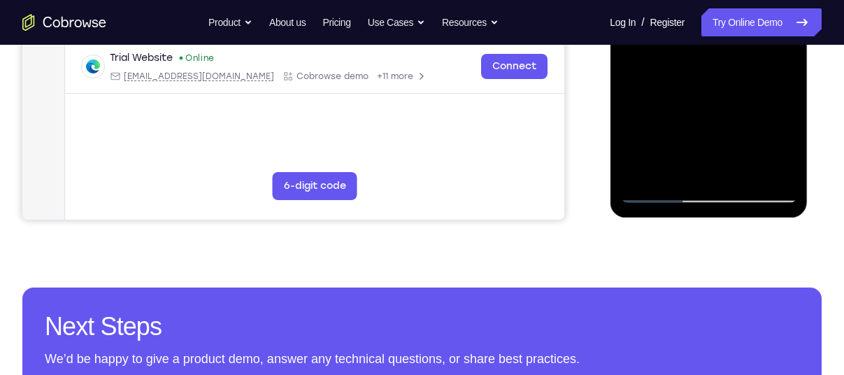
scroll to position [430, 0]
click at [660, 193] on div at bounding box center [708, 7] width 176 height 391
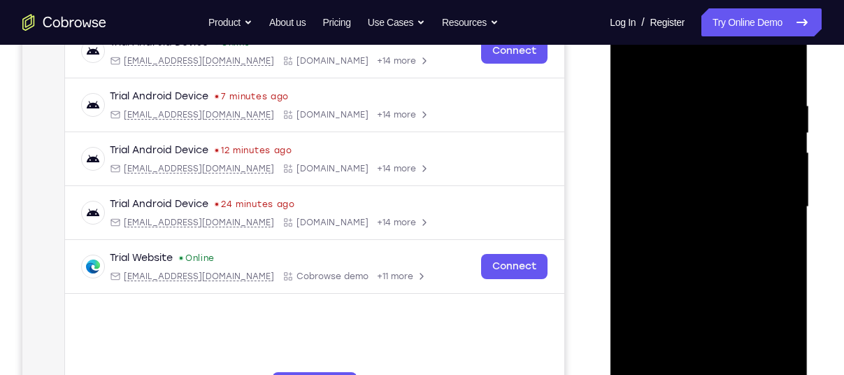
scroll to position [226, 0]
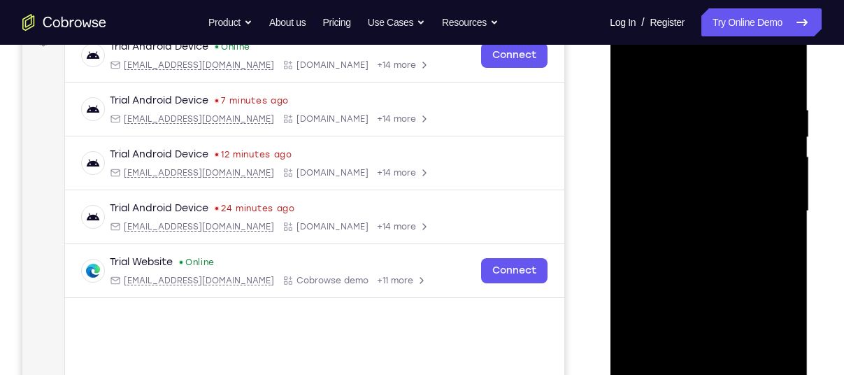
click at [746, 189] on div at bounding box center [708, 210] width 176 height 391
click at [677, 245] on div at bounding box center [708, 210] width 176 height 391
click at [751, 185] on div at bounding box center [708, 210] width 176 height 391
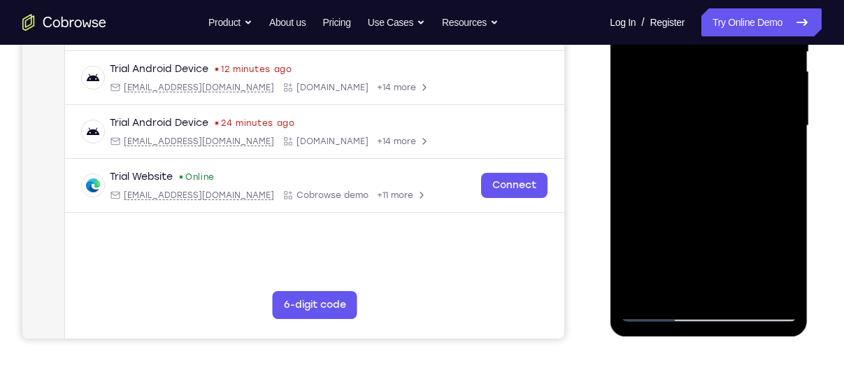
scroll to position [324, 0]
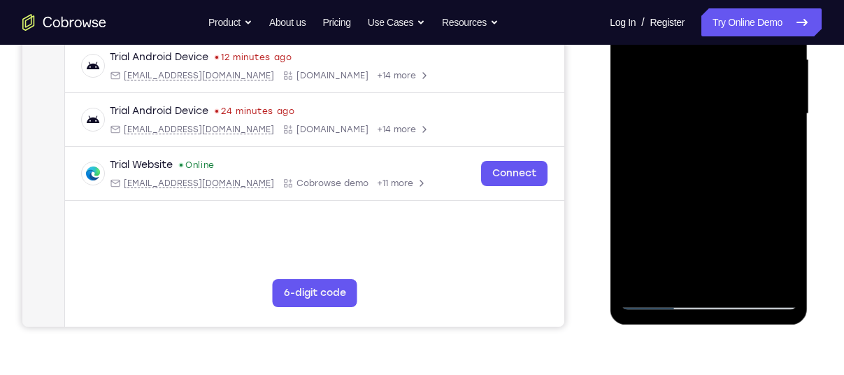
click at [677, 266] on div at bounding box center [708, 113] width 176 height 391
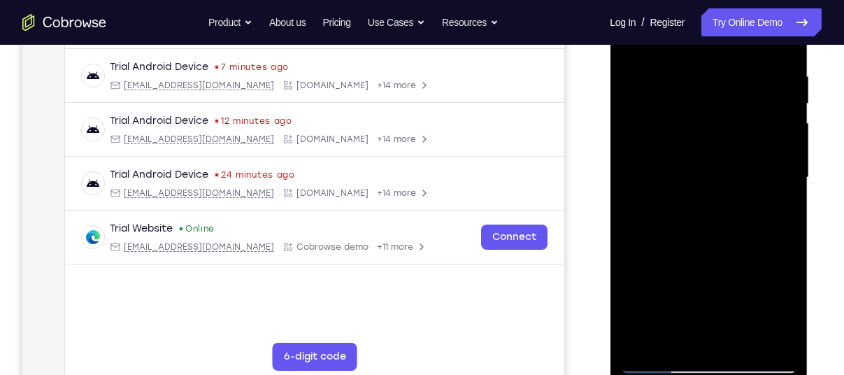
scroll to position [266, 0]
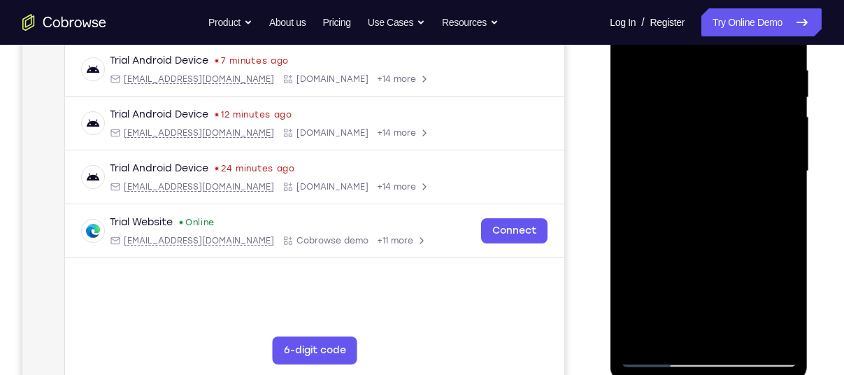
drag, startPoint x: 739, startPoint y: 259, endPoint x: 741, endPoint y: 108, distance: 151.0
click at [741, 108] on div at bounding box center [708, 171] width 176 height 391
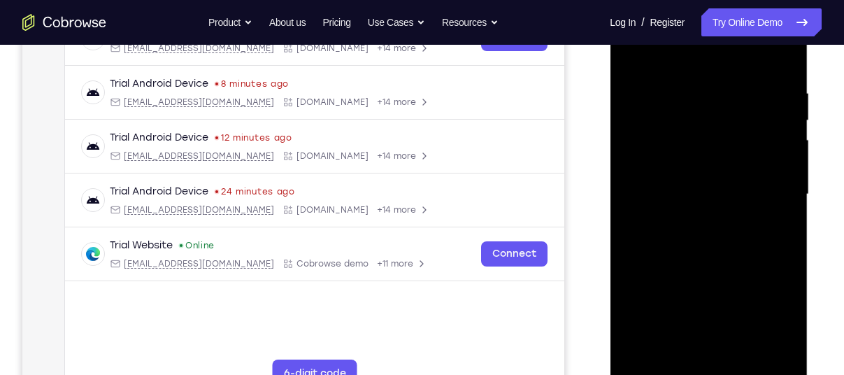
scroll to position [243, 0]
click at [755, 166] on div at bounding box center [708, 194] width 176 height 391
click at [750, 164] on div at bounding box center [708, 194] width 176 height 391
click at [671, 231] on div at bounding box center [708, 194] width 176 height 391
click at [762, 169] on div at bounding box center [708, 194] width 176 height 391
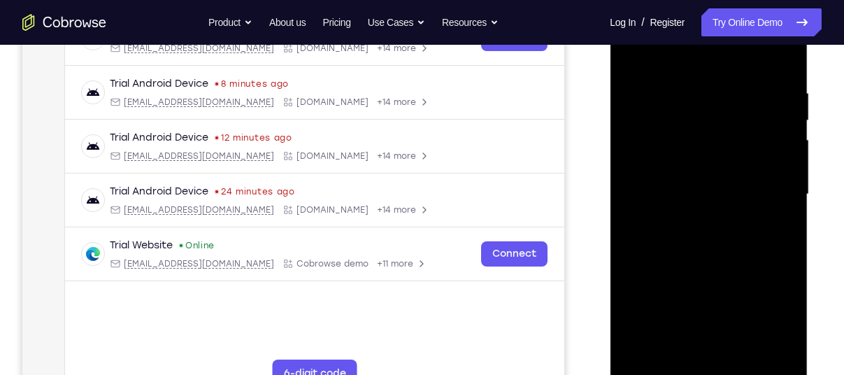
drag, startPoint x: 712, startPoint y: 286, endPoint x: 748, endPoint y: 122, distance: 168.2
click at [748, 122] on div at bounding box center [708, 194] width 176 height 391
drag, startPoint x: 721, startPoint y: 262, endPoint x: 744, endPoint y: 197, distance: 69.0
click at [744, 197] on div at bounding box center [708, 194] width 176 height 391
click at [654, 233] on div at bounding box center [708, 194] width 176 height 391
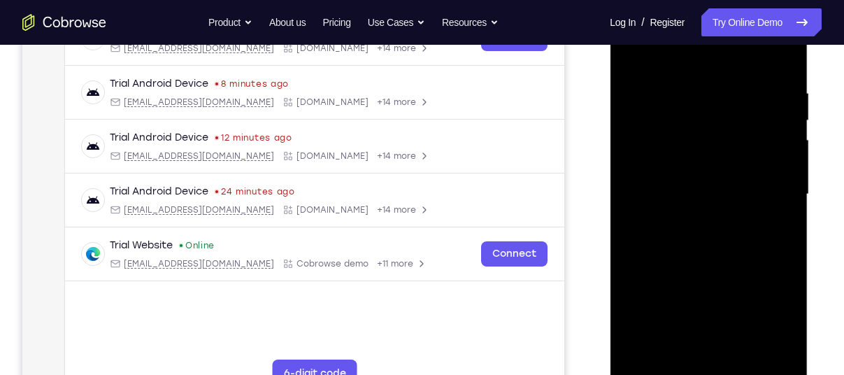
click at [659, 205] on div at bounding box center [708, 194] width 176 height 391
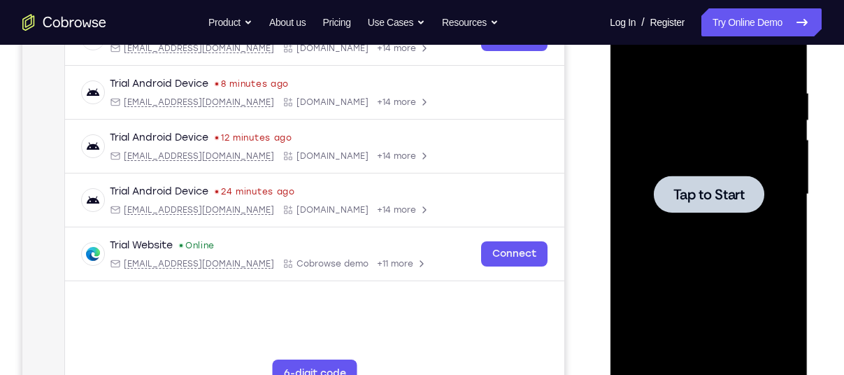
click at [723, 201] on span "Tap to Start" at bounding box center [707, 194] width 71 height 14
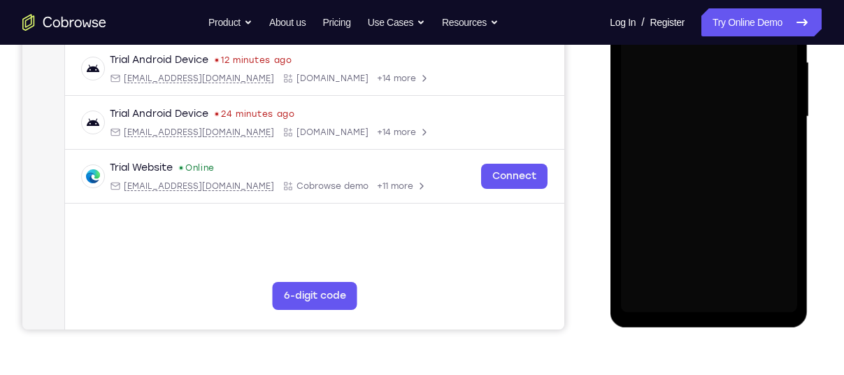
scroll to position [324, 0]
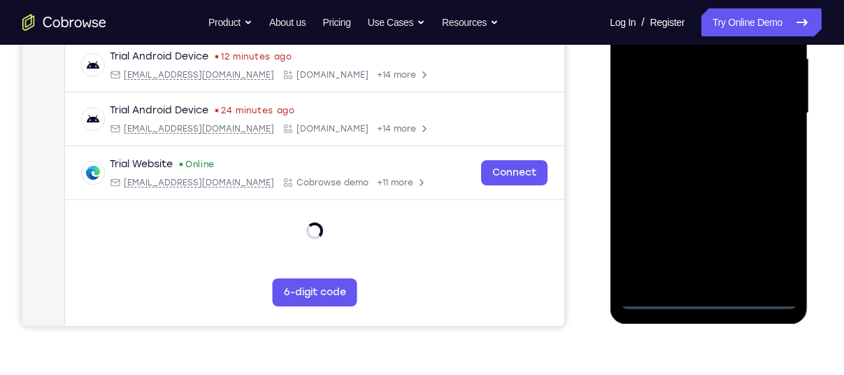
click at [707, 301] on div at bounding box center [708, 113] width 176 height 391
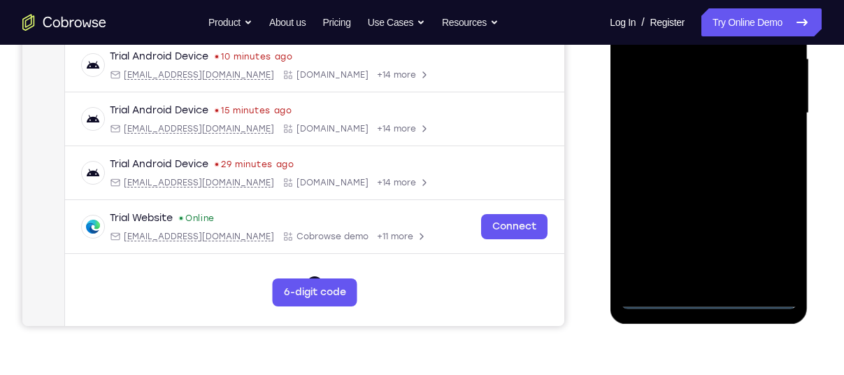
click at [707, 296] on div at bounding box center [708, 113] width 176 height 391
click at [769, 236] on div at bounding box center [708, 113] width 176 height 391
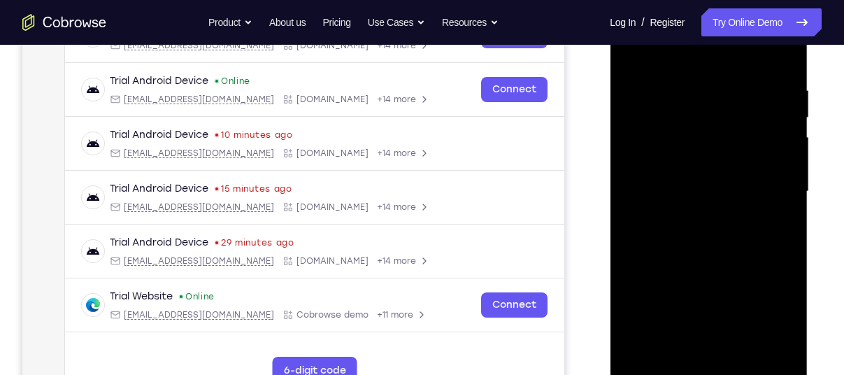
scroll to position [245, 0]
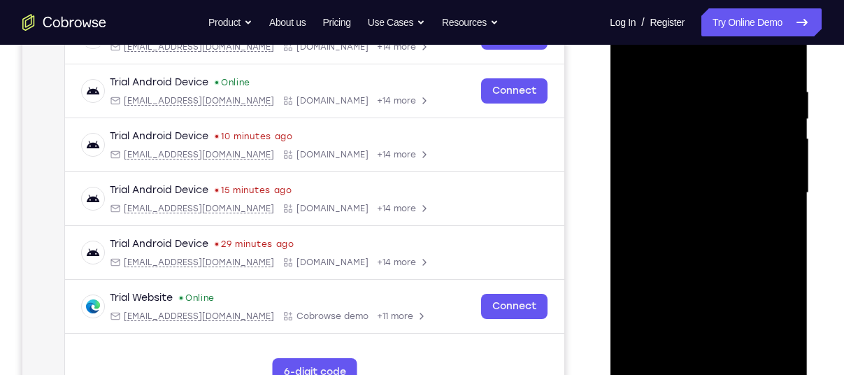
click at [670, 53] on div at bounding box center [708, 192] width 176 height 391
click at [690, 104] on div at bounding box center [708, 192] width 176 height 391
click at [688, 110] on div at bounding box center [708, 192] width 176 height 391
click at [690, 157] on div at bounding box center [708, 192] width 176 height 391
click at [693, 237] on div at bounding box center [708, 192] width 176 height 391
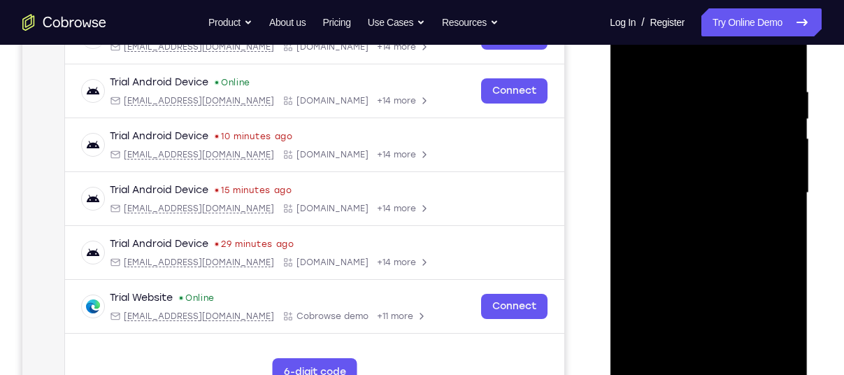
click at [660, 149] on div at bounding box center [708, 192] width 176 height 391
click at [748, 164] on div at bounding box center [708, 192] width 176 height 391
click at [658, 223] on div at bounding box center [708, 192] width 176 height 391
click at [751, 169] on div at bounding box center [708, 192] width 176 height 391
drag, startPoint x: 716, startPoint y: 245, endPoint x: 739, endPoint y: 92, distance: 155.6
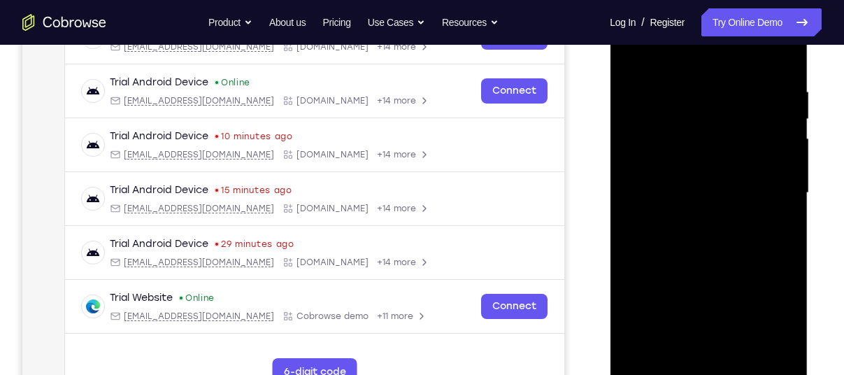
click at [739, 92] on div at bounding box center [708, 192] width 176 height 391
click at [678, 199] on div at bounding box center [708, 192] width 176 height 391
click at [651, 196] on div at bounding box center [708, 192] width 176 height 391
click at [739, 162] on div at bounding box center [708, 192] width 176 height 391
click at [681, 261] on div at bounding box center [708, 192] width 176 height 391
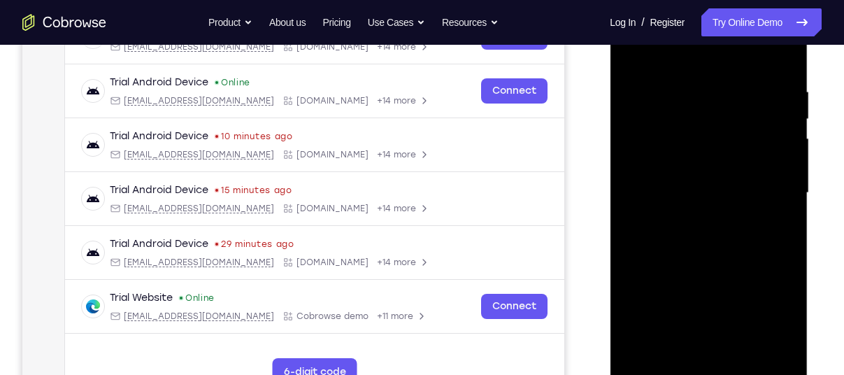
click at [753, 164] on div at bounding box center [708, 192] width 176 height 391
drag, startPoint x: 697, startPoint y: 264, endPoint x: 716, endPoint y: 103, distance: 161.8
click at [716, 103] on div at bounding box center [708, 192] width 176 height 391
drag, startPoint x: 716, startPoint y: 290, endPoint x: 714, endPoint y: 180, distance: 110.4
click at [714, 180] on div at bounding box center [708, 192] width 176 height 391
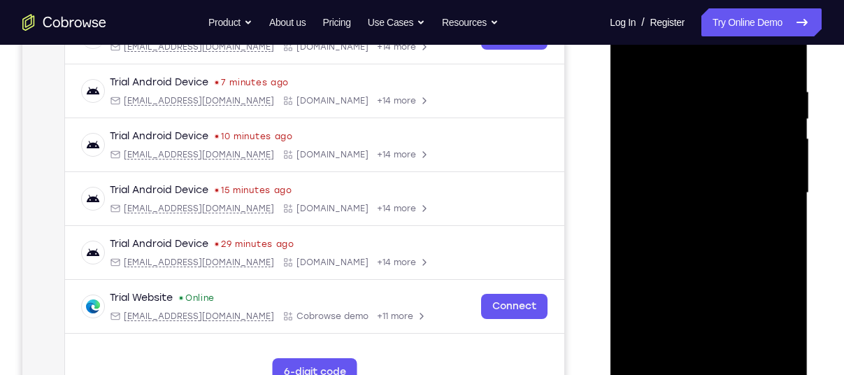
drag, startPoint x: 693, startPoint y: 277, endPoint x: 693, endPoint y: 224, distance: 53.1
click at [693, 224] on div at bounding box center [708, 192] width 176 height 391
drag, startPoint x: 695, startPoint y: 268, endPoint x: 734, endPoint y: 82, distance: 190.0
click at [734, 82] on div at bounding box center [708, 192] width 176 height 391
click at [676, 245] on div at bounding box center [708, 192] width 176 height 391
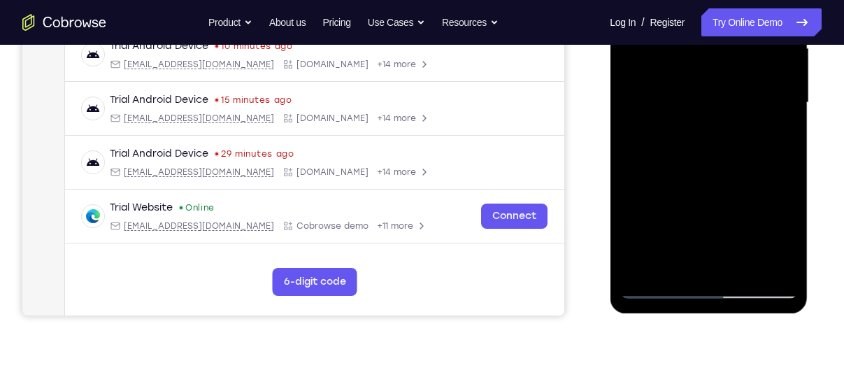
scroll to position [335, 0]
click at [657, 284] on div at bounding box center [708, 101] width 176 height 391
click at [656, 287] on div at bounding box center [708, 101] width 176 height 391
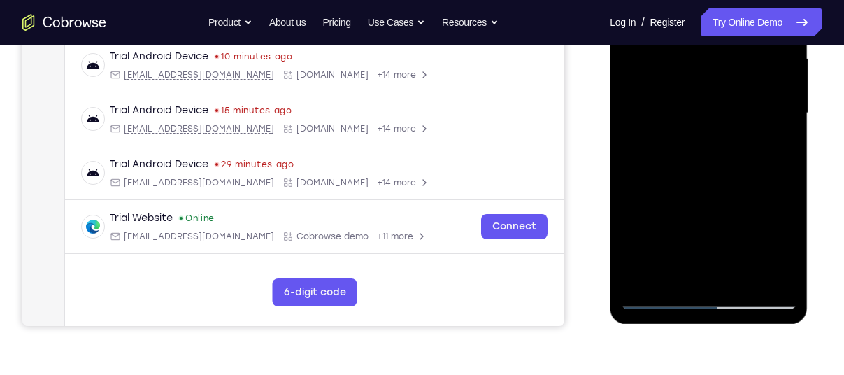
scroll to position [326, 0]
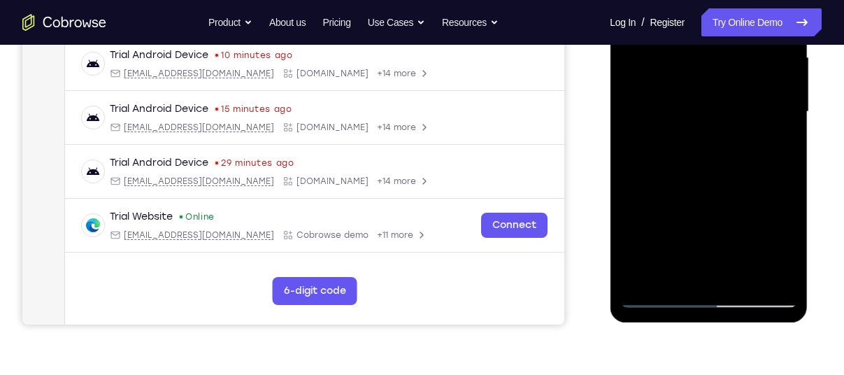
click at [659, 293] on div at bounding box center [708, 111] width 176 height 391
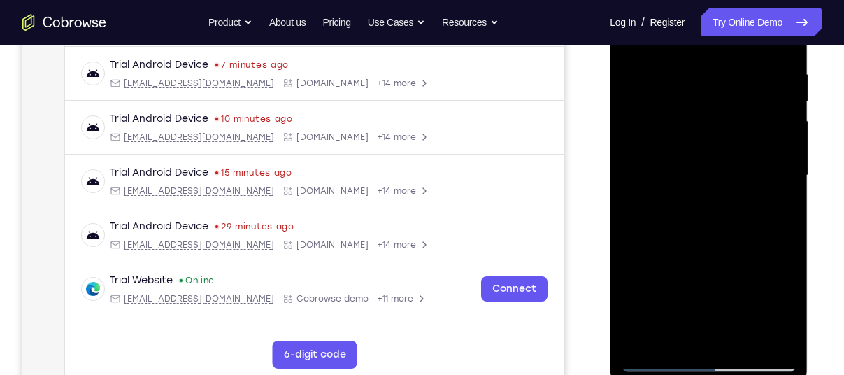
scroll to position [250, 0]
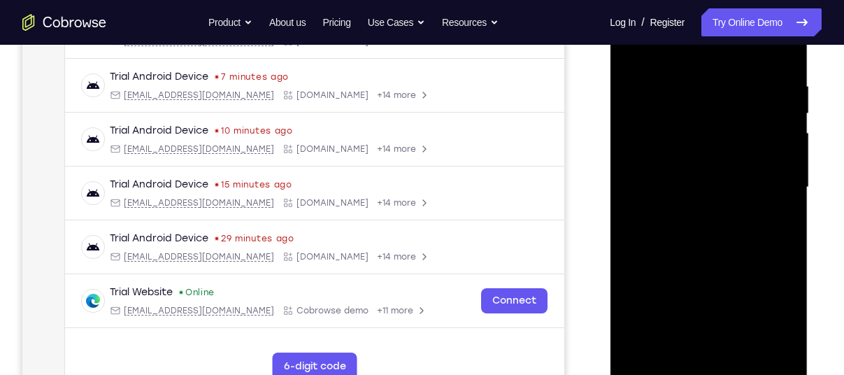
click at [748, 159] on div at bounding box center [708, 187] width 176 height 391
drag, startPoint x: 701, startPoint y: 205, endPoint x: 709, endPoint y: 326, distance: 121.2
click at [709, 326] on div at bounding box center [708, 187] width 176 height 391
drag, startPoint x: 716, startPoint y: 220, endPoint x: 712, endPoint y: 326, distance: 106.3
click at [712, 326] on div at bounding box center [708, 187] width 176 height 391
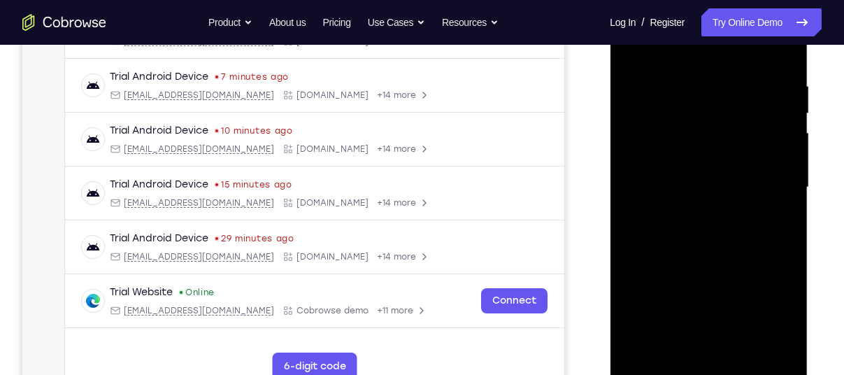
drag, startPoint x: 712, startPoint y: 197, endPoint x: 638, endPoint y: 326, distance: 149.0
click at [638, 326] on div at bounding box center [708, 187] width 176 height 391
drag, startPoint x: 697, startPoint y: 204, endPoint x: 695, endPoint y: 326, distance: 122.3
click at [695, 326] on div at bounding box center [708, 187] width 176 height 391
drag, startPoint x: 704, startPoint y: 225, endPoint x: 705, endPoint y: 326, distance: 101.3
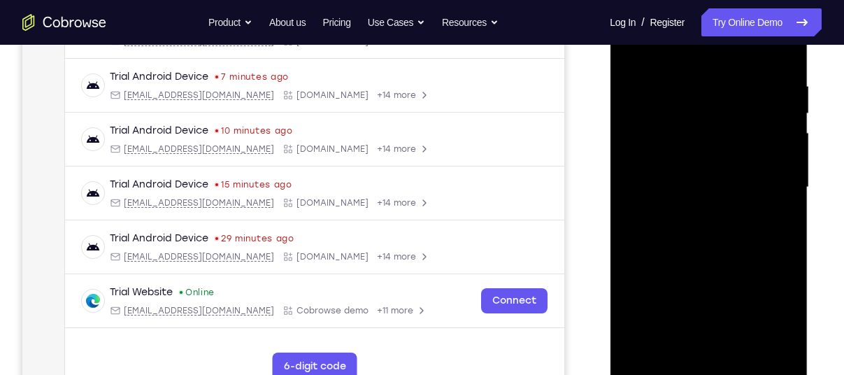
click at [705, 326] on div at bounding box center [708, 187] width 176 height 391
drag, startPoint x: 713, startPoint y: 238, endPoint x: 725, endPoint y: 326, distance: 88.9
click at [725, 326] on div at bounding box center [708, 187] width 176 height 391
click at [792, 193] on div at bounding box center [708, 187] width 176 height 391
drag, startPoint x: 702, startPoint y: 193, endPoint x: 723, endPoint y: 326, distance: 135.0
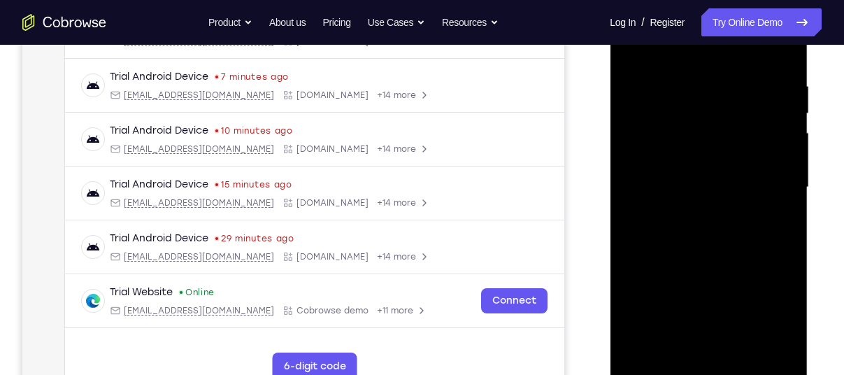
click at [723, 326] on div at bounding box center [708, 187] width 176 height 391
drag, startPoint x: 732, startPoint y: 208, endPoint x: 720, endPoint y: 326, distance: 118.7
click at [720, 326] on div at bounding box center [708, 187] width 176 height 391
drag, startPoint x: 712, startPoint y: 209, endPoint x: 718, endPoint y: 326, distance: 117.6
click at [718, 326] on div at bounding box center [708, 187] width 176 height 391
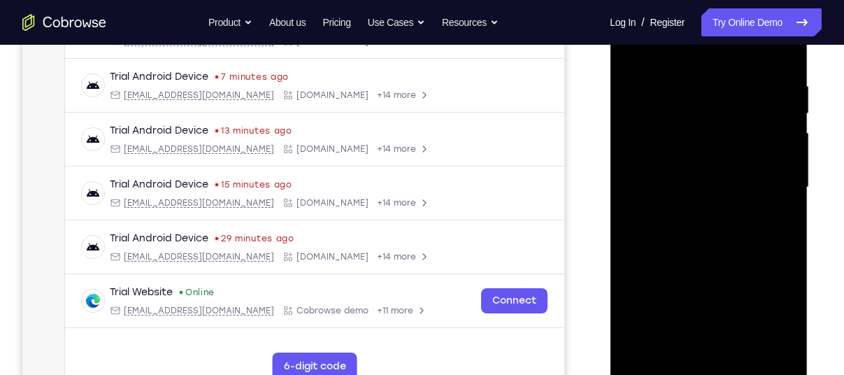
drag, startPoint x: 715, startPoint y: 211, endPoint x: 721, endPoint y: 326, distance: 115.5
click at [721, 326] on div at bounding box center [708, 187] width 176 height 391
drag, startPoint x: 716, startPoint y: 185, endPoint x: 701, endPoint y: 326, distance: 142.0
click at [701, 326] on div at bounding box center [708, 187] width 176 height 391
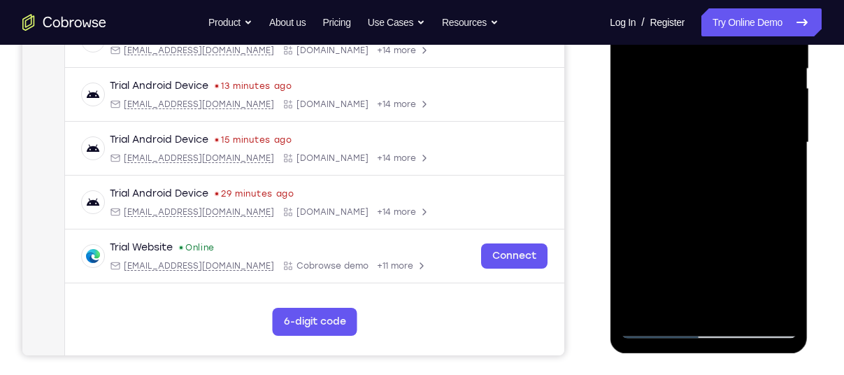
scroll to position [219, 0]
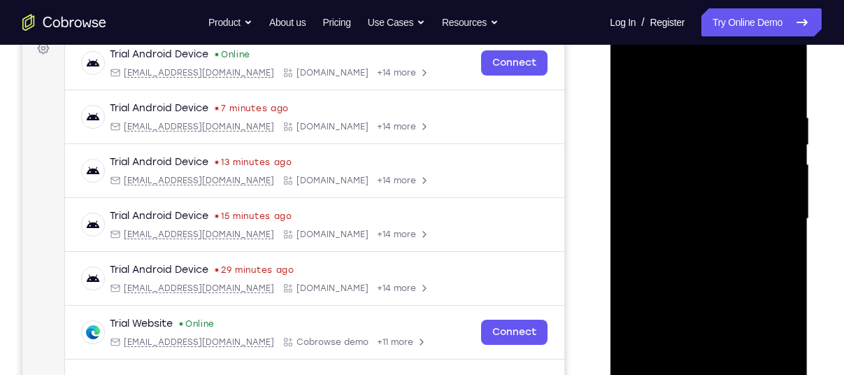
drag, startPoint x: 723, startPoint y: 238, endPoint x: 740, endPoint y: 326, distance: 90.5
click at [740, 326] on div at bounding box center [708, 218] width 176 height 391
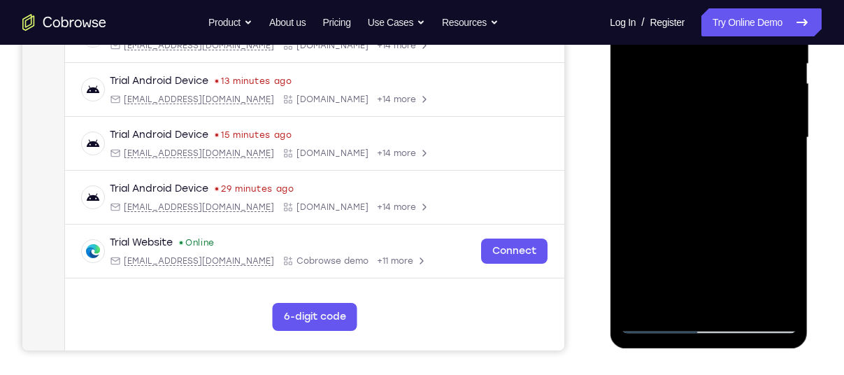
scroll to position [302, 0]
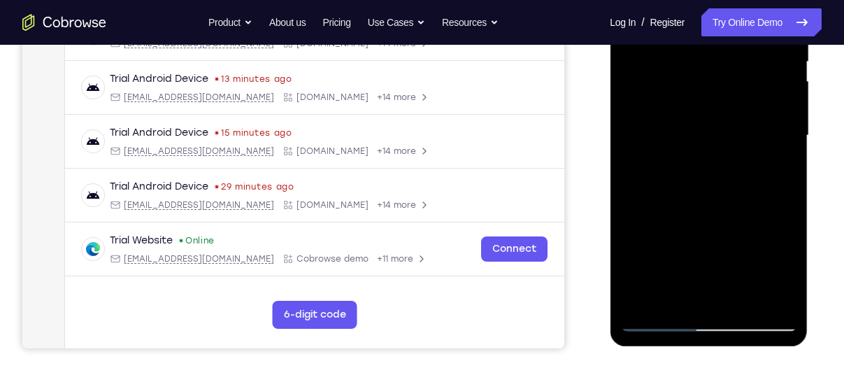
click at [679, 231] on div at bounding box center [708, 135] width 176 height 391
drag, startPoint x: 737, startPoint y: 167, endPoint x: 745, endPoint y: 232, distance: 65.5
click at [745, 232] on div at bounding box center [708, 135] width 176 height 391
click at [758, 112] on div at bounding box center [708, 135] width 176 height 391
drag, startPoint x: 710, startPoint y: 158, endPoint x: 717, endPoint y: 291, distance: 133.7
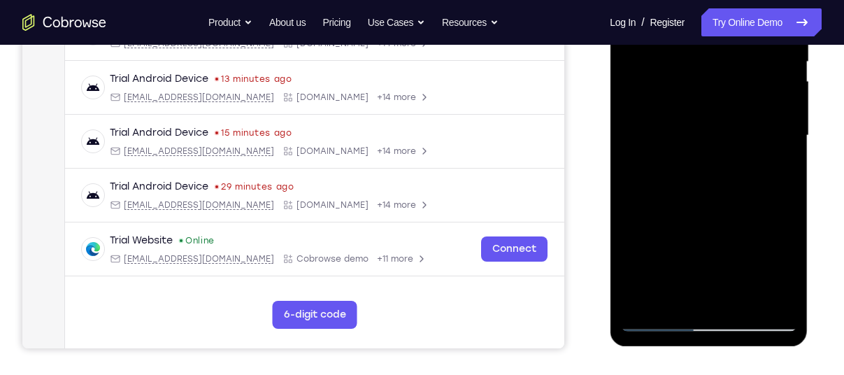
click at [717, 291] on div at bounding box center [708, 135] width 176 height 391
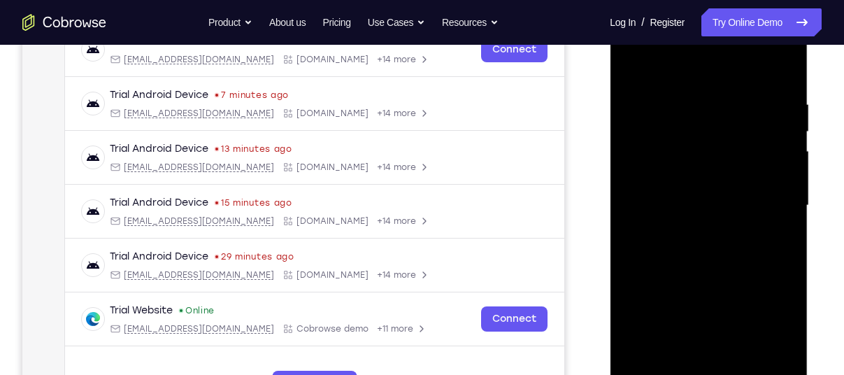
scroll to position [229, 0]
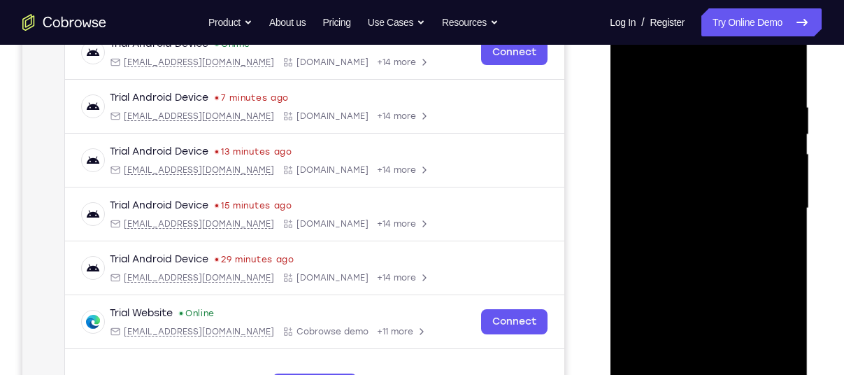
click at [670, 212] on div at bounding box center [708, 208] width 176 height 391
click at [742, 178] on div at bounding box center [708, 208] width 176 height 391
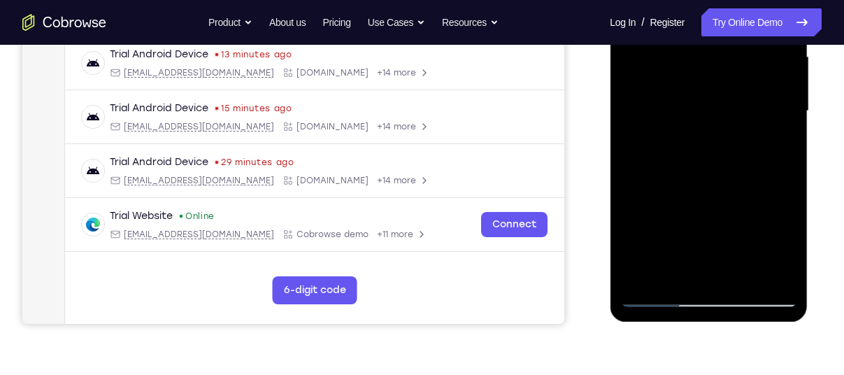
scroll to position [161, 0]
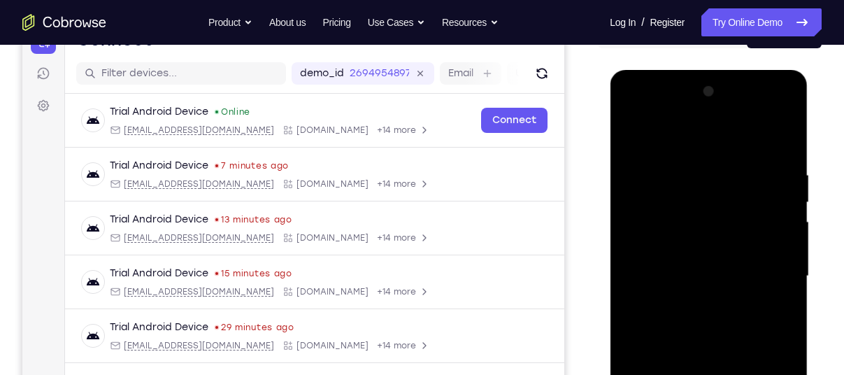
click at [660, 137] on div at bounding box center [708, 275] width 176 height 391
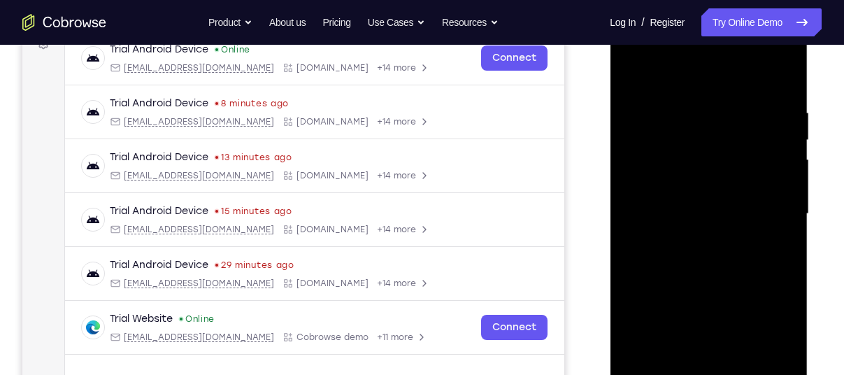
scroll to position [224, 0]
click at [659, 152] on div at bounding box center [708, 213] width 176 height 391
click at [746, 188] on div at bounding box center [708, 213] width 176 height 391
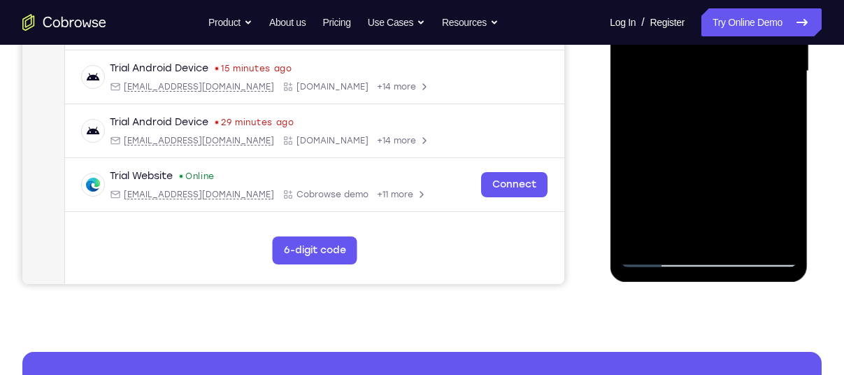
scroll to position [367, 0]
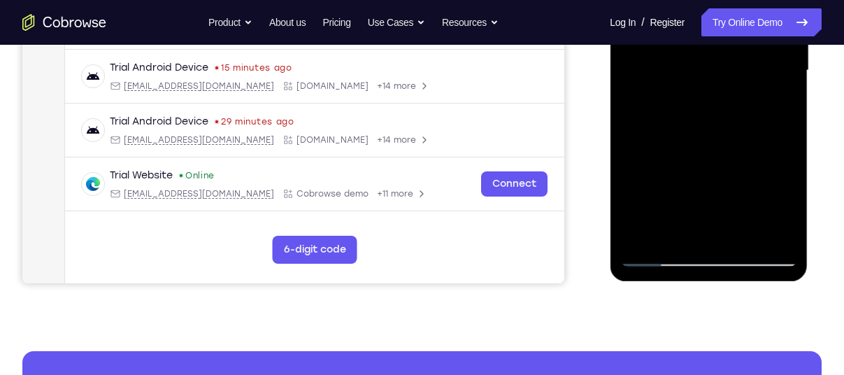
click at [669, 214] on div at bounding box center [708, 70] width 176 height 391
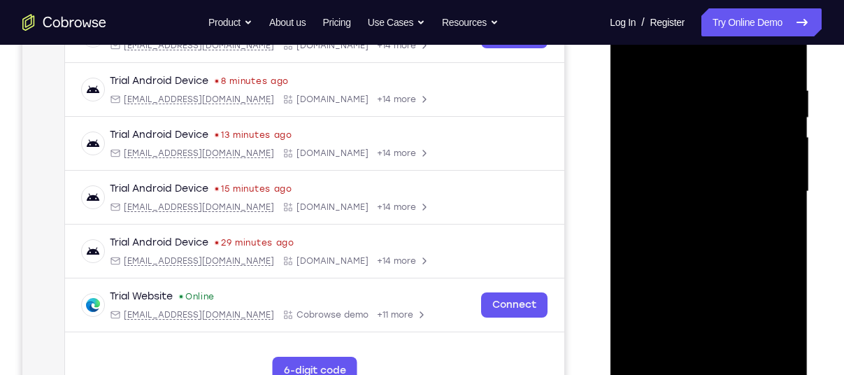
scroll to position [246, 0]
click at [756, 166] on div at bounding box center [708, 191] width 176 height 391
click at [674, 230] on div at bounding box center [708, 191] width 176 height 391
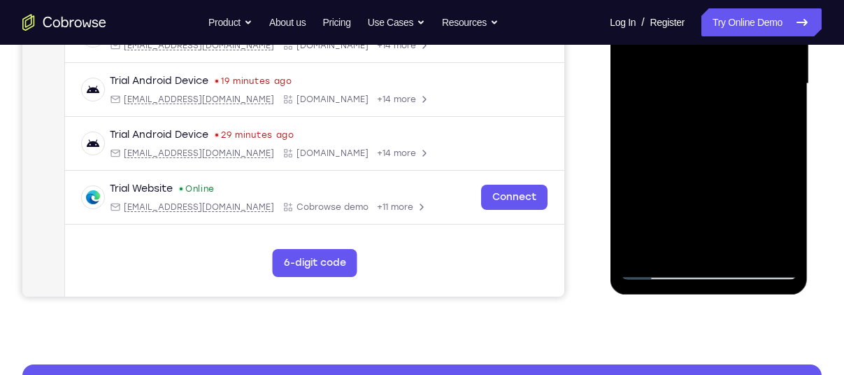
scroll to position [354, 0]
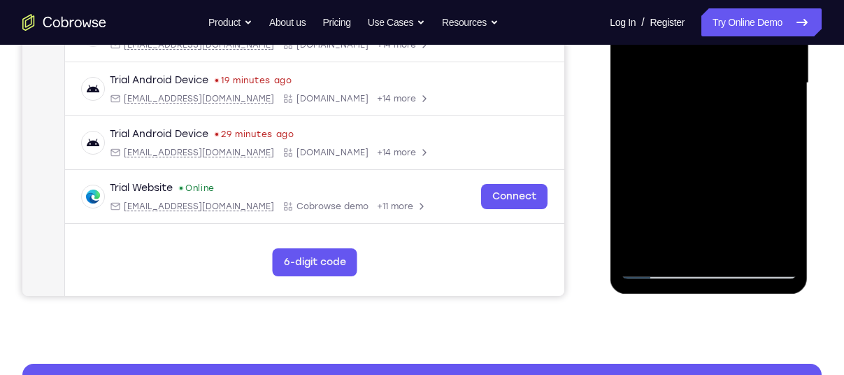
click at [661, 263] on div at bounding box center [708, 82] width 176 height 391
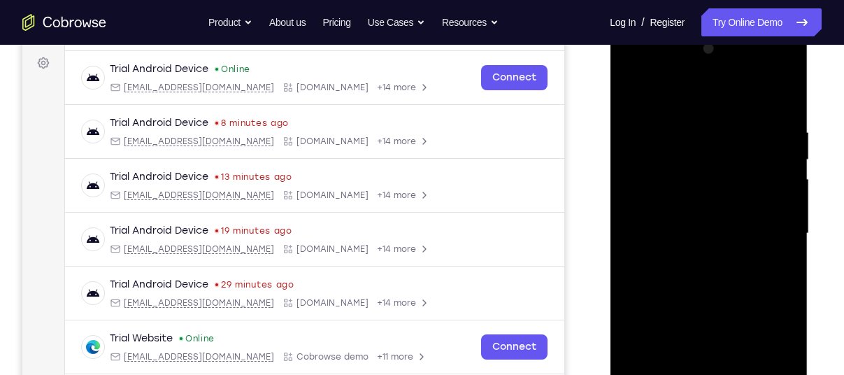
scroll to position [199, 0]
